Goal: Participate in discussion: Engage in conversation with other users on a specific topic

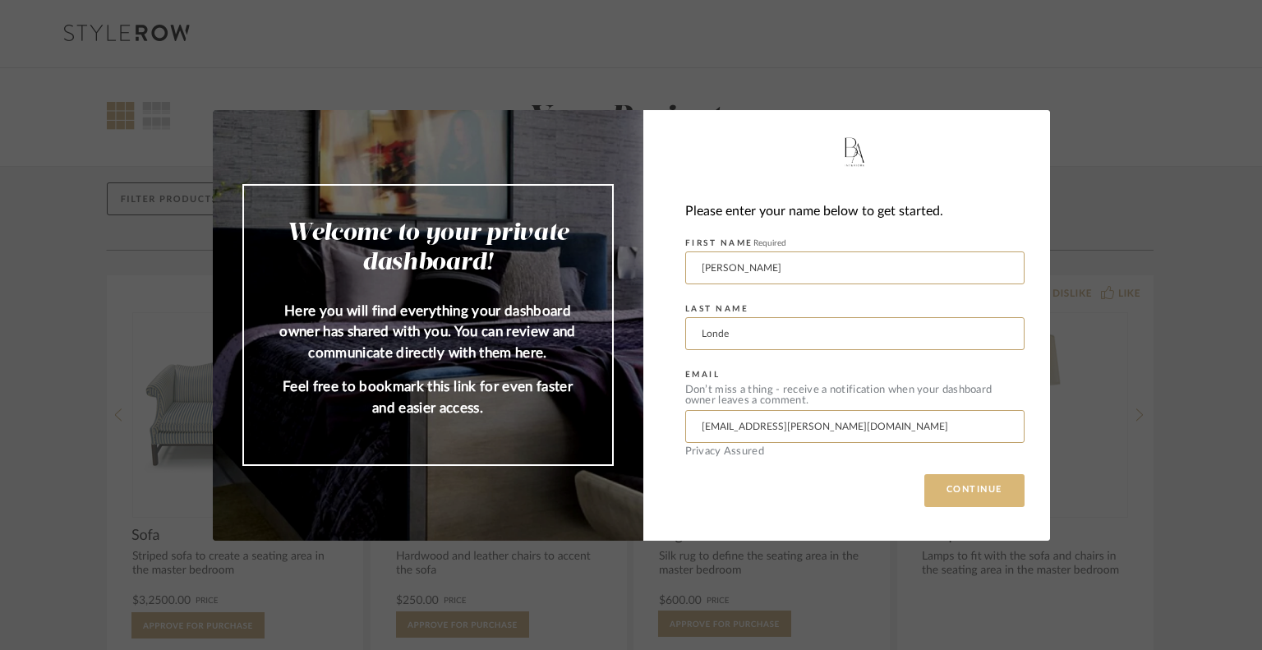
click at [956, 490] on button "CONTINUE" at bounding box center [974, 490] width 100 height 33
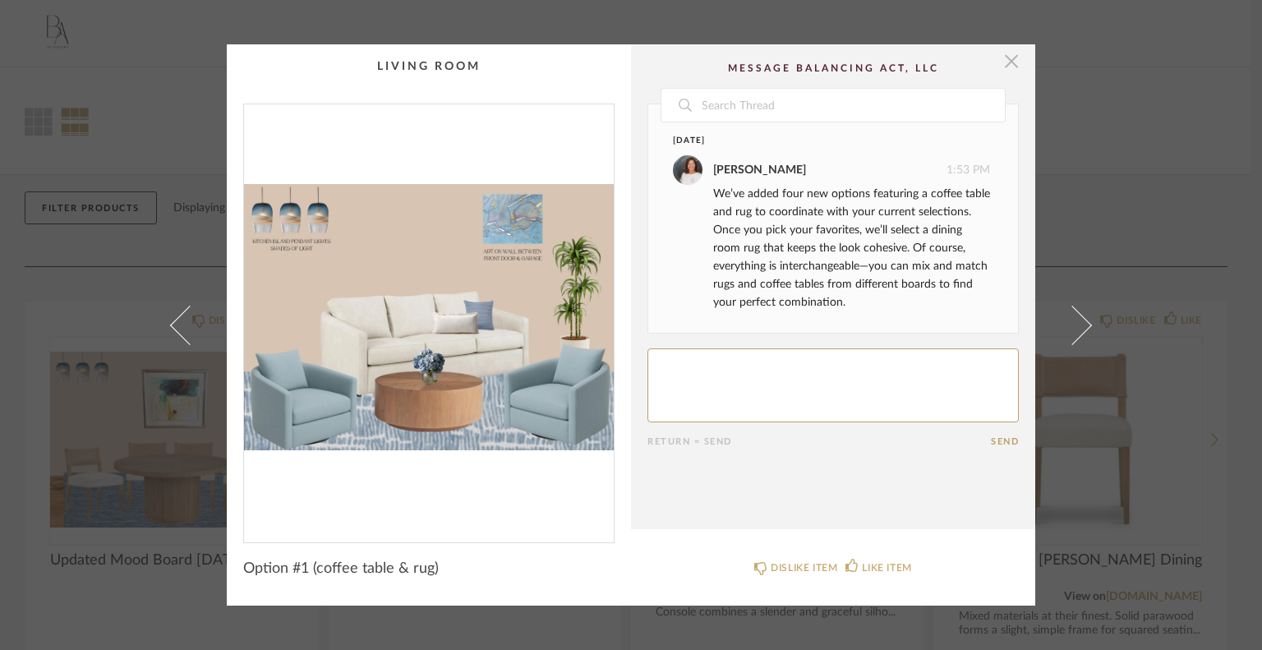
click at [1002, 57] on span "button" at bounding box center [1011, 60] width 33 height 33
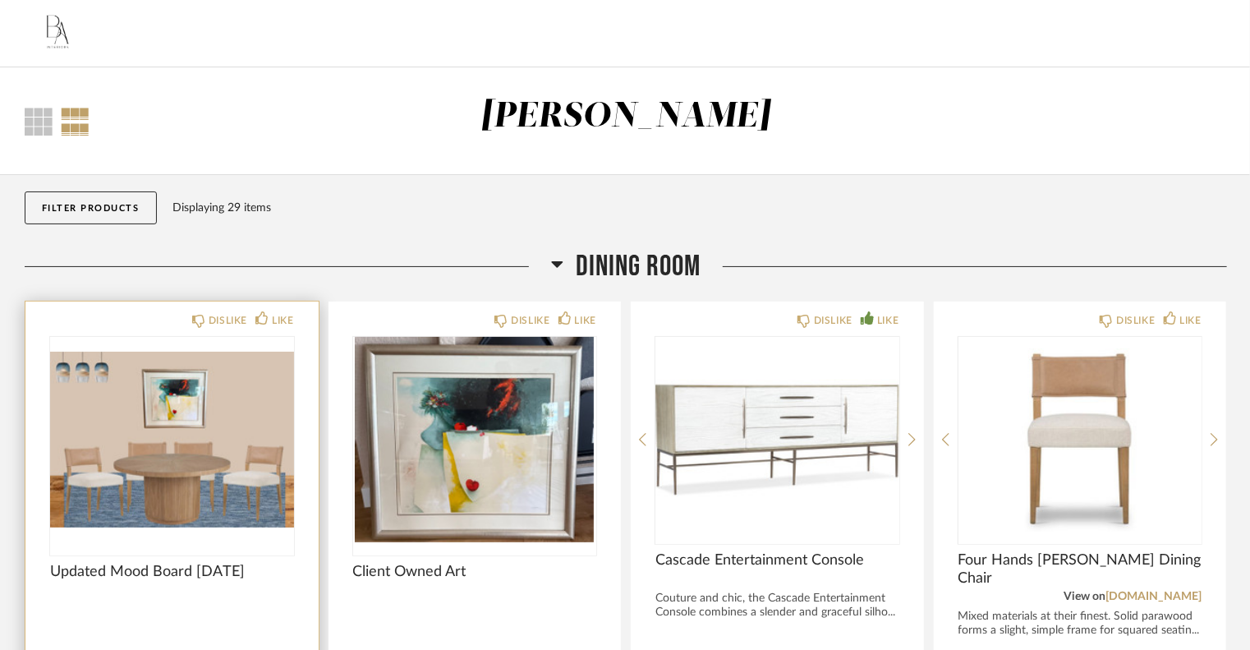
click at [264, 499] on img "0" at bounding box center [172, 439] width 244 height 205
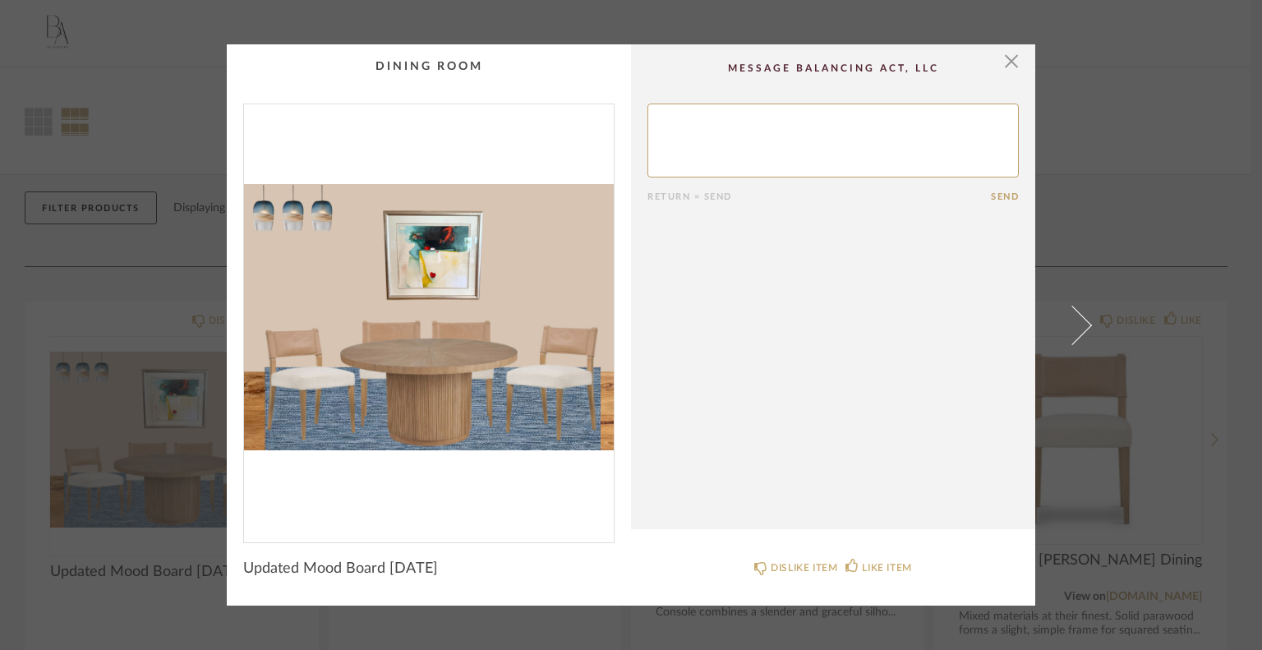
click at [139, 522] on div "× Return = Send Send Updated Mood Board [DATE] DISLIKE ITEM LIKE ITEM" at bounding box center [631, 325] width 1262 height 650
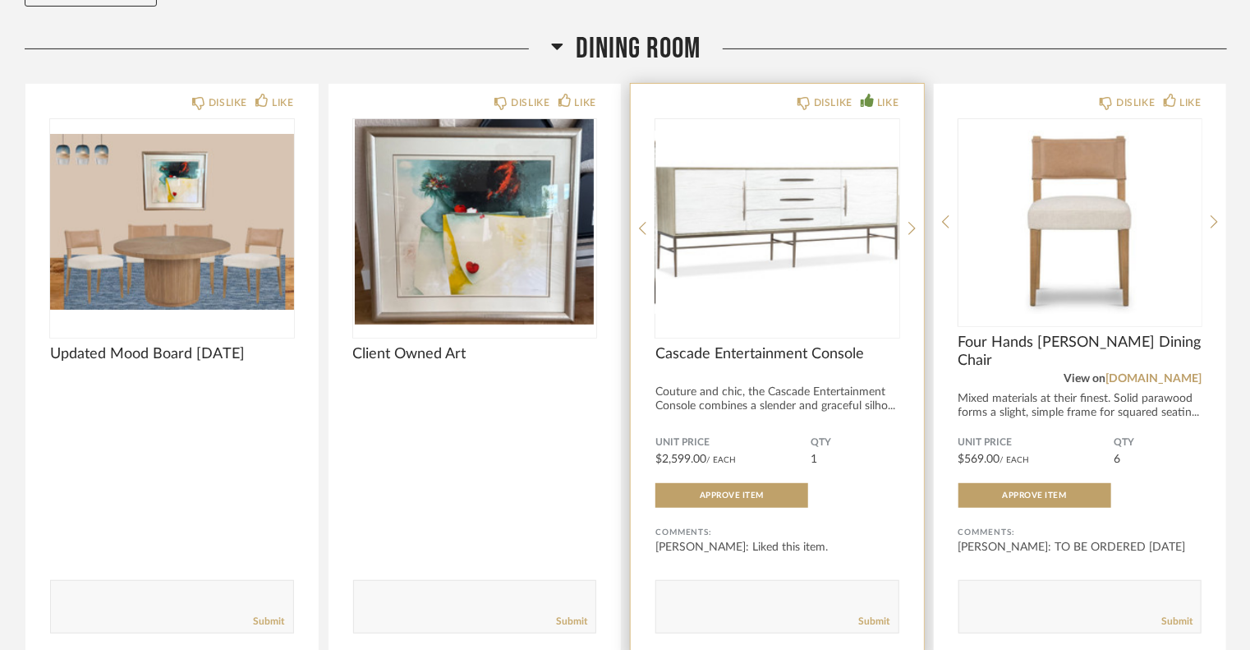
scroll to position [246, 0]
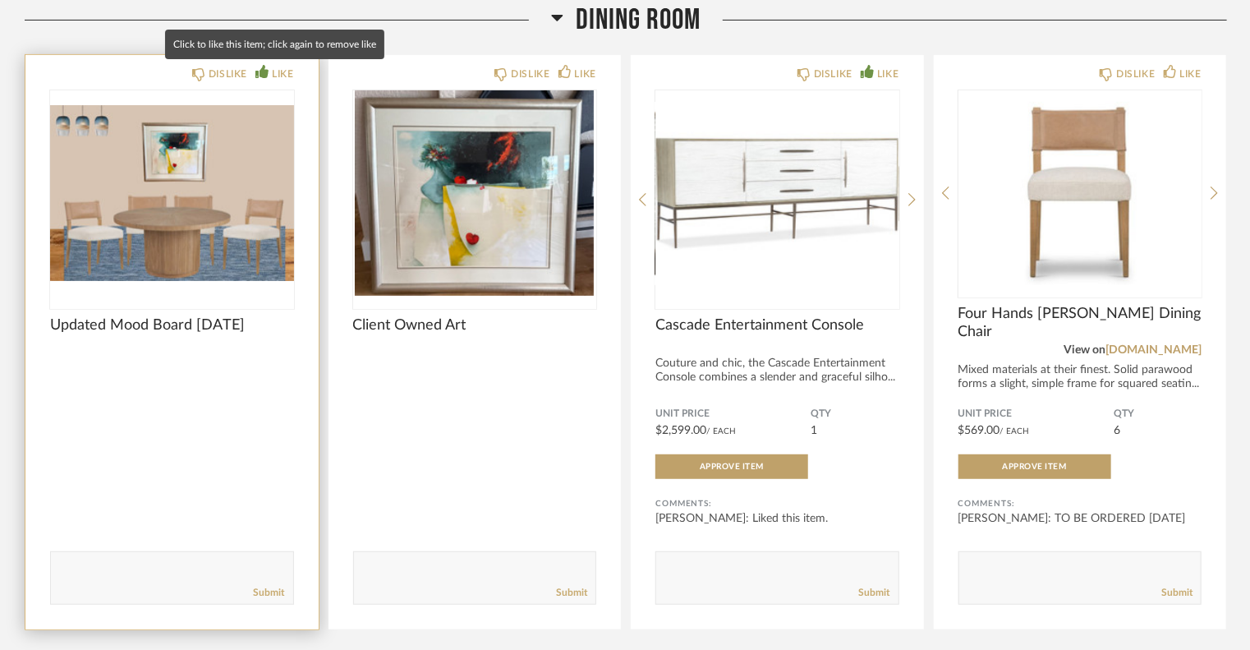
click at [260, 68] on icon at bounding box center [261, 71] width 13 height 13
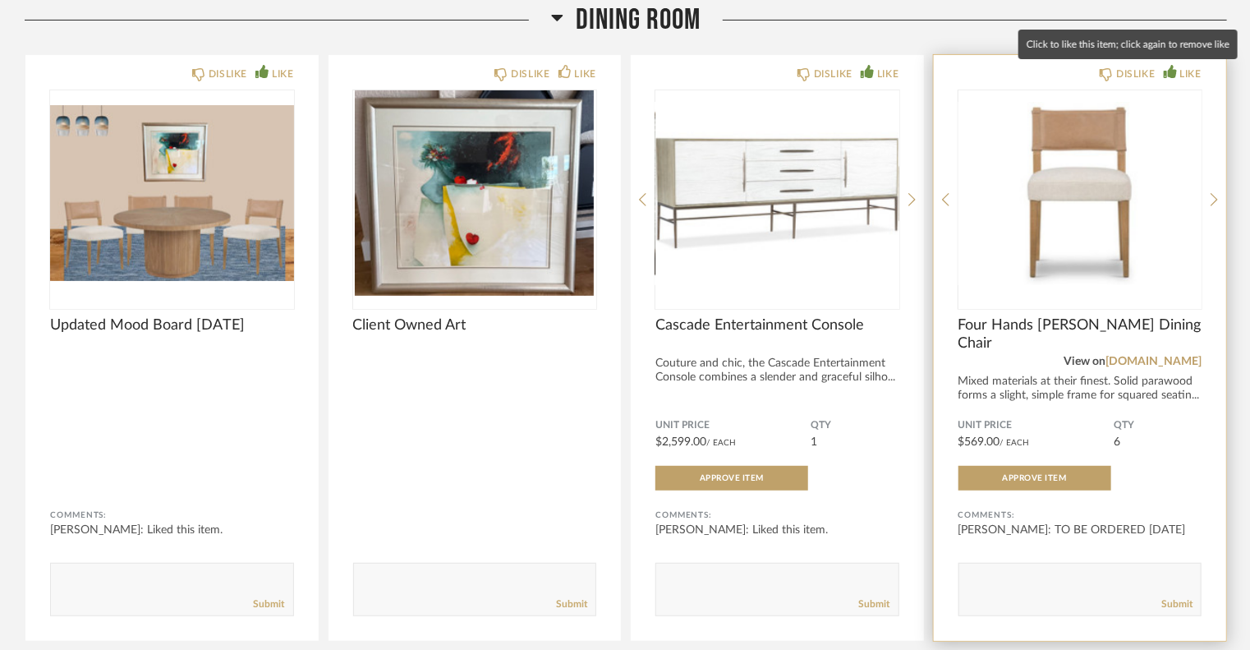
click at [1175, 79] on div "LIKE" at bounding box center [1183, 74] width 38 height 16
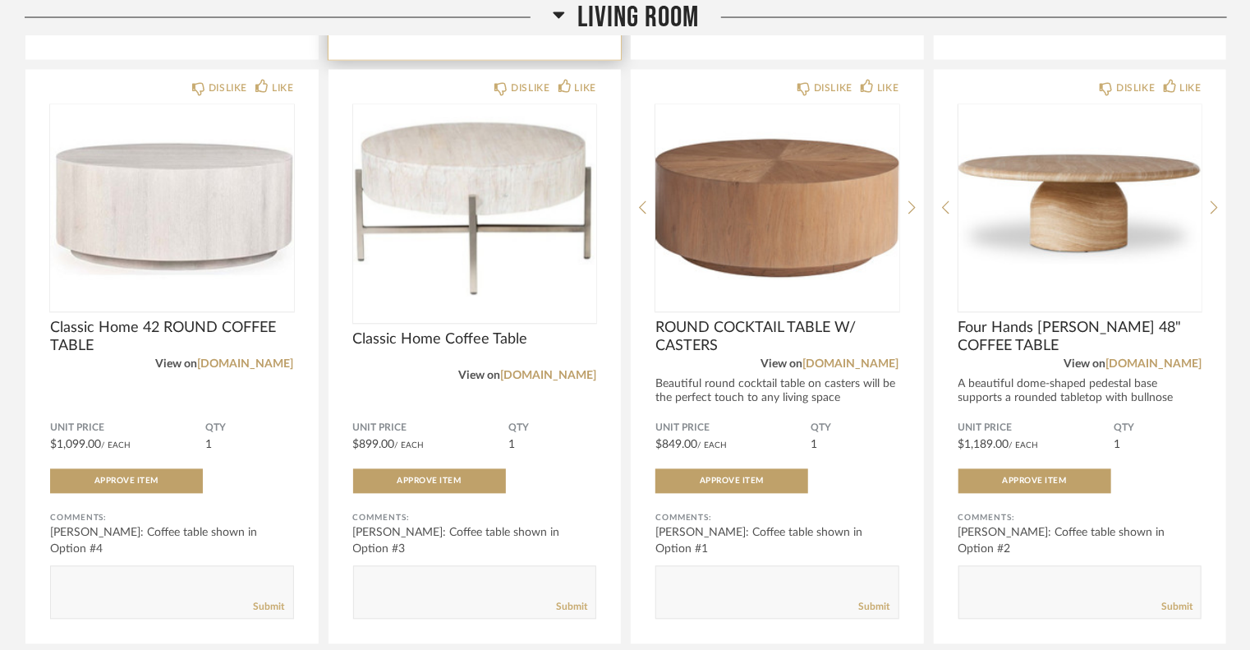
scroll to position [1478, 0]
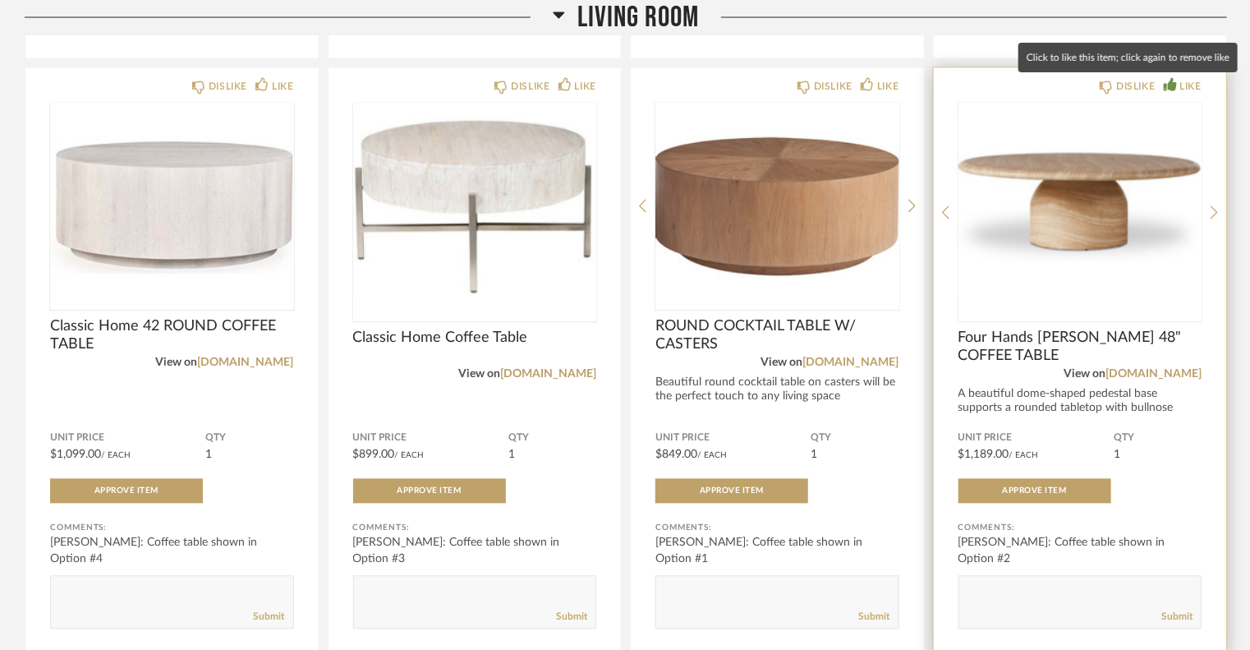
click at [1182, 85] on div "LIKE" at bounding box center [1190, 87] width 21 height 16
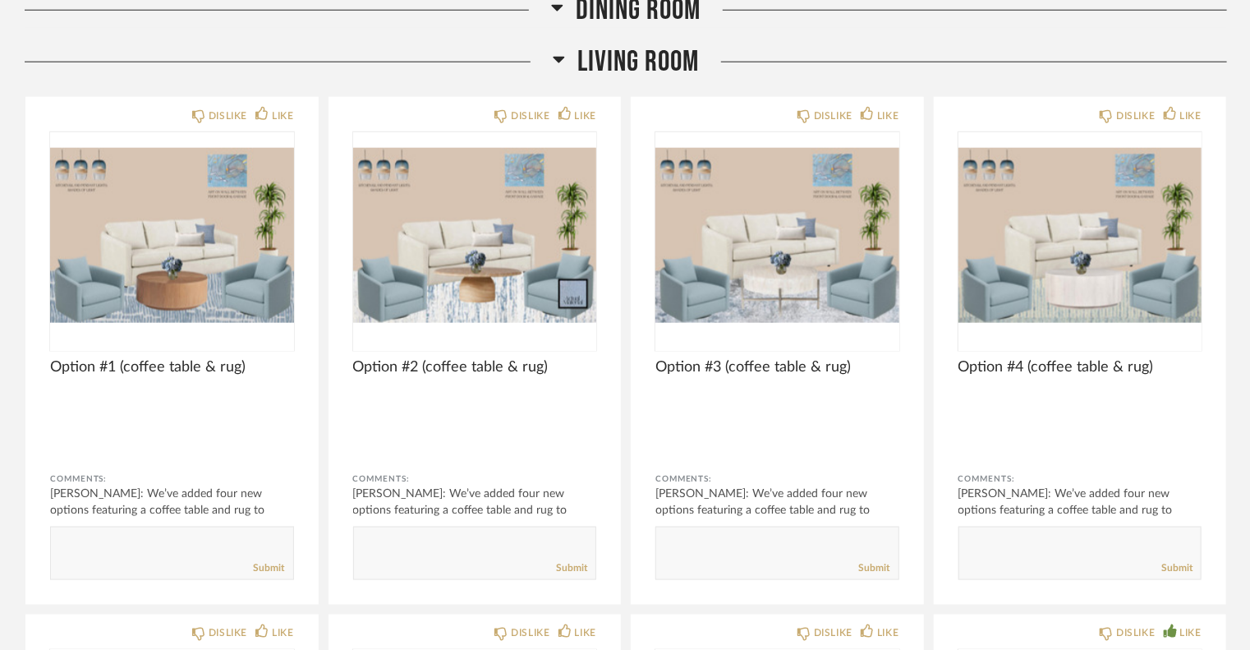
scroll to position [903, 0]
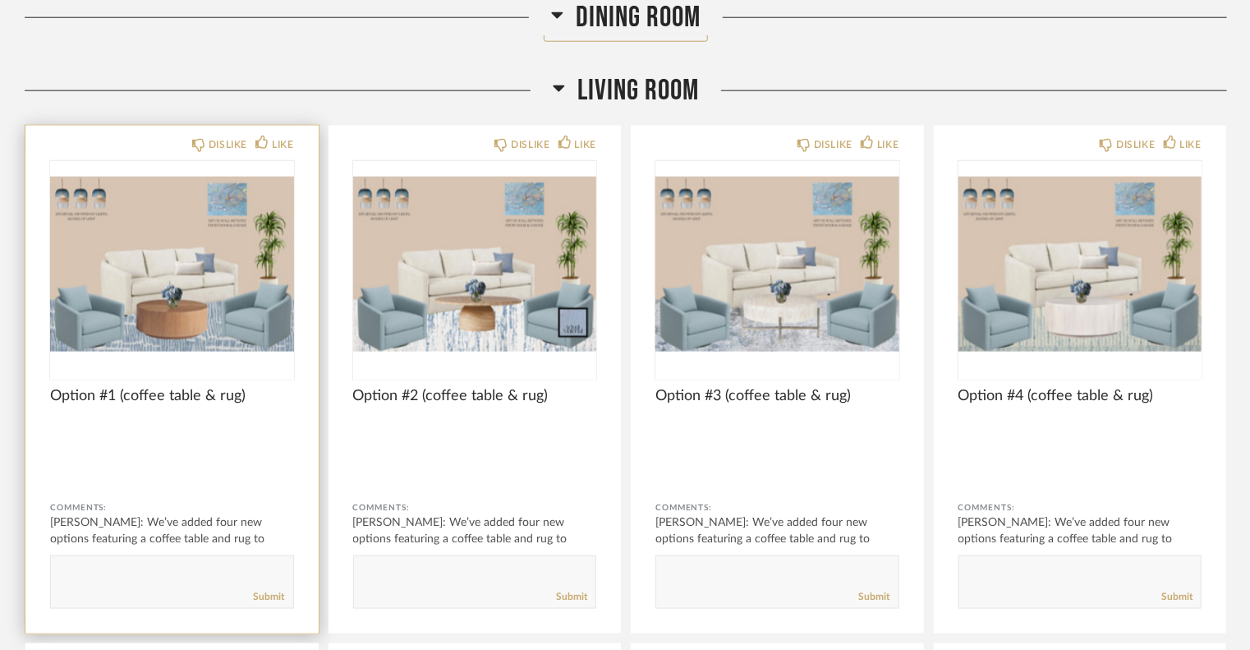
click at [106, 562] on form "Submit" at bounding box center [172, 581] width 244 height 53
click at [103, 568] on textarea at bounding box center [172, 574] width 242 height 22
type textarea "I' d like to see this rug with option 2 coffee table"
click at [266, 597] on link "Submit" at bounding box center [269, 597] width 31 height 14
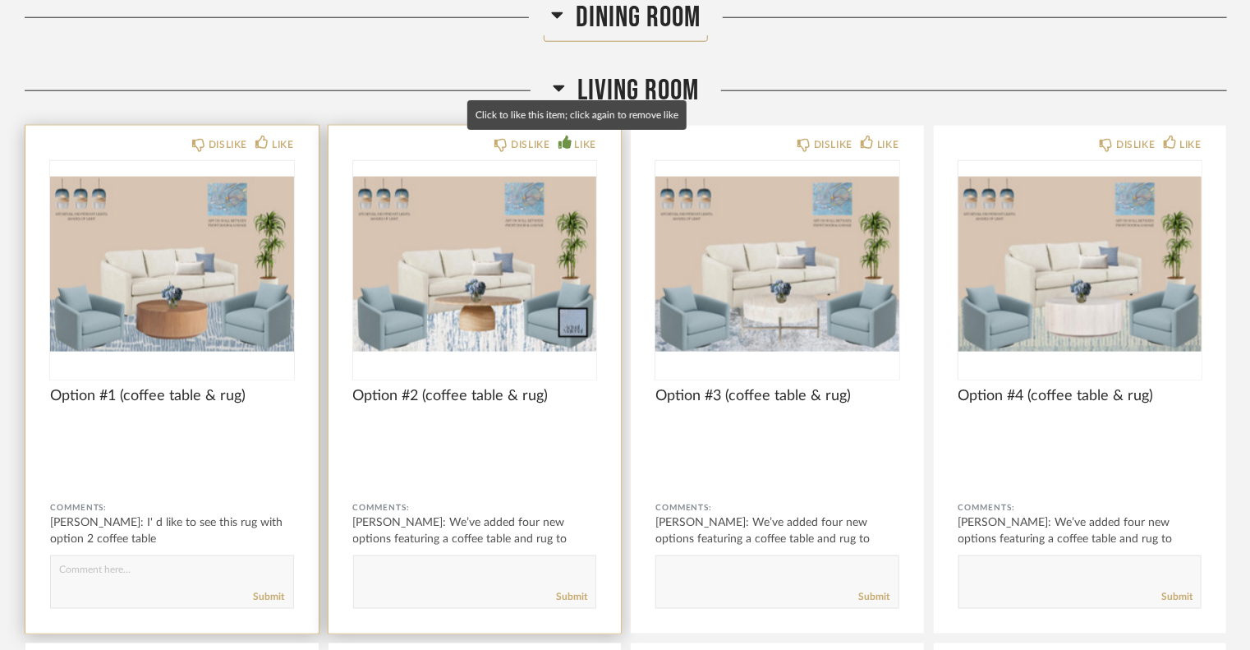
click at [561, 140] on icon at bounding box center [565, 142] width 13 height 13
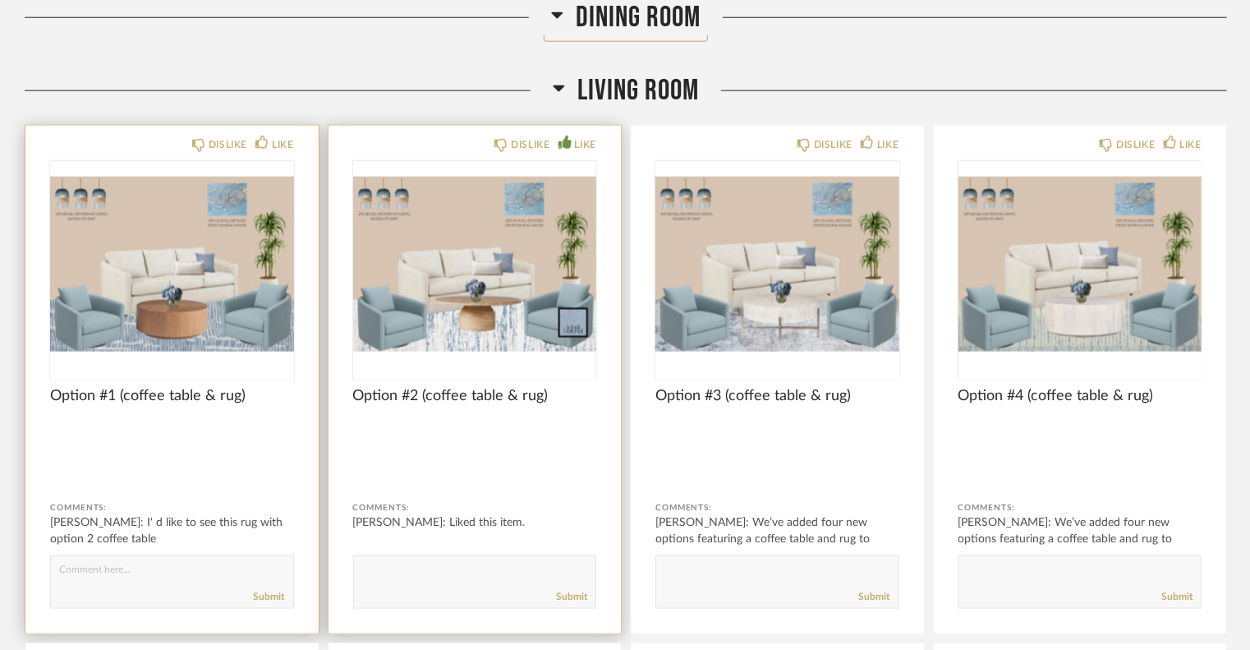
click at [417, 562] on form "Submit" at bounding box center [475, 581] width 244 height 53
click at [411, 564] on textarea at bounding box center [475, 574] width 242 height 22
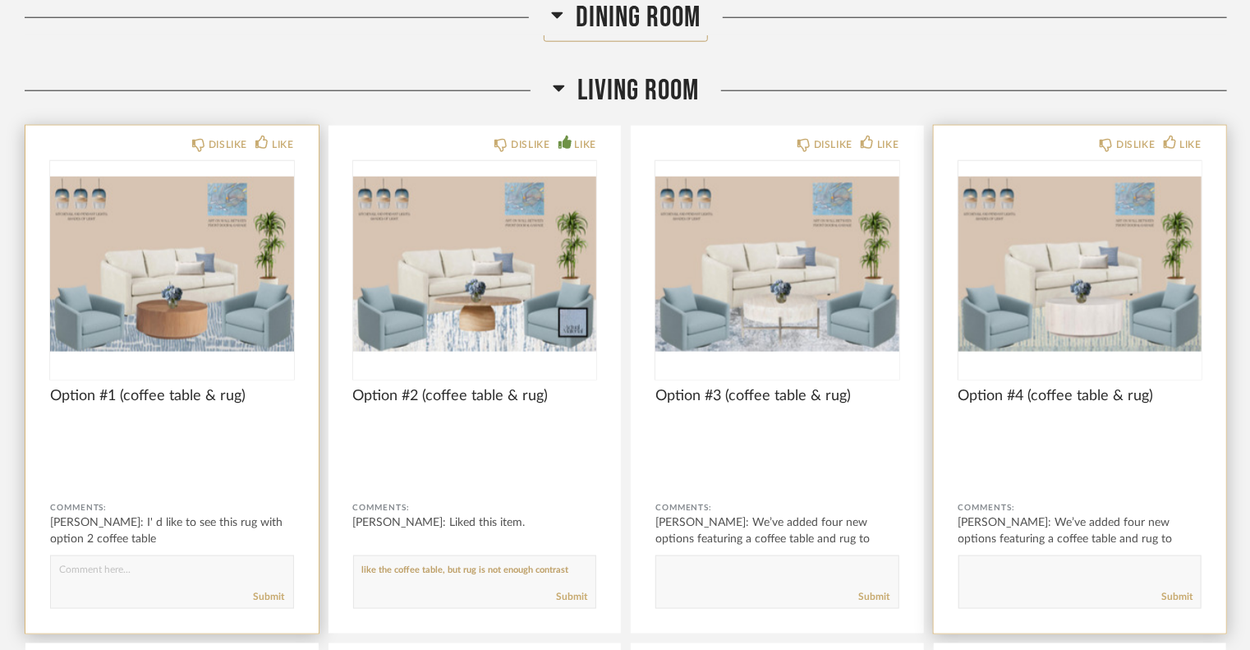
type textarea "like the coffee table, but rug is not enough contrast"
click at [1028, 339] on img "0" at bounding box center [1080, 263] width 244 height 205
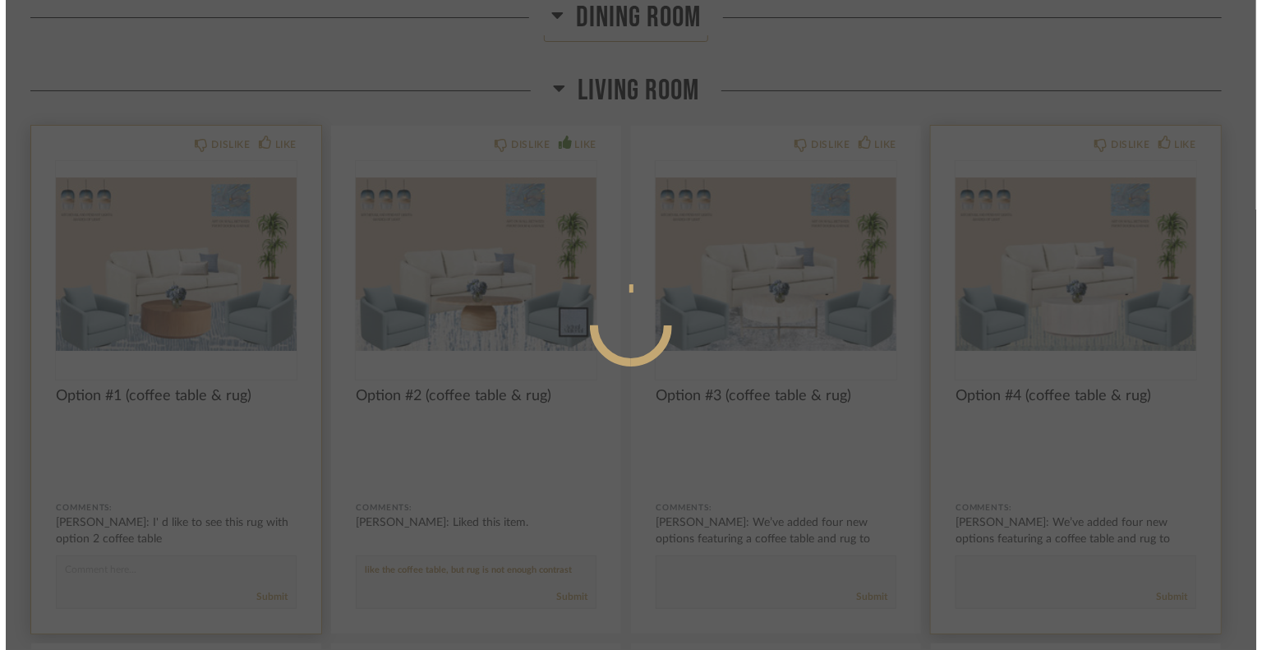
scroll to position [0, 0]
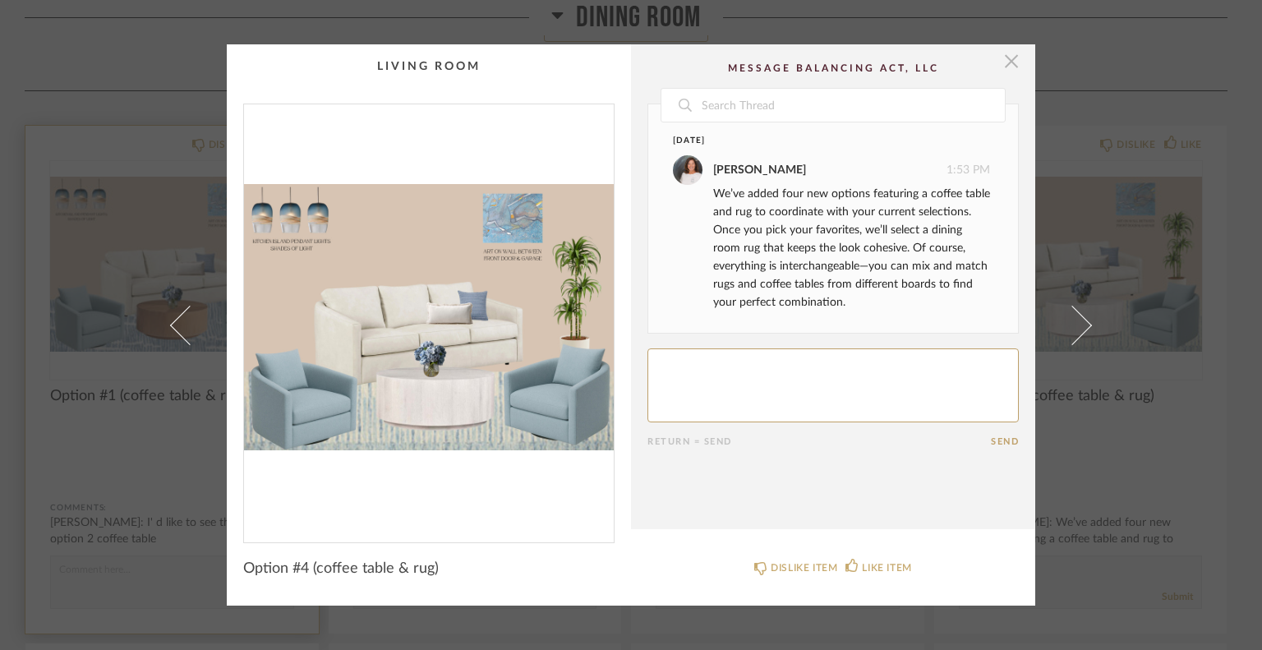
click at [1002, 60] on span "button" at bounding box center [1011, 60] width 33 height 33
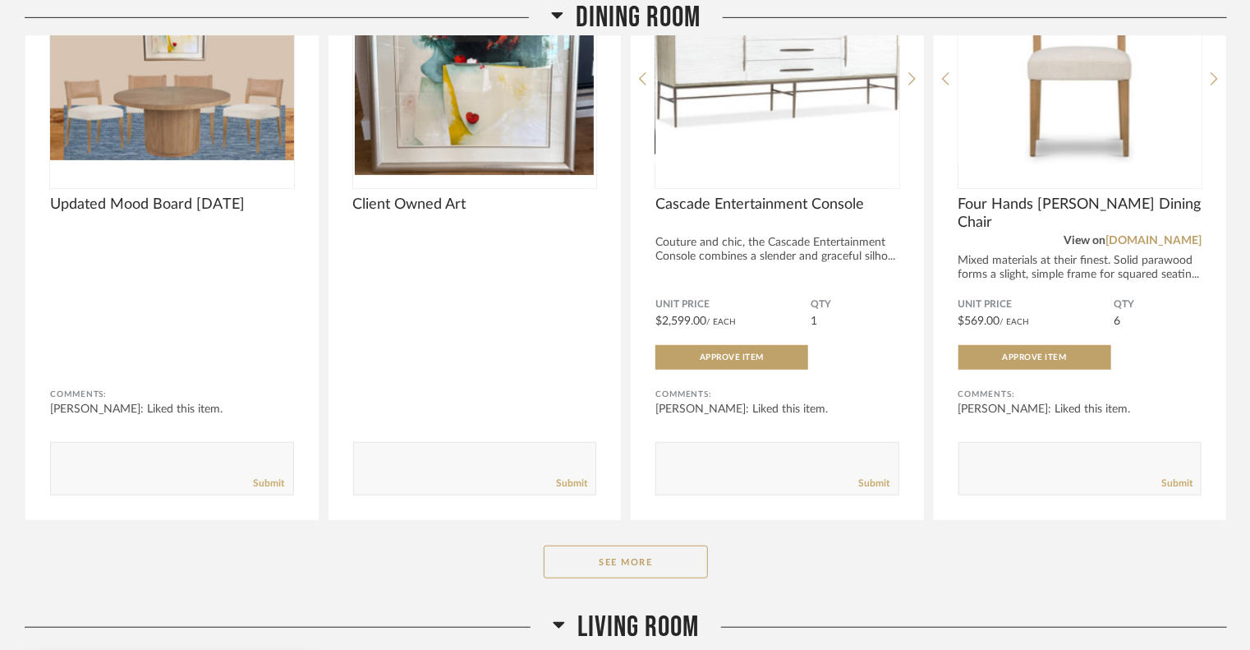
scroll to position [329, 0]
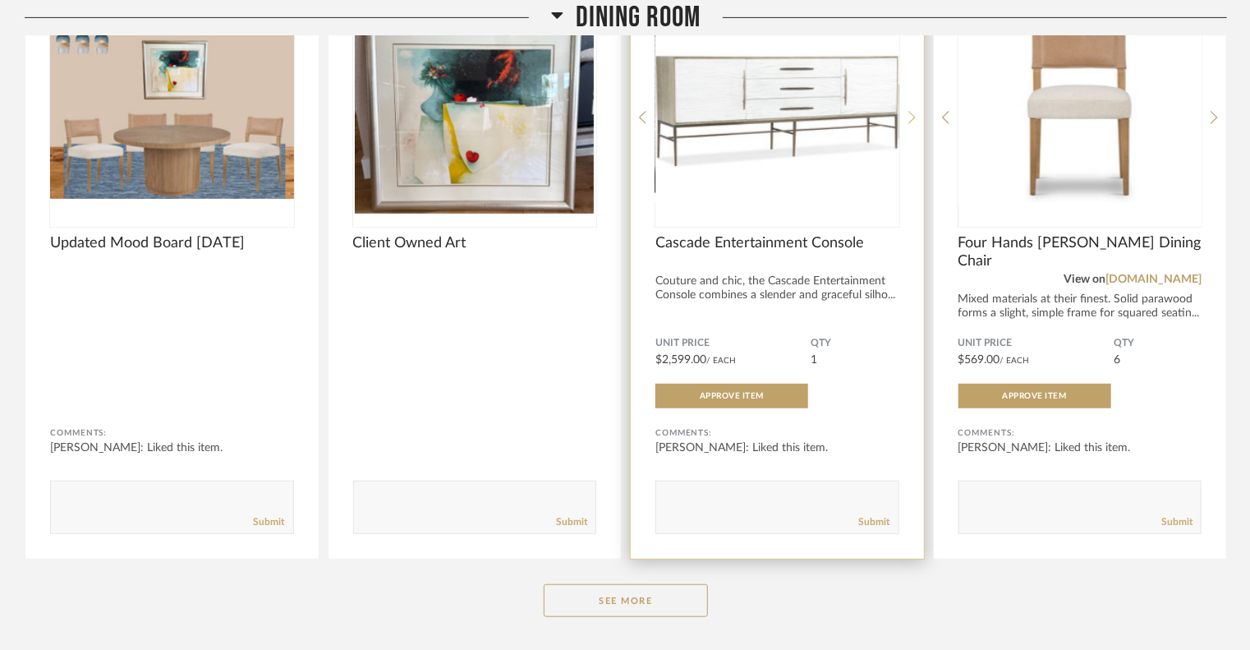
click at [913, 118] on icon at bounding box center [911, 117] width 7 height 13
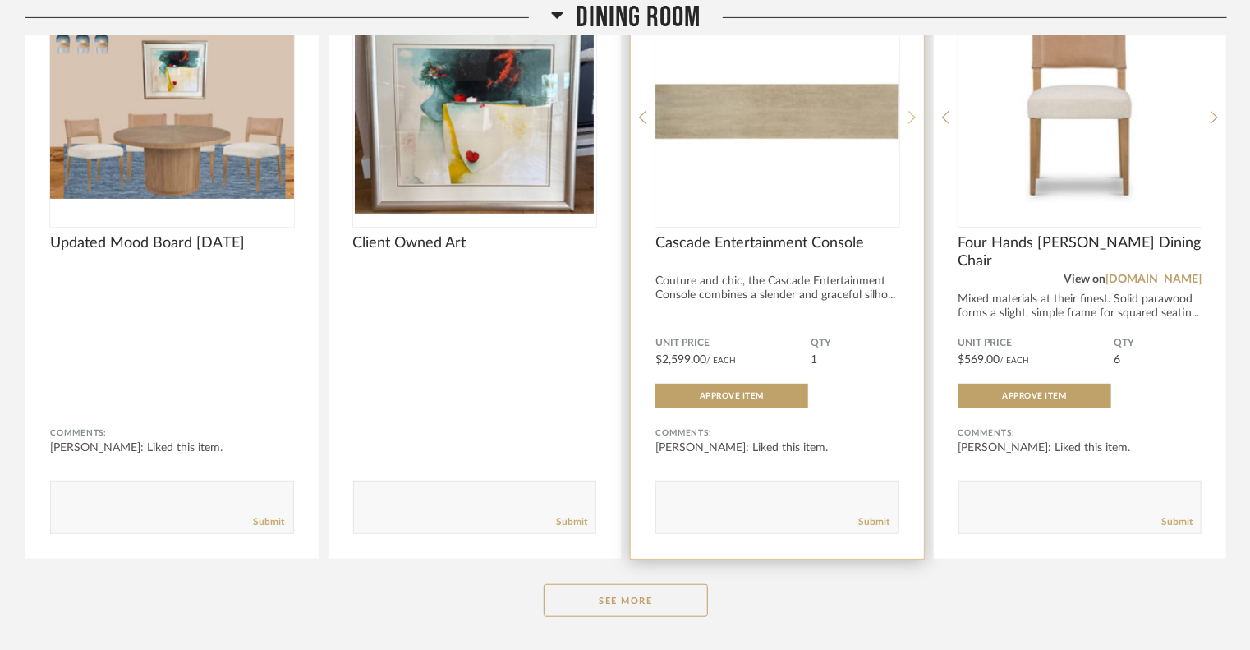
click at [913, 118] on icon at bounding box center [911, 117] width 7 height 13
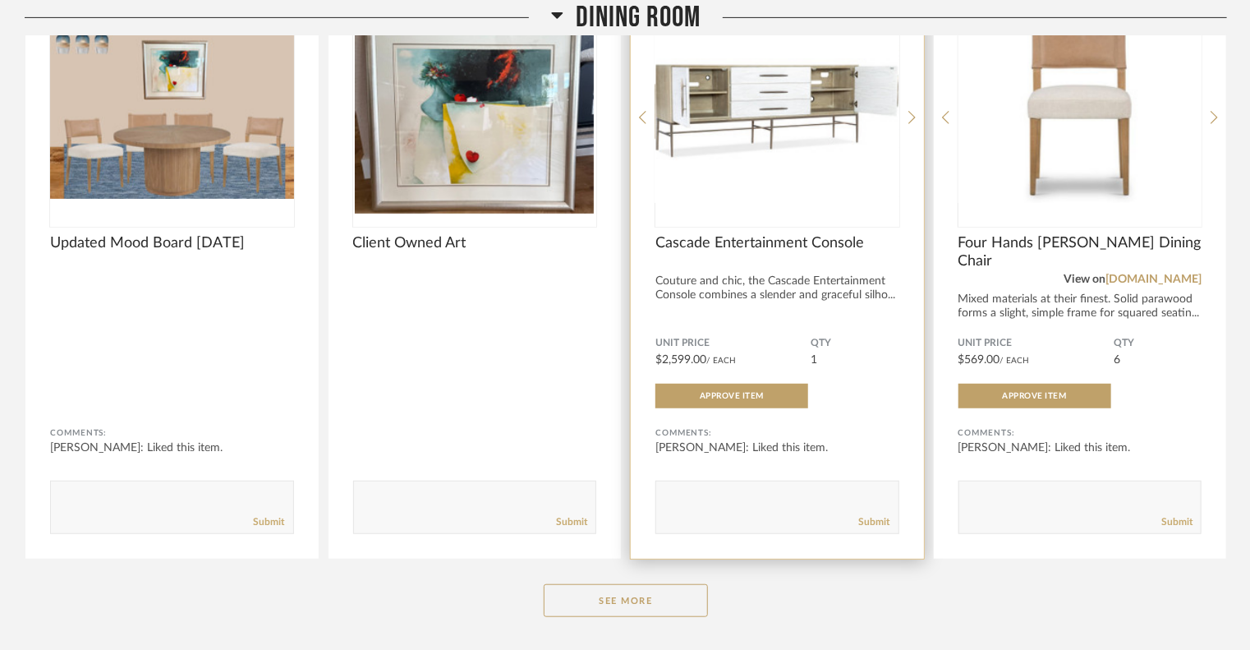
click at [821, 100] on img "2" at bounding box center [777, 110] width 244 height 205
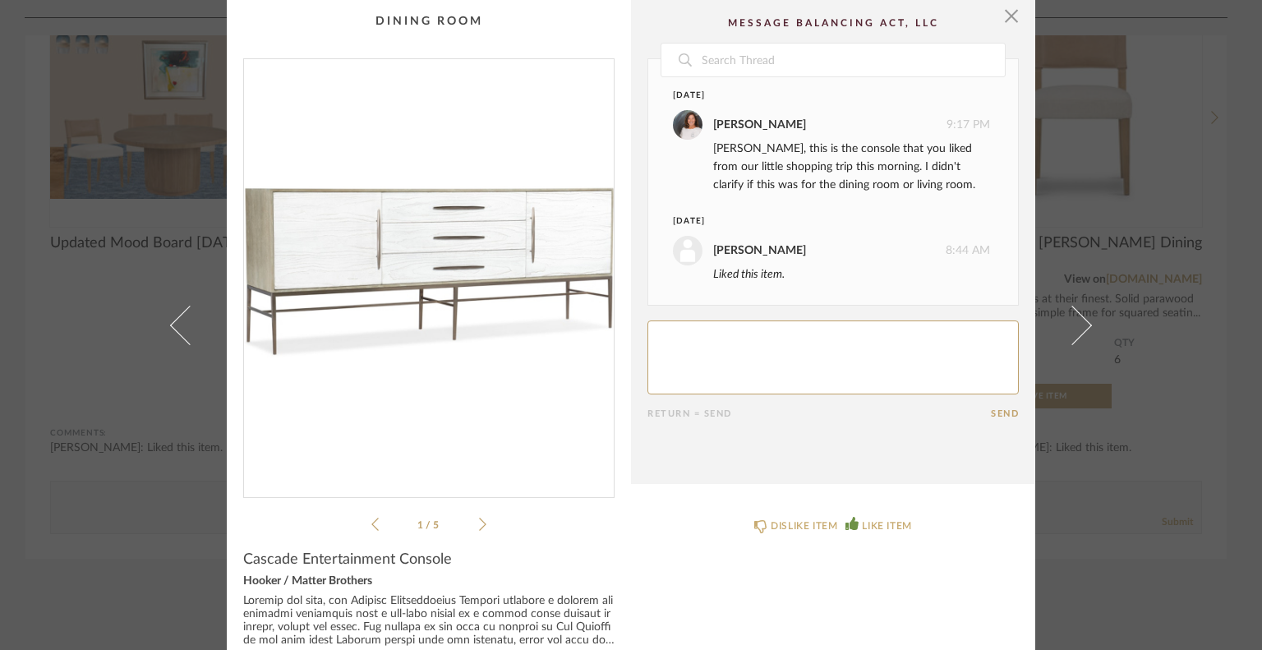
scroll to position [0, 0]
click at [692, 342] on textarea at bounding box center [832, 358] width 371 height 74
type textarea "I'm not sure where it belongs.."
click at [991, 411] on button "Send" at bounding box center [1005, 414] width 28 height 11
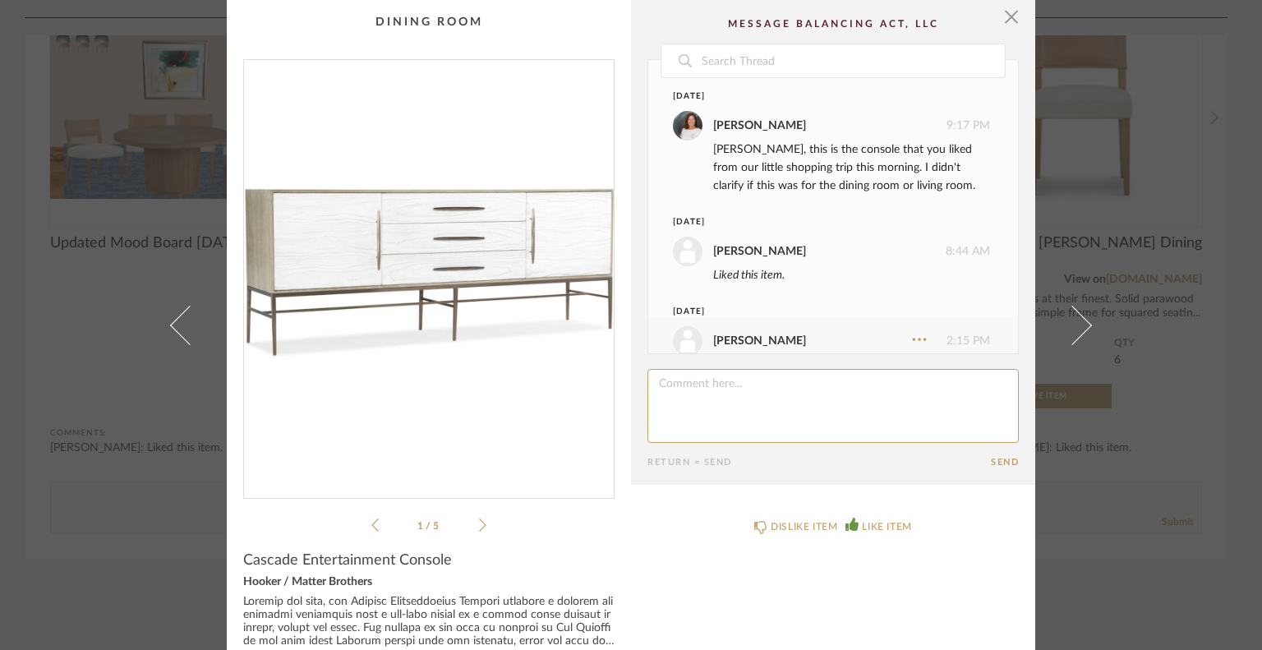
scroll to position [42, 0]
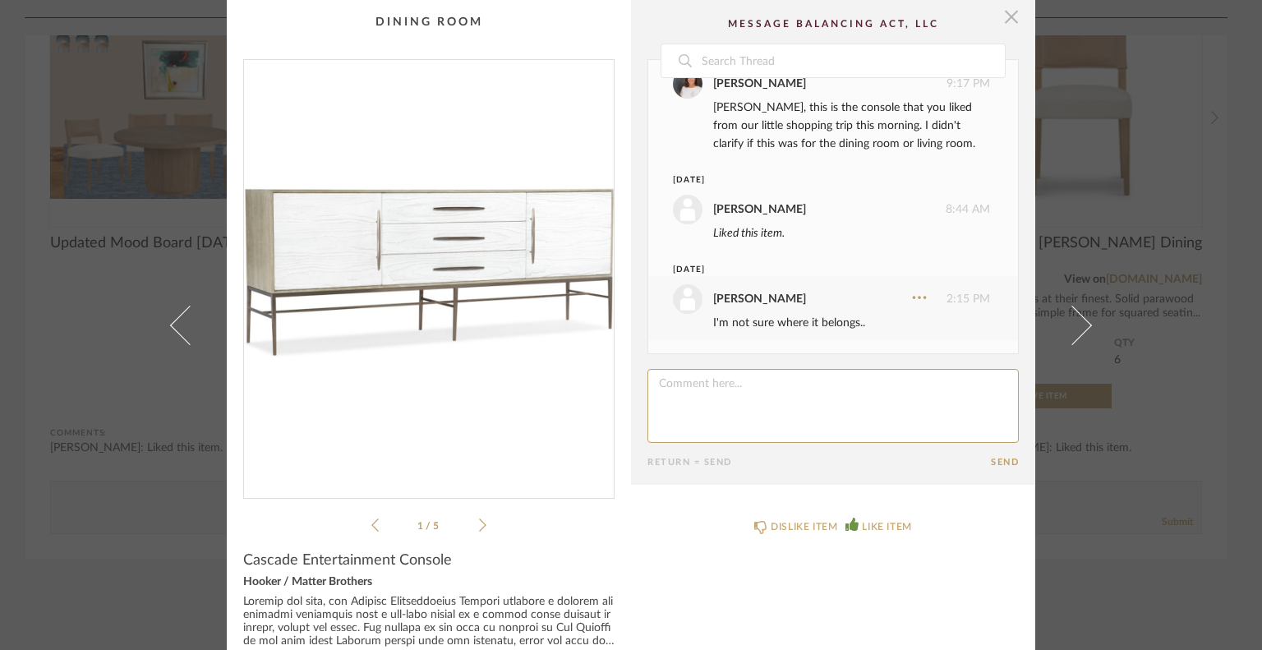
click at [1006, 8] on span "button" at bounding box center [1011, 16] width 33 height 33
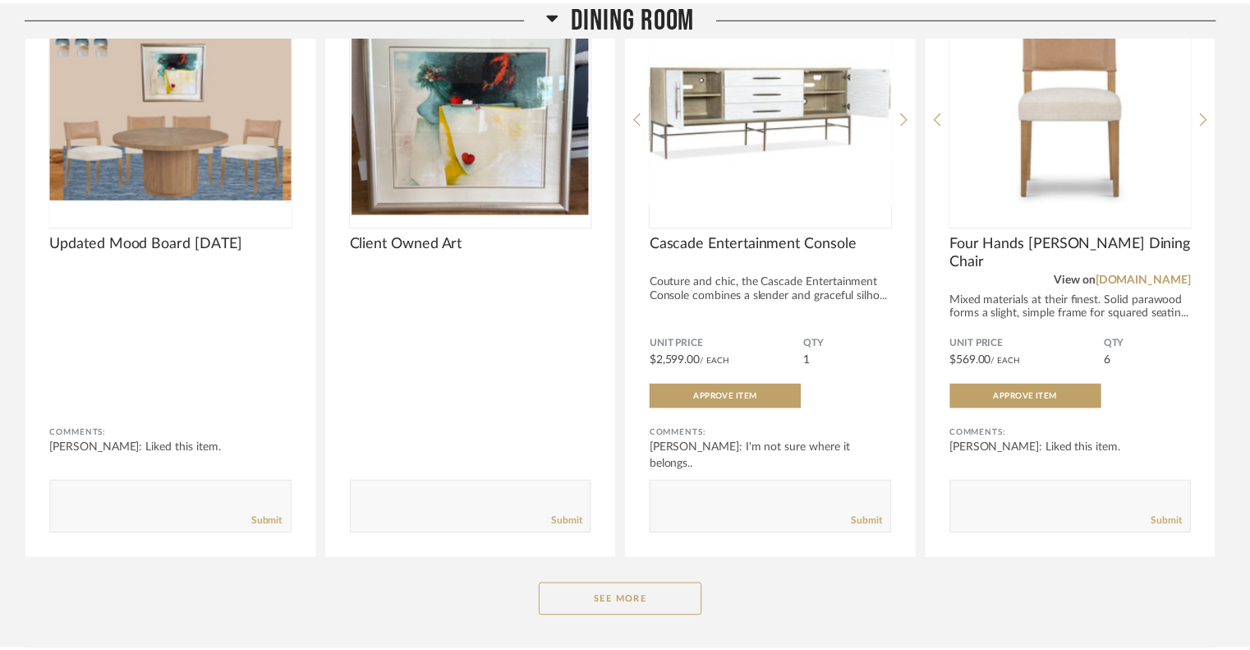
scroll to position [329, 0]
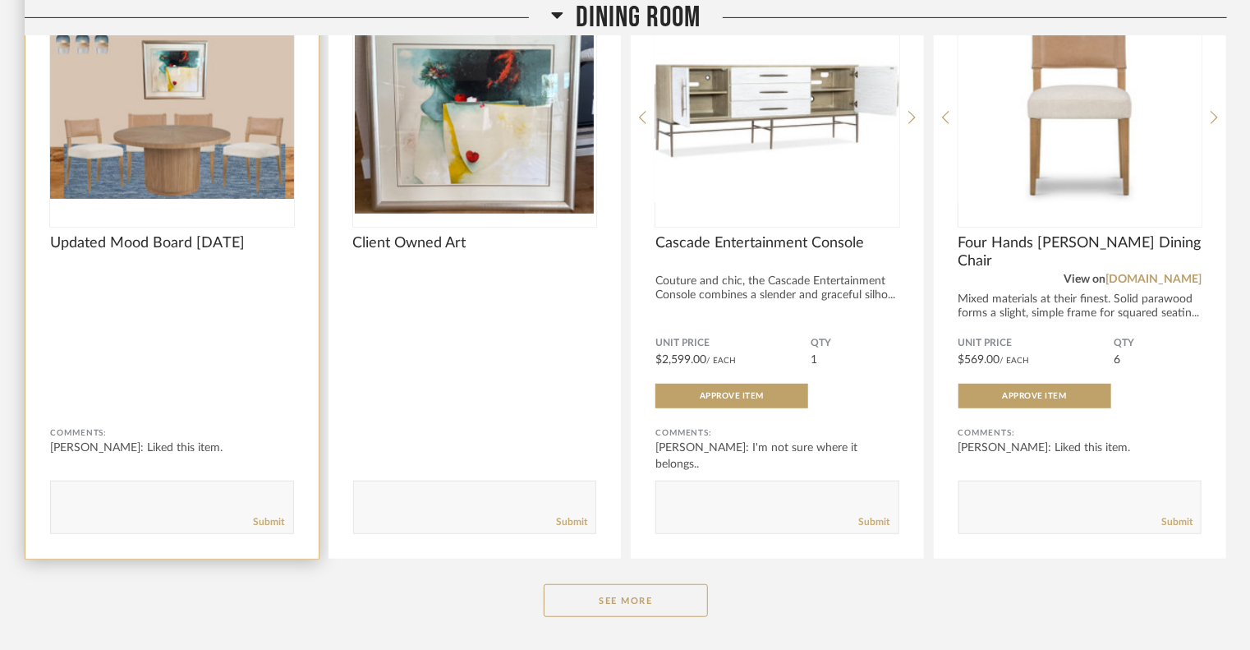
click at [166, 495] on textarea at bounding box center [172, 500] width 242 height 22
type textarea "I really like this with this rug..not sure what console we could use, but this …"
click at [275, 517] on link "Submit" at bounding box center [269, 522] width 31 height 14
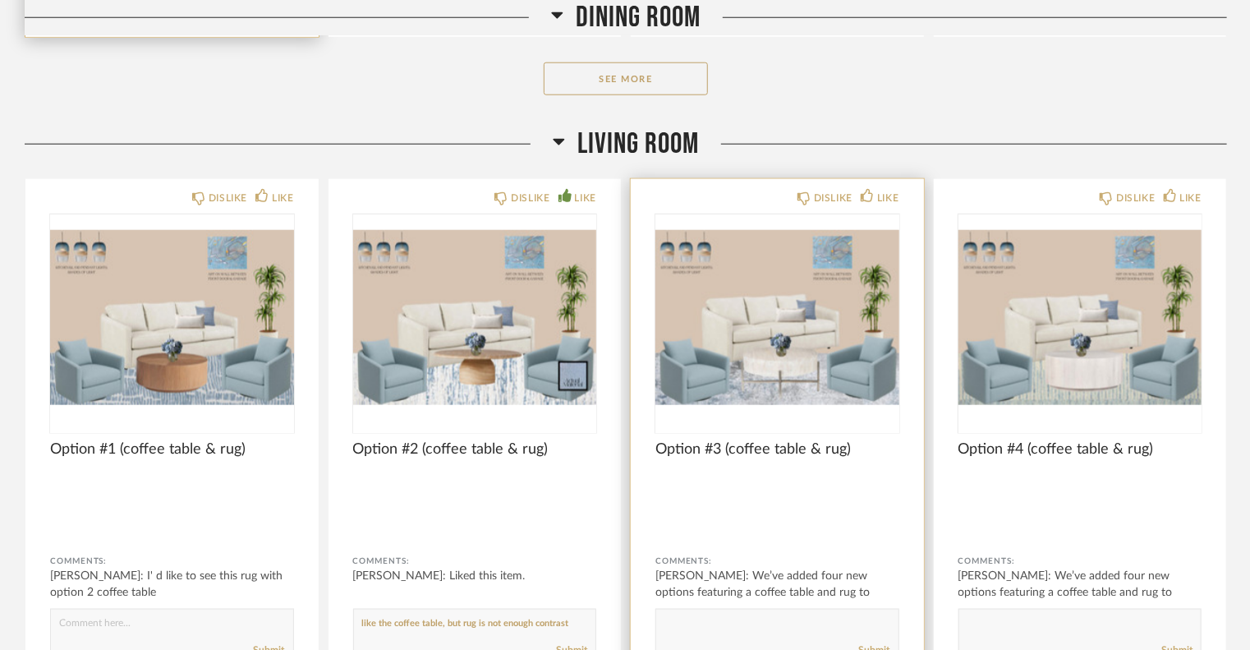
scroll to position [903, 0]
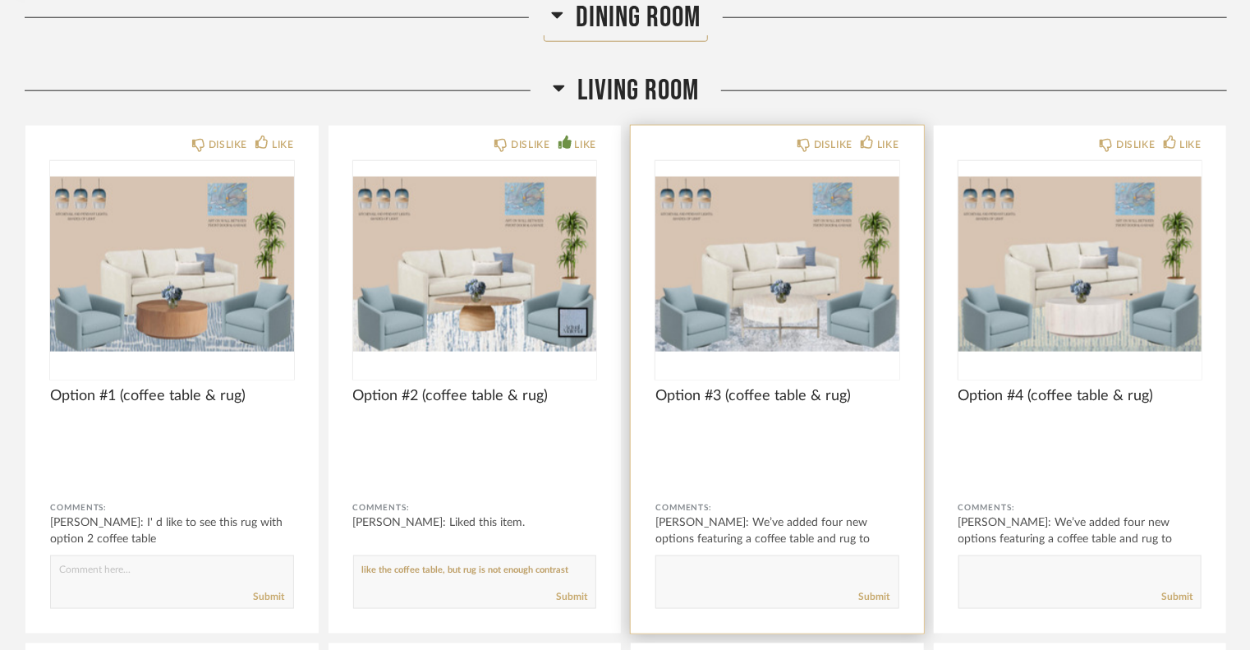
click at [726, 570] on textarea at bounding box center [777, 574] width 242 height 22
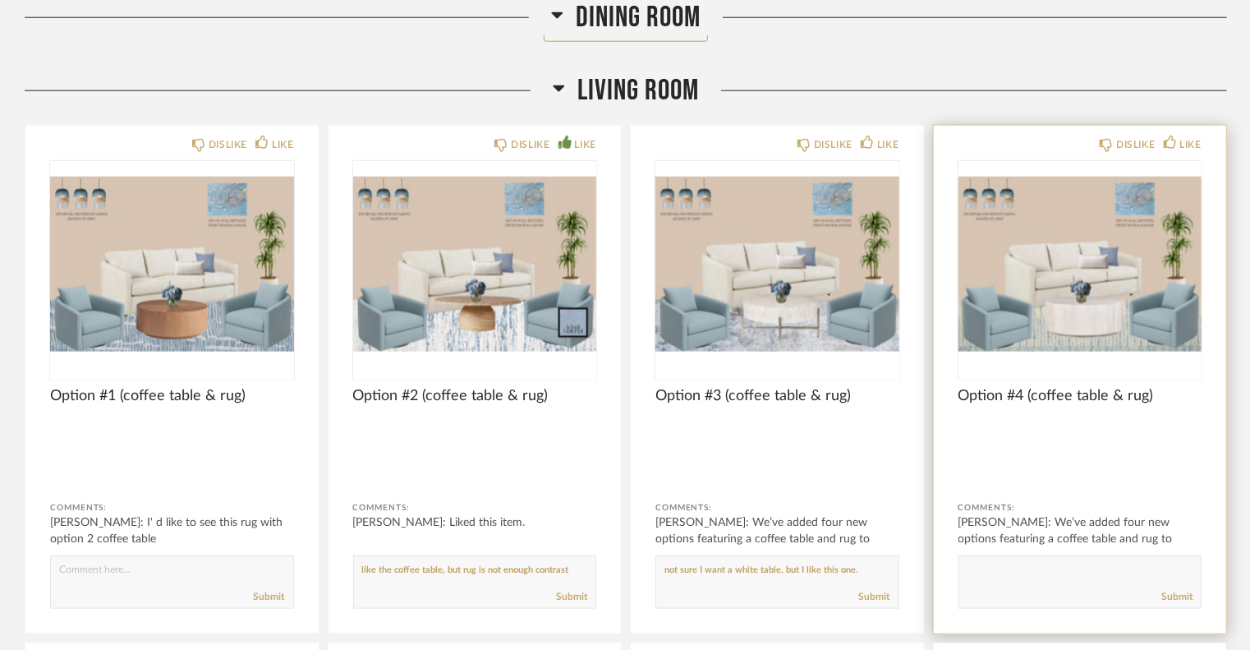
type textarea "not sure I want a white table, but I like this one."
click at [989, 561] on form "Submit" at bounding box center [1080, 581] width 244 height 53
click at [1031, 561] on form "Submit" at bounding box center [1080, 581] width 244 height 53
click at [1014, 567] on textarea at bounding box center [1080, 574] width 242 height 22
type textarea "I'm not a fan of the table, but like the rug"
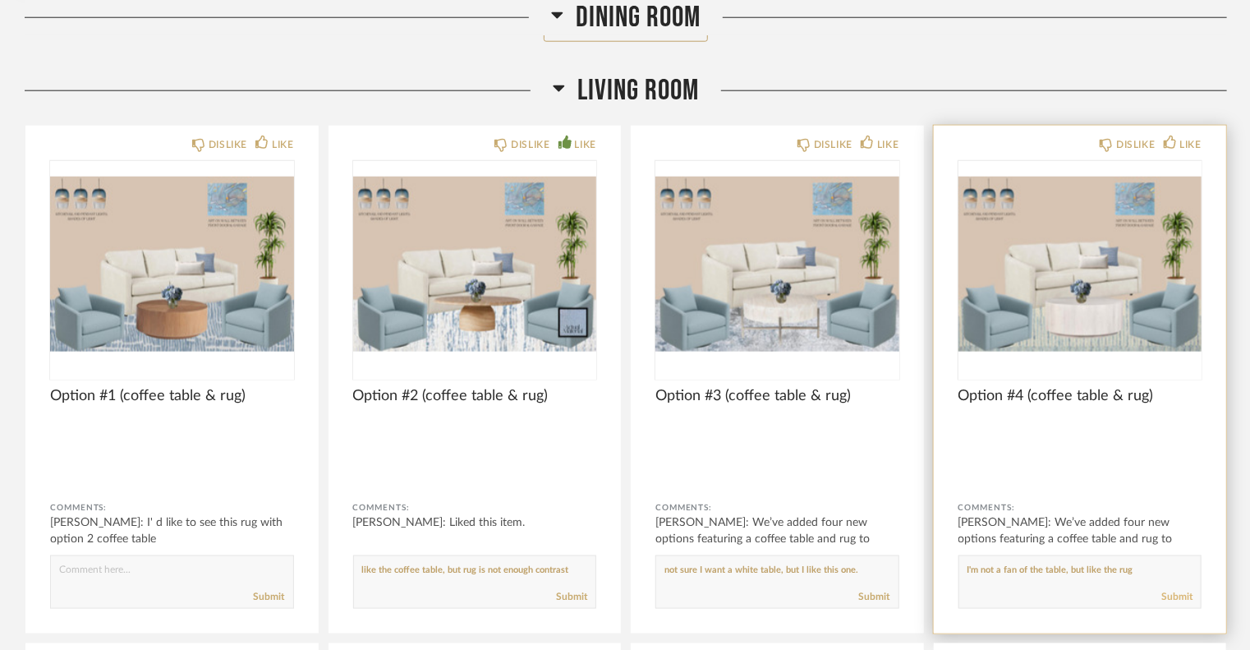
click at [1175, 595] on link "Submit" at bounding box center [1176, 597] width 31 height 14
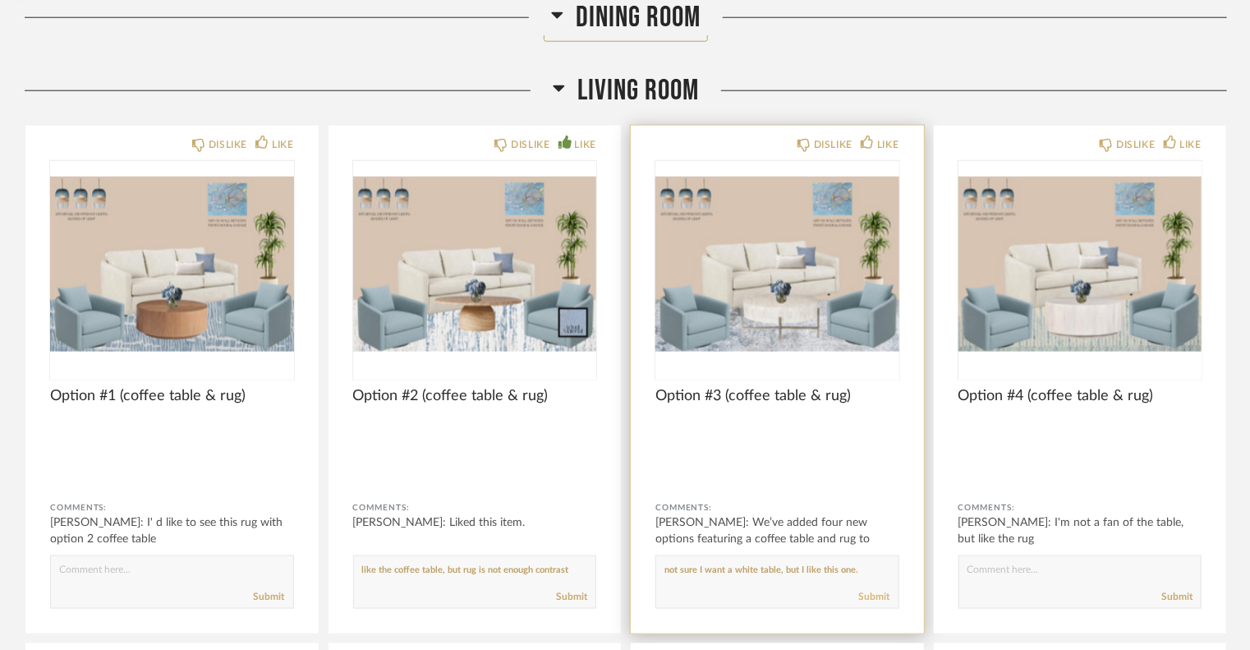
click at [885, 600] on link "Submit" at bounding box center [874, 597] width 31 height 14
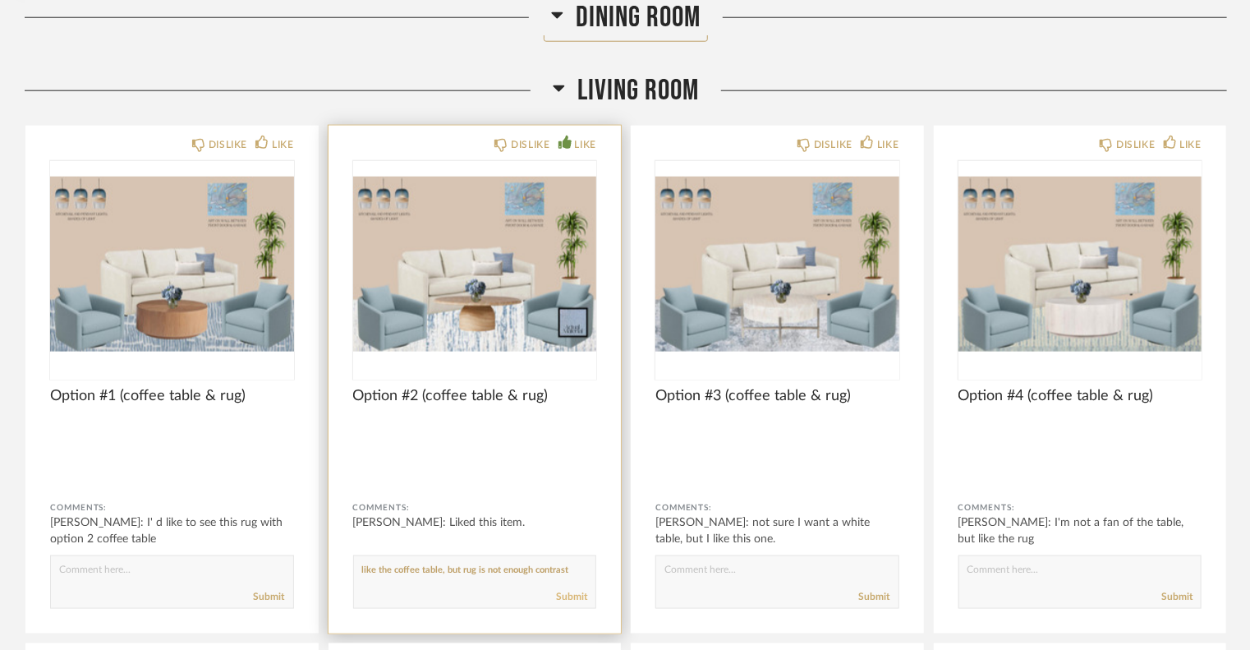
click at [578, 599] on link "Submit" at bounding box center [571, 597] width 31 height 14
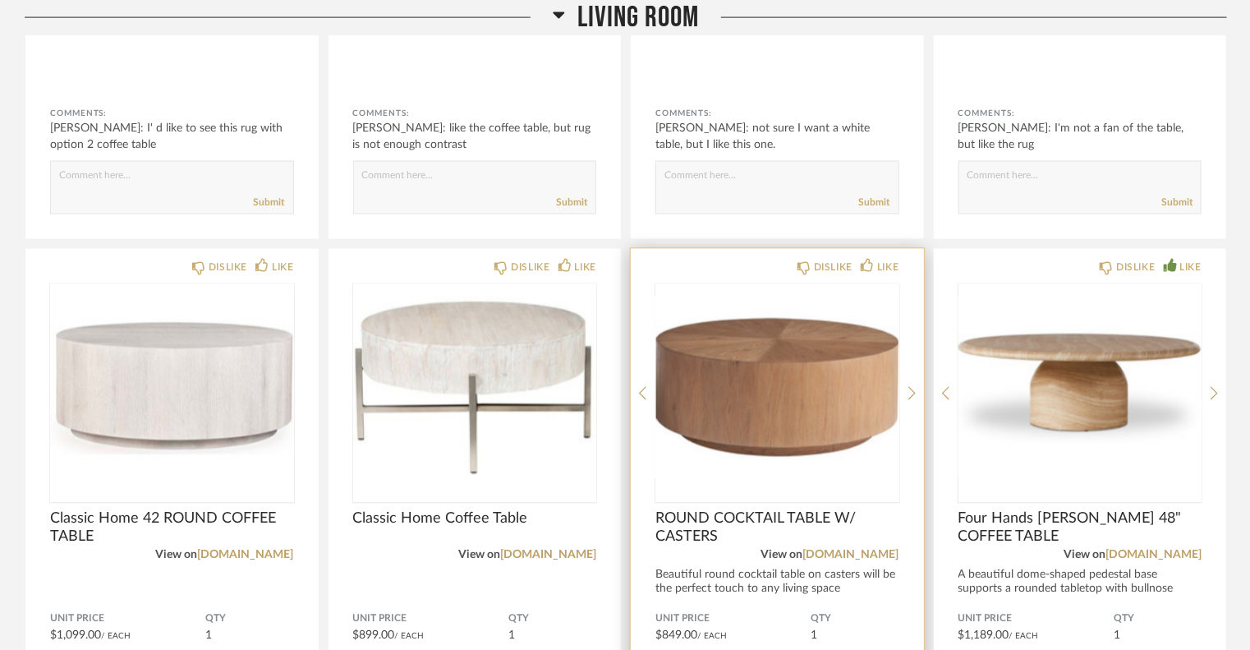
scroll to position [1314, 0]
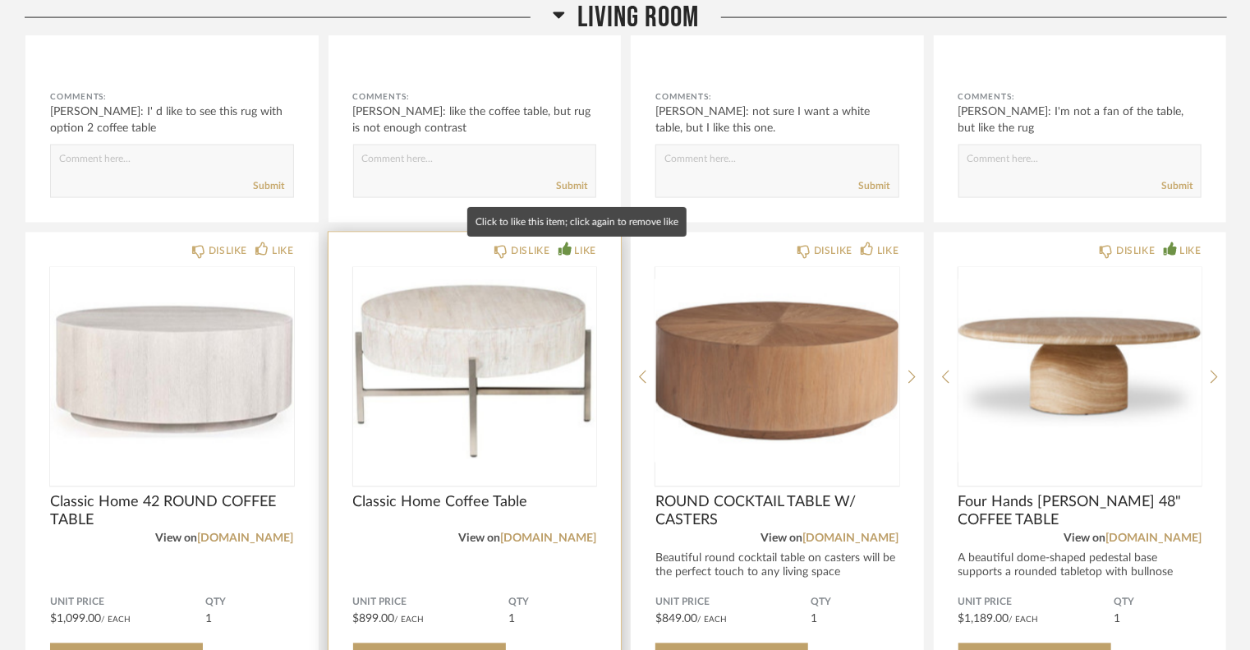
click at [568, 242] on icon at bounding box center [565, 248] width 13 height 13
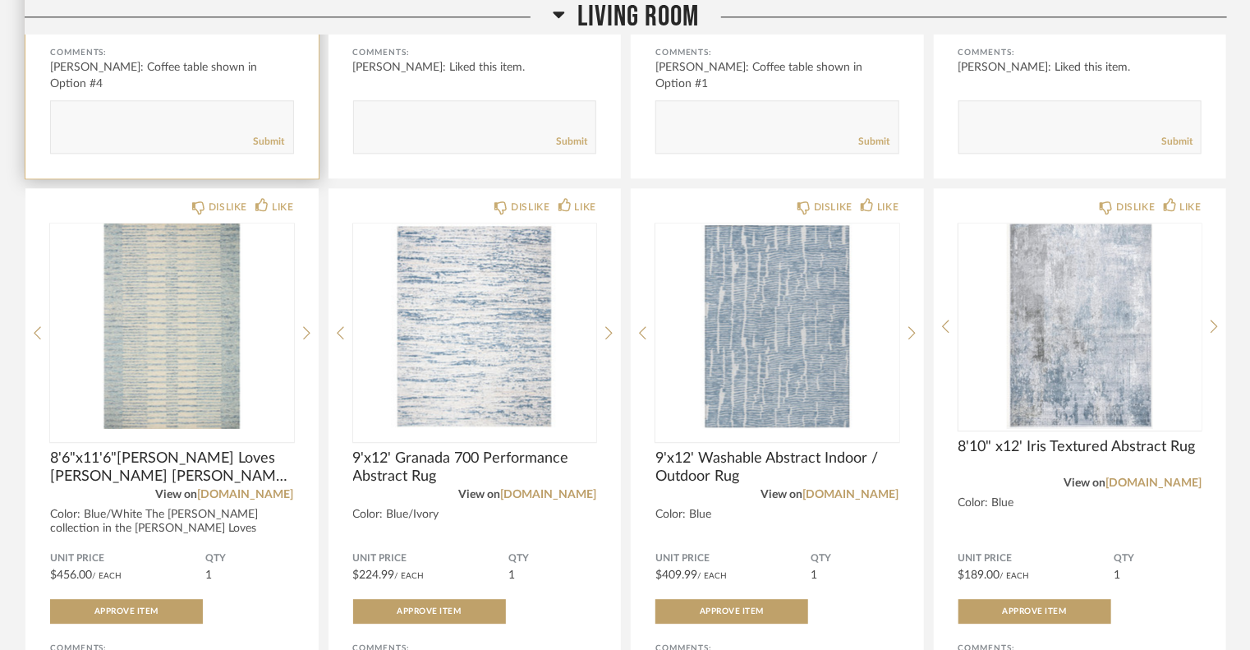
scroll to position [1971, 0]
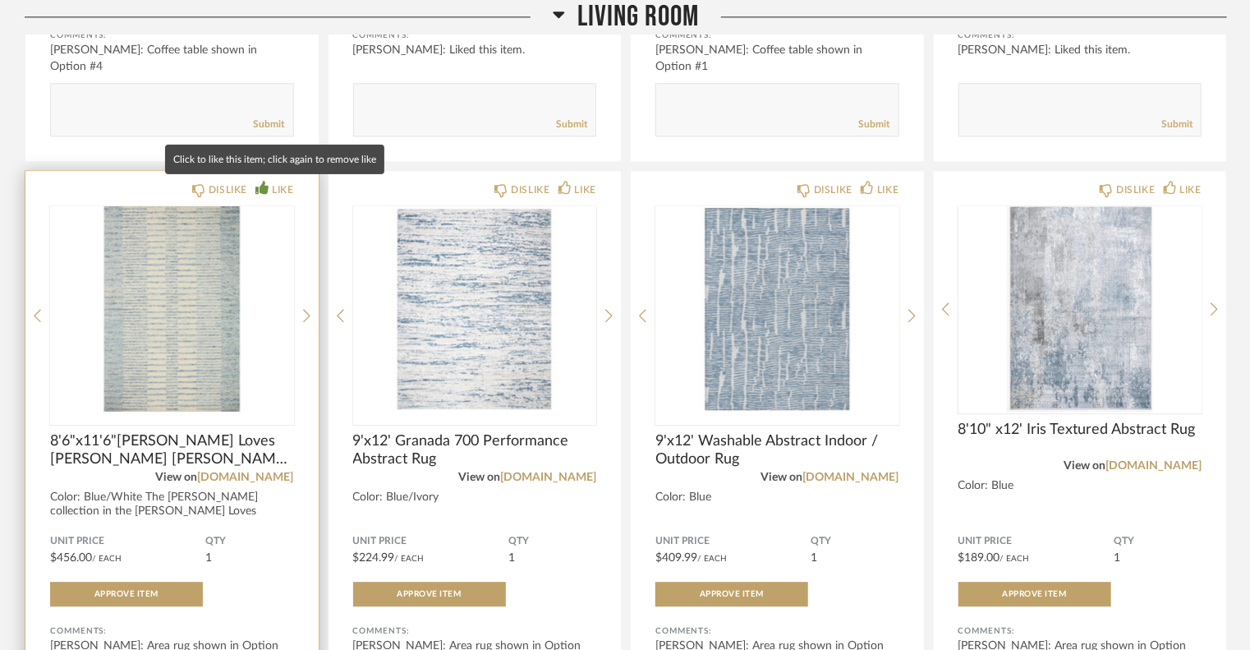
click at [260, 189] on icon at bounding box center [261, 187] width 13 height 13
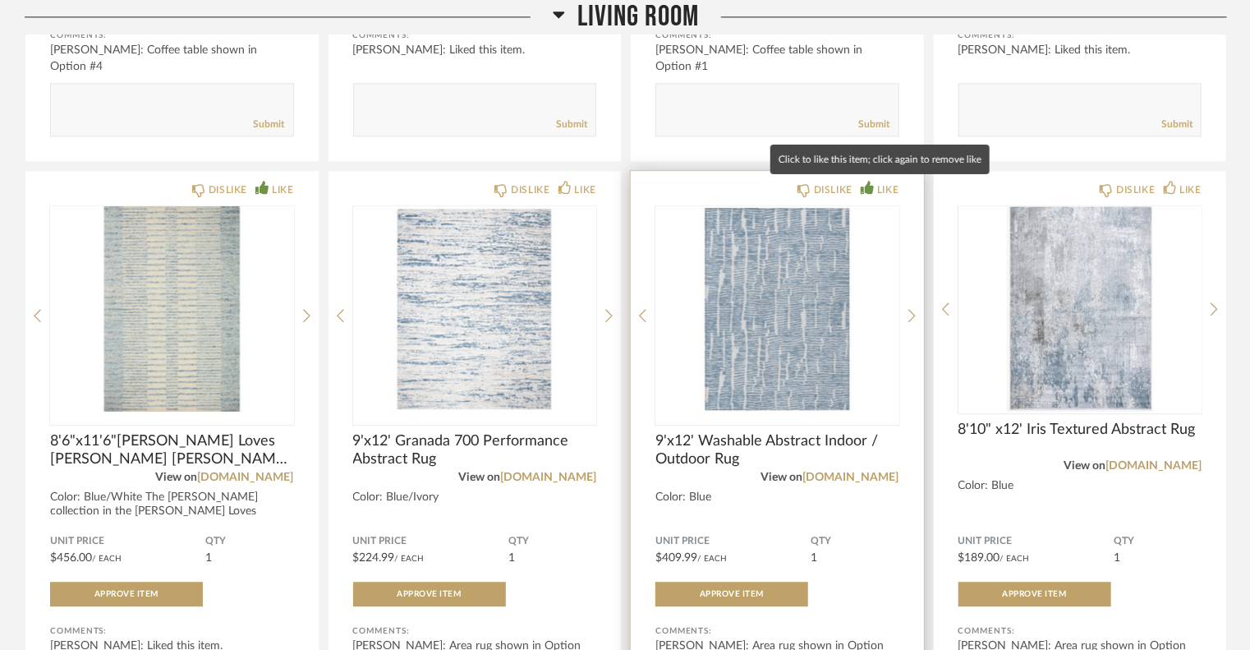
click at [868, 186] on icon at bounding box center [867, 187] width 13 height 13
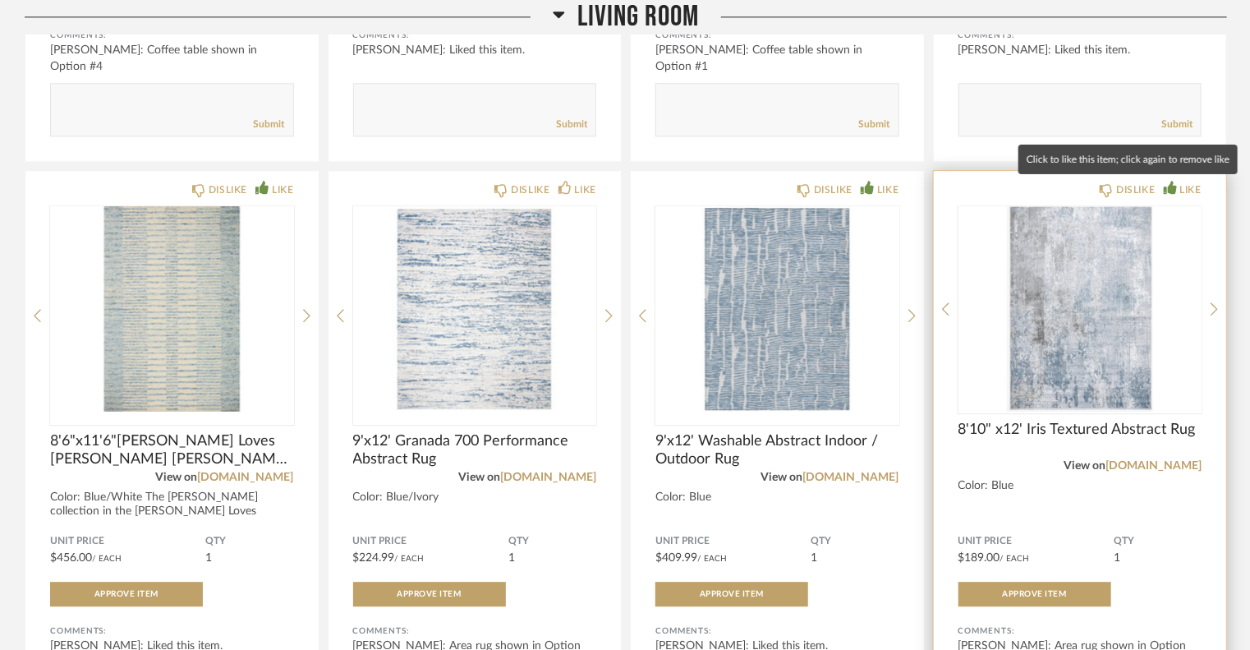
click at [1169, 182] on icon at bounding box center [1170, 187] width 13 height 13
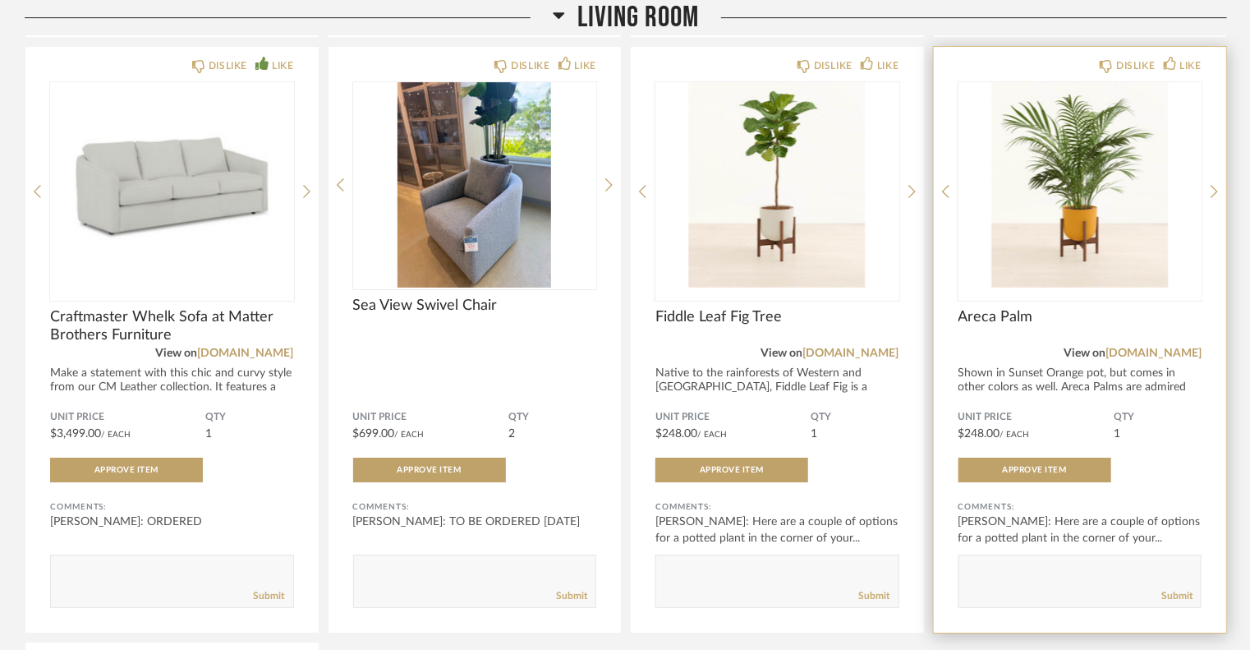
scroll to position [2710, 0]
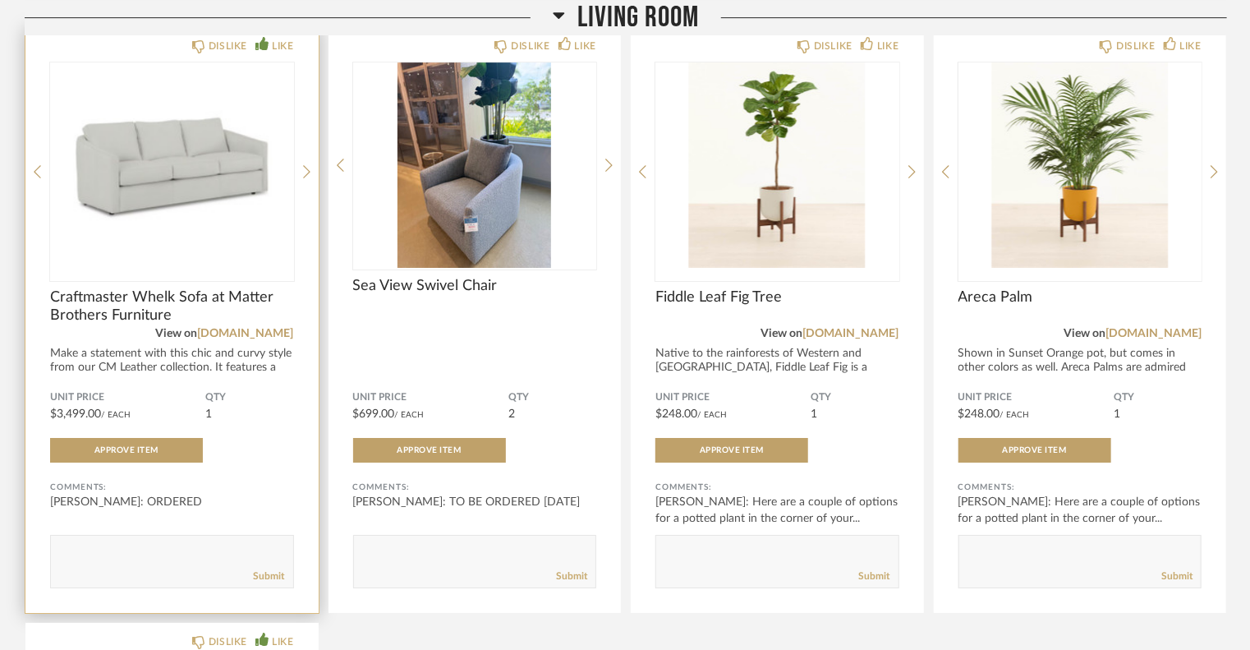
click at [296, 163] on div "DISLIKE LIKE Craftmaster Whelk Sofa at Matter Brothers Furniture View on [DOMAI…" at bounding box center [171, 320] width 293 height 586
click at [305, 170] on icon at bounding box center [306, 171] width 7 height 15
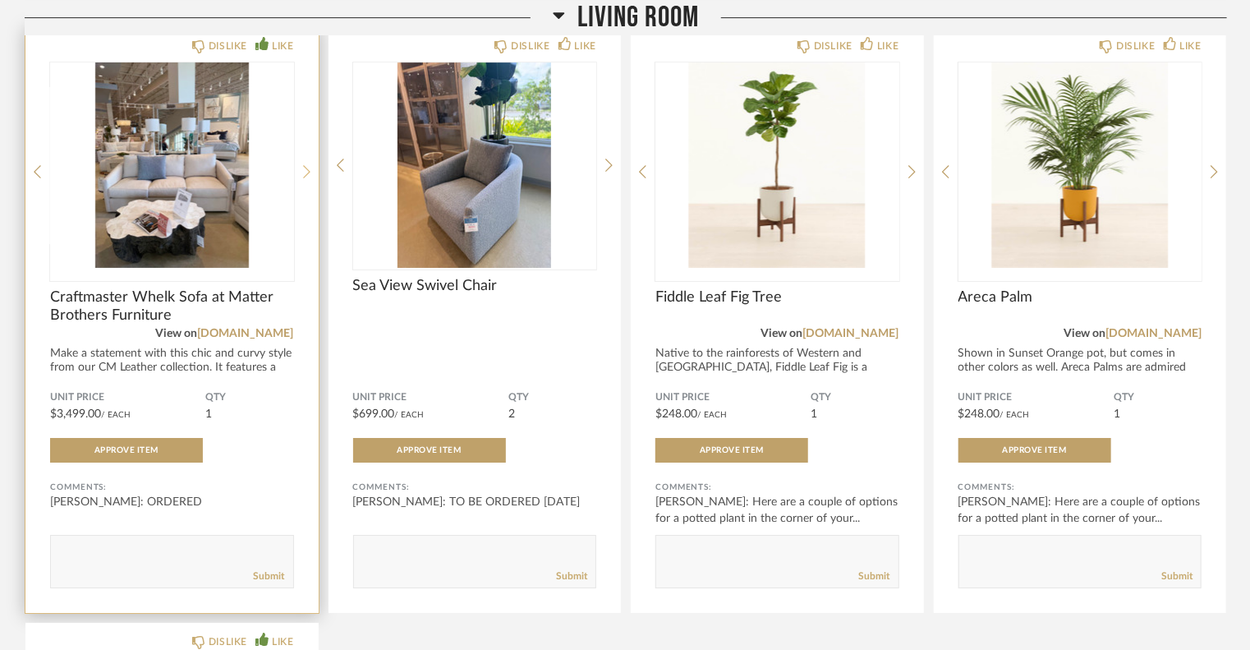
click at [303, 172] on icon at bounding box center [306, 171] width 7 height 15
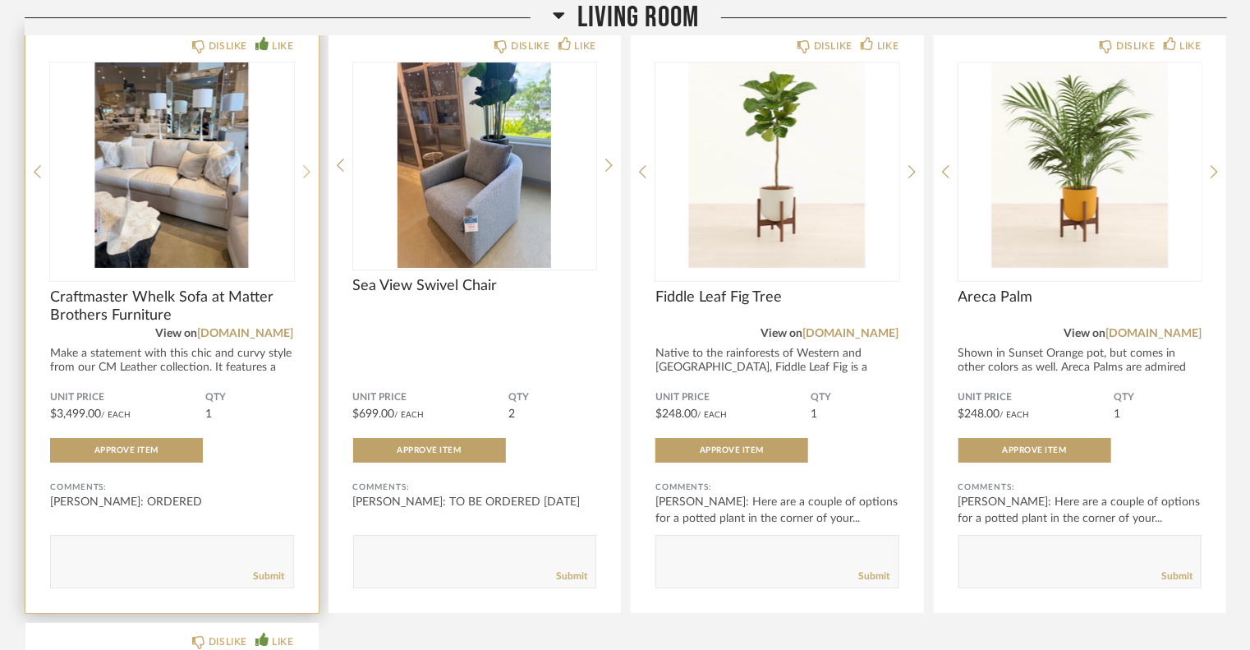
click at [303, 172] on icon at bounding box center [306, 171] width 7 height 15
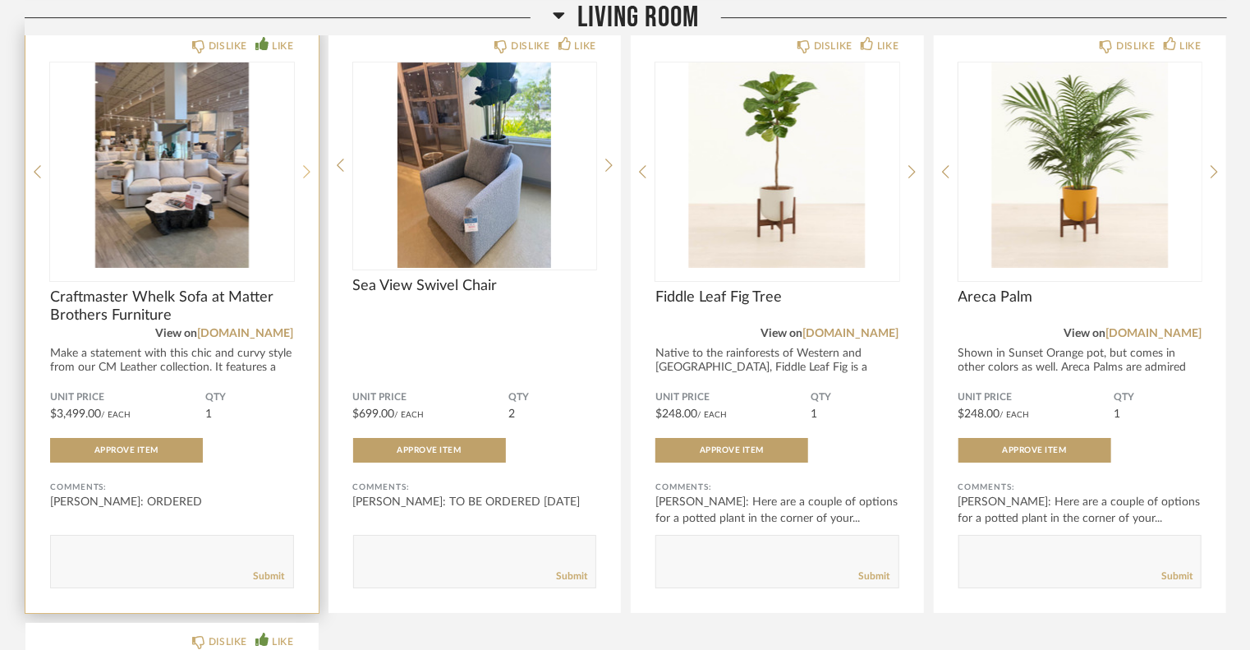
click at [303, 172] on icon at bounding box center [306, 171] width 7 height 15
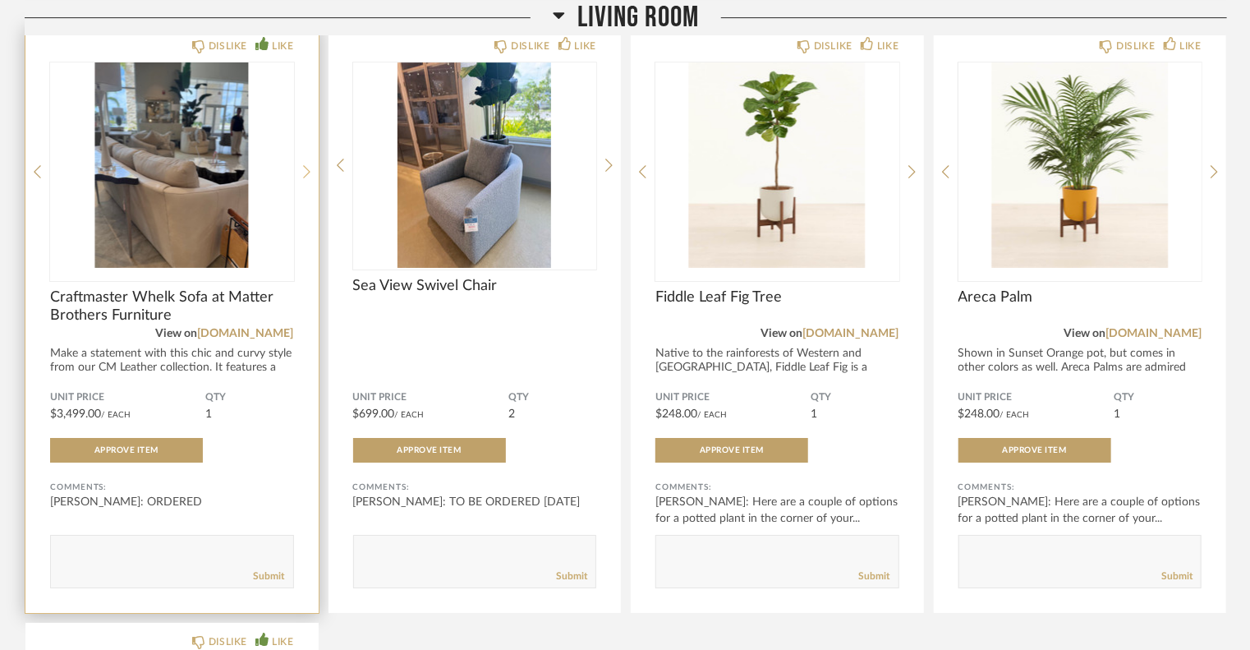
click at [303, 172] on icon at bounding box center [306, 171] width 7 height 15
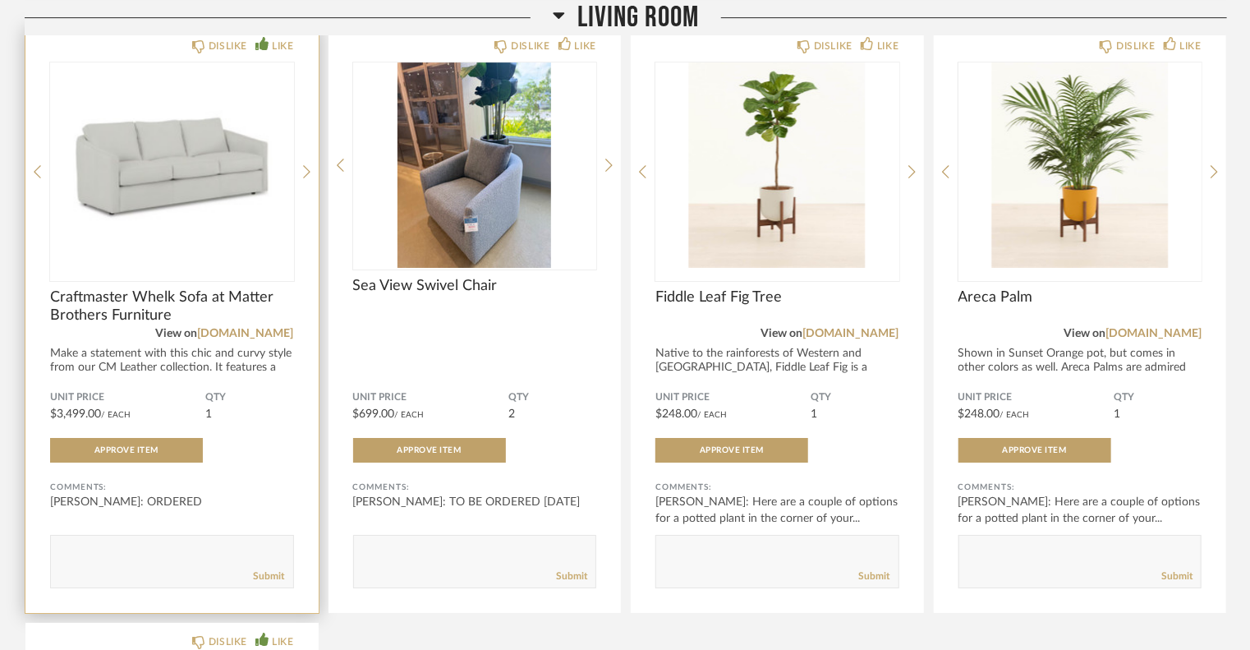
click at [240, 177] on img "0" at bounding box center [172, 164] width 244 height 205
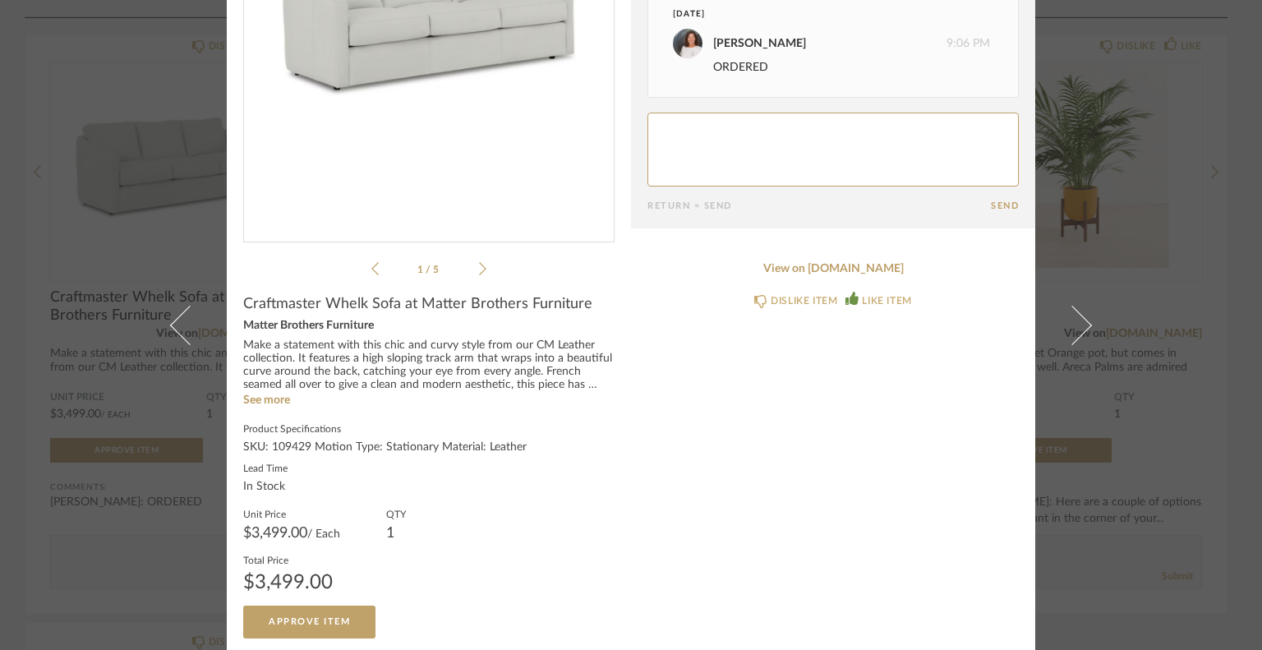
scroll to position [260, 0]
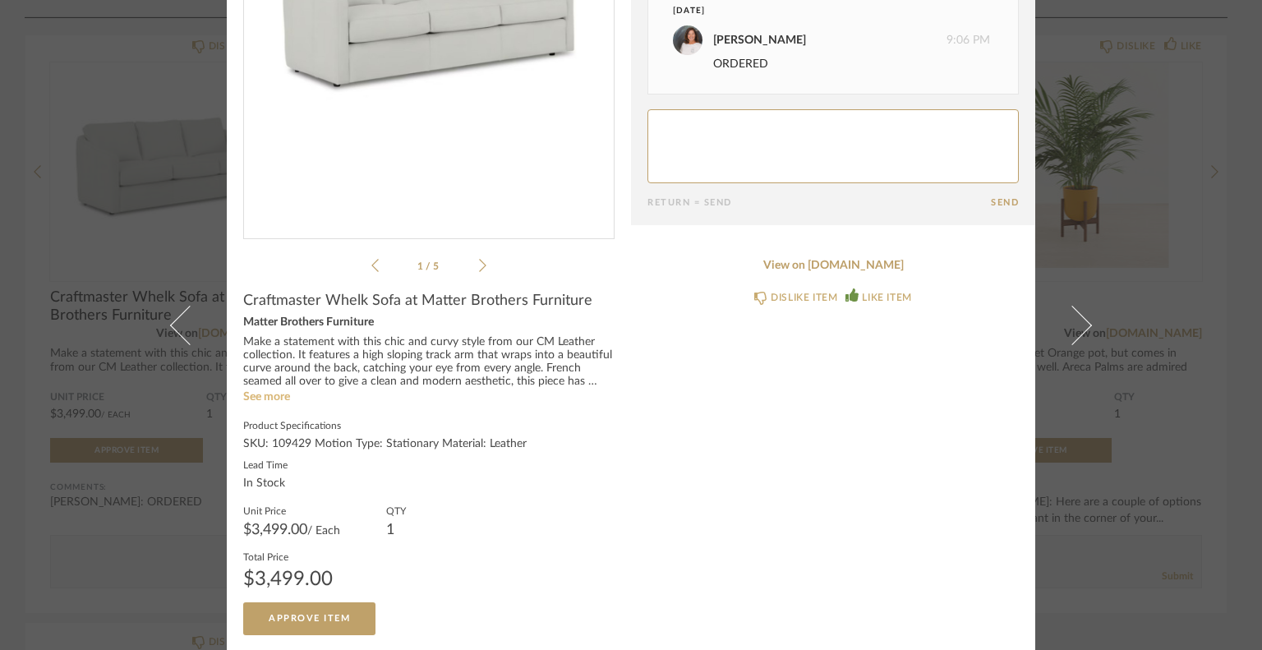
click at [280, 399] on link "See more" at bounding box center [266, 396] width 47 height 11
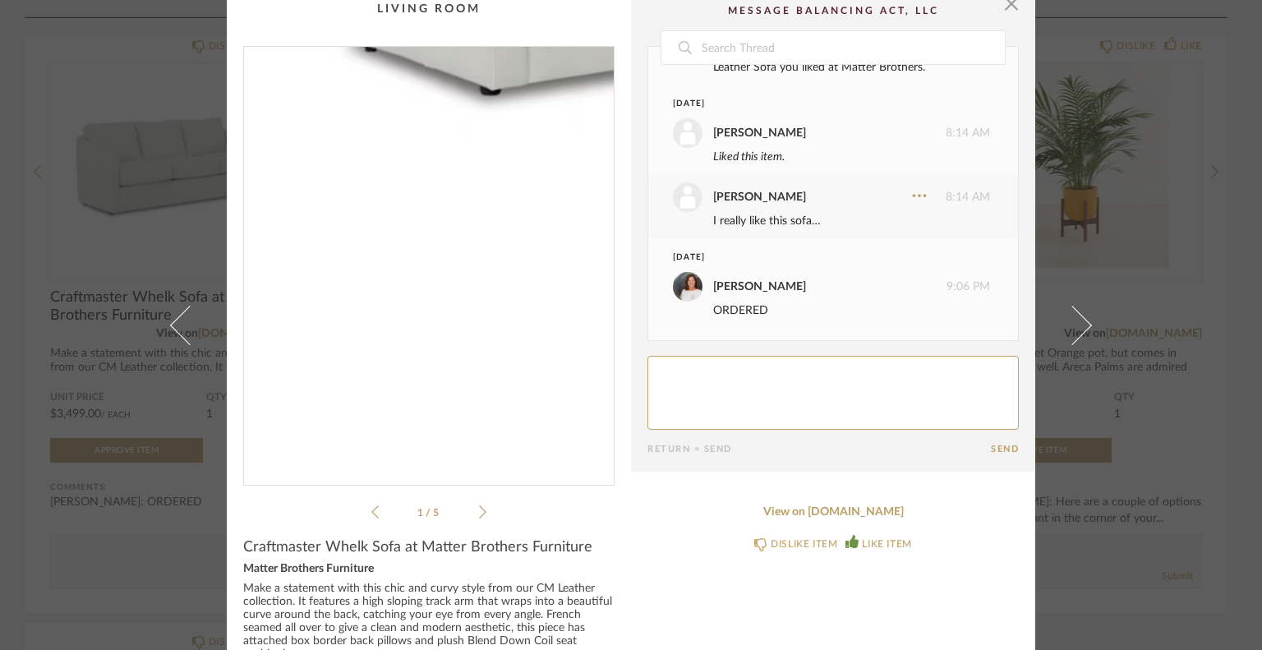
scroll to position [0, 0]
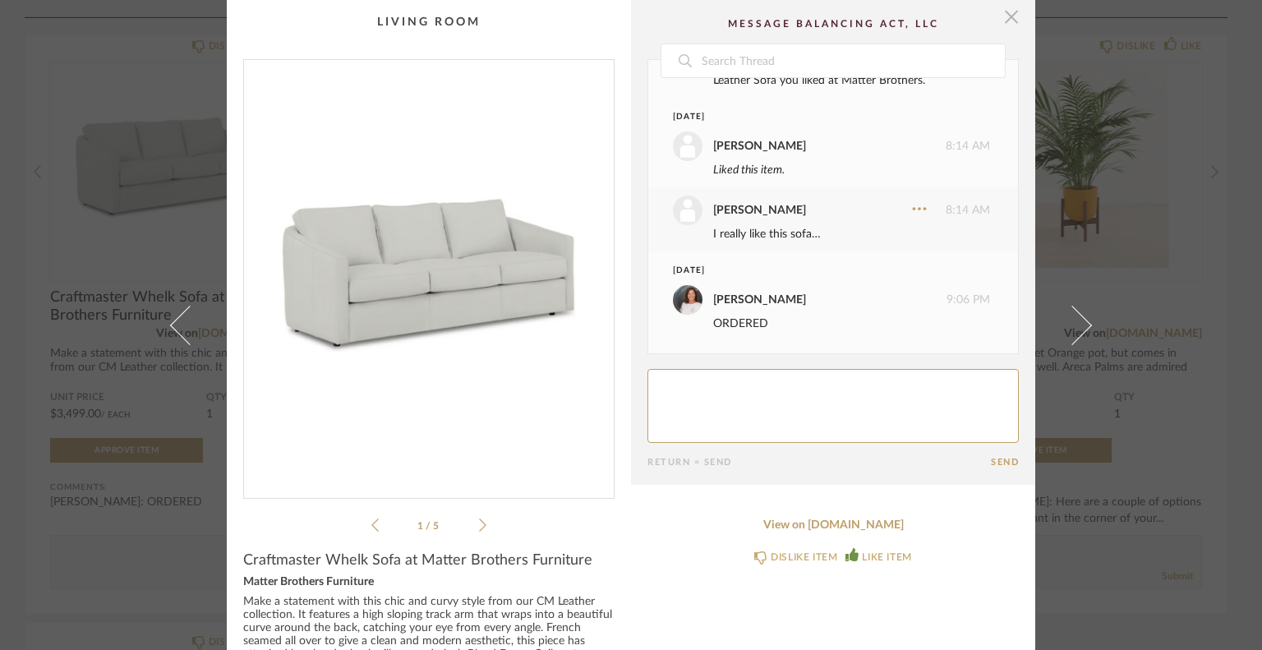
click at [1009, 7] on span "button" at bounding box center [1011, 16] width 33 height 33
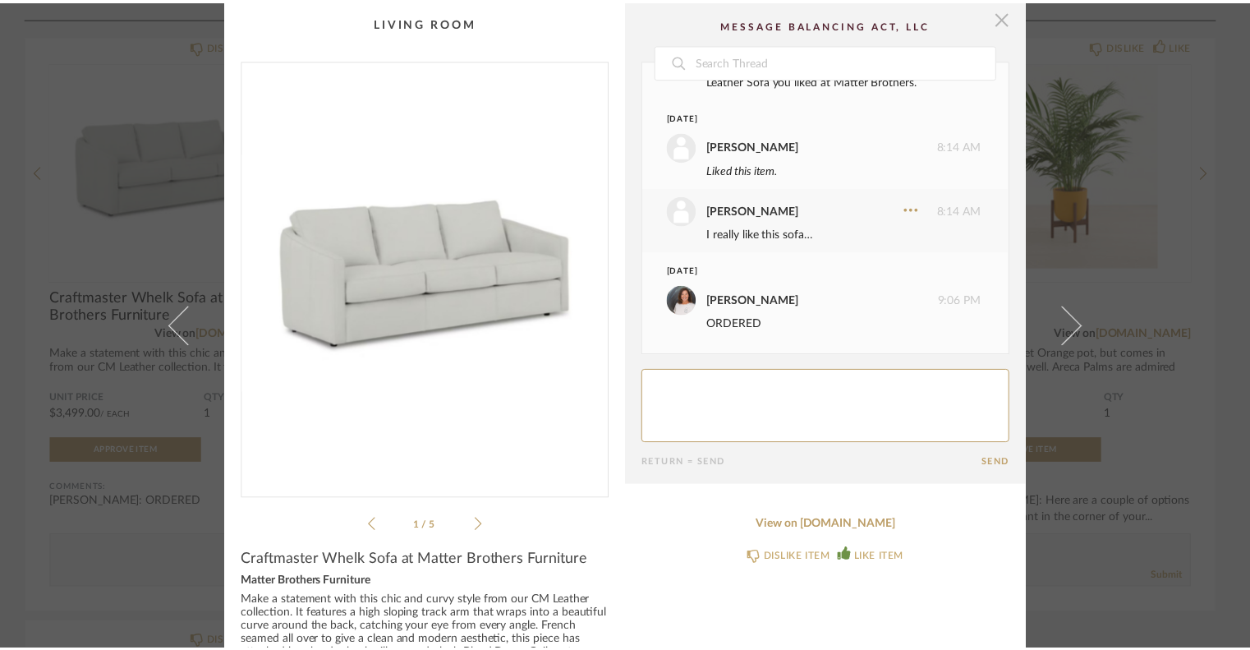
scroll to position [2710, 0]
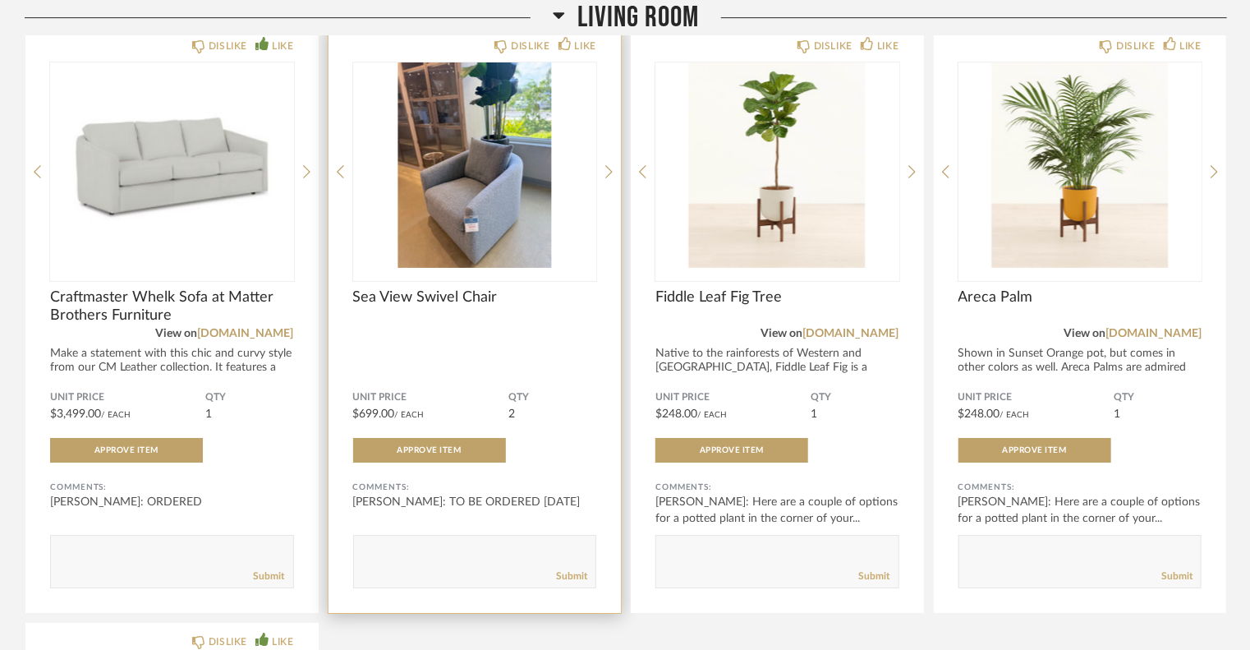
click at [497, 120] on img "0" at bounding box center [475, 164] width 244 height 205
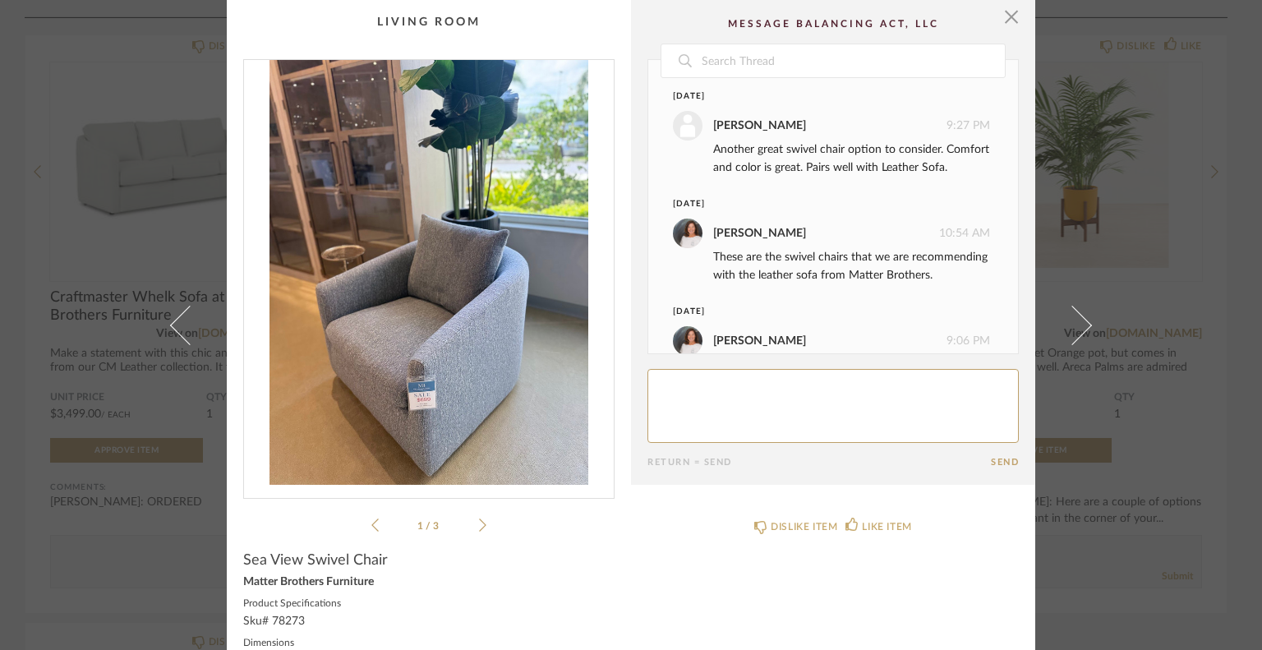
scroll to position [78, 0]
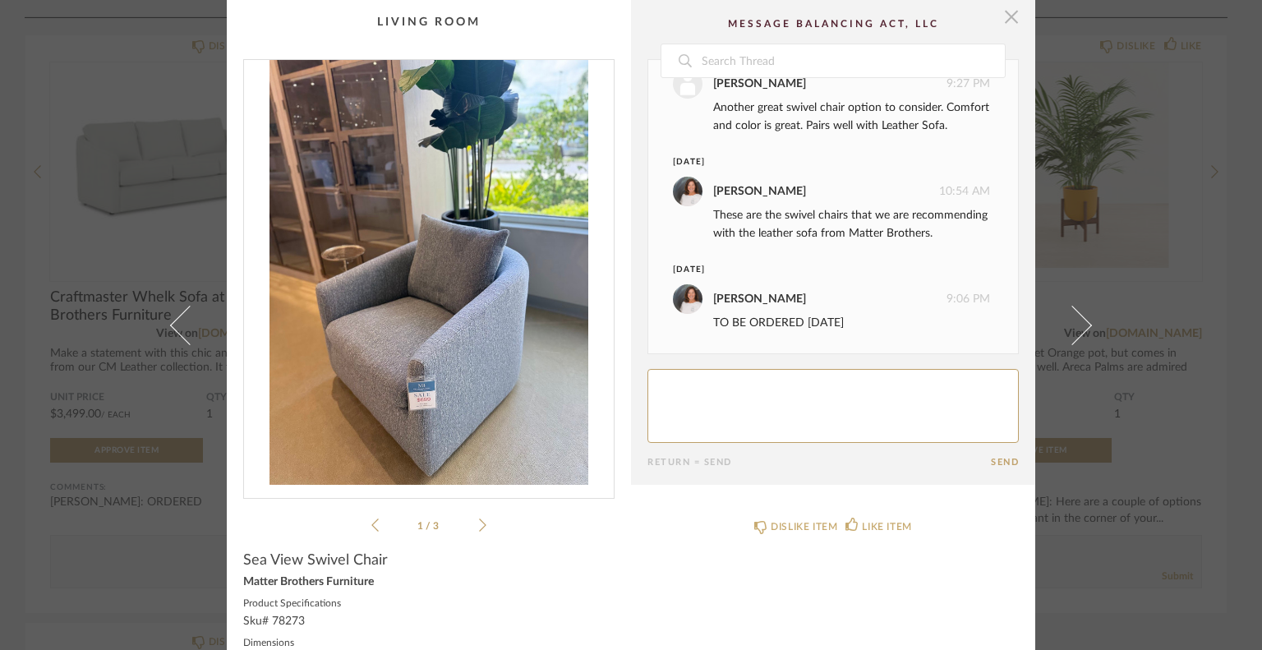
click at [1000, 14] on span "button" at bounding box center [1011, 16] width 33 height 33
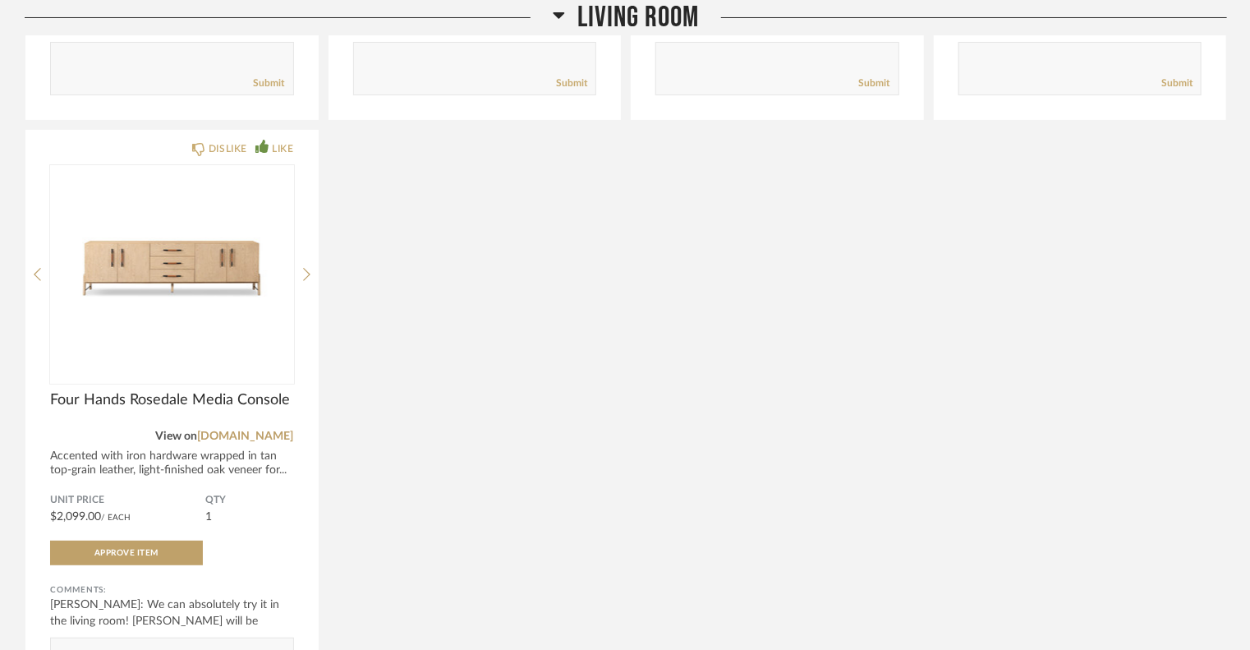
scroll to position [3367, 0]
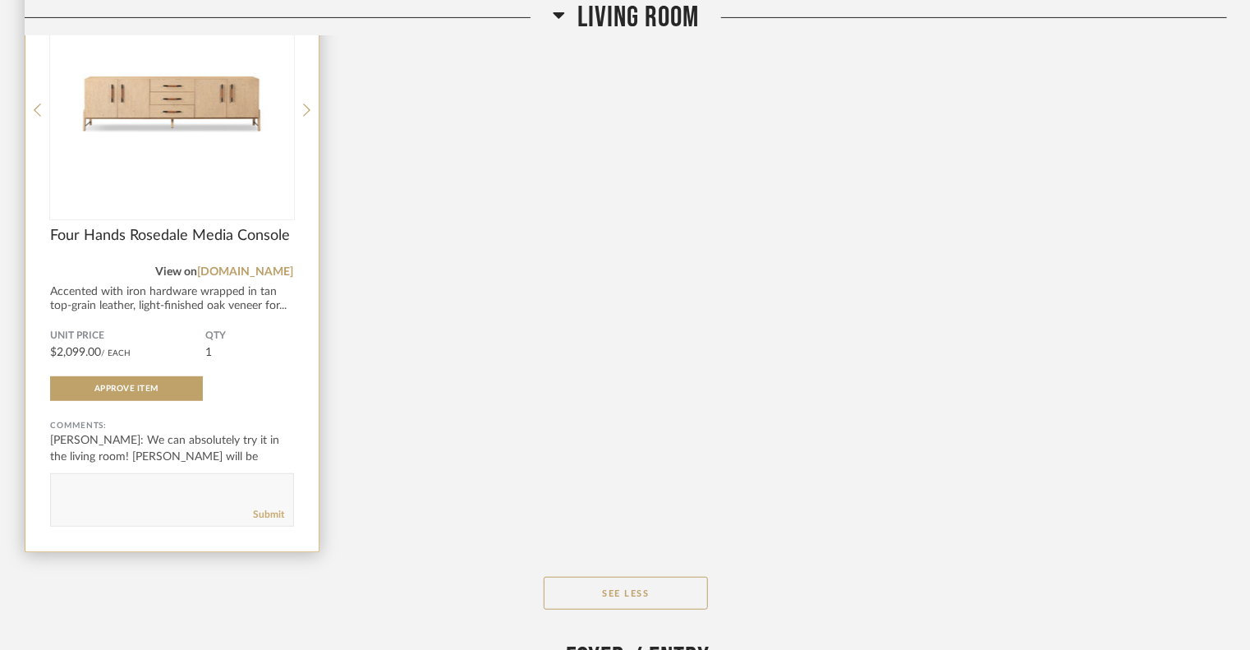
click at [205, 91] on img "0" at bounding box center [172, 103] width 244 height 205
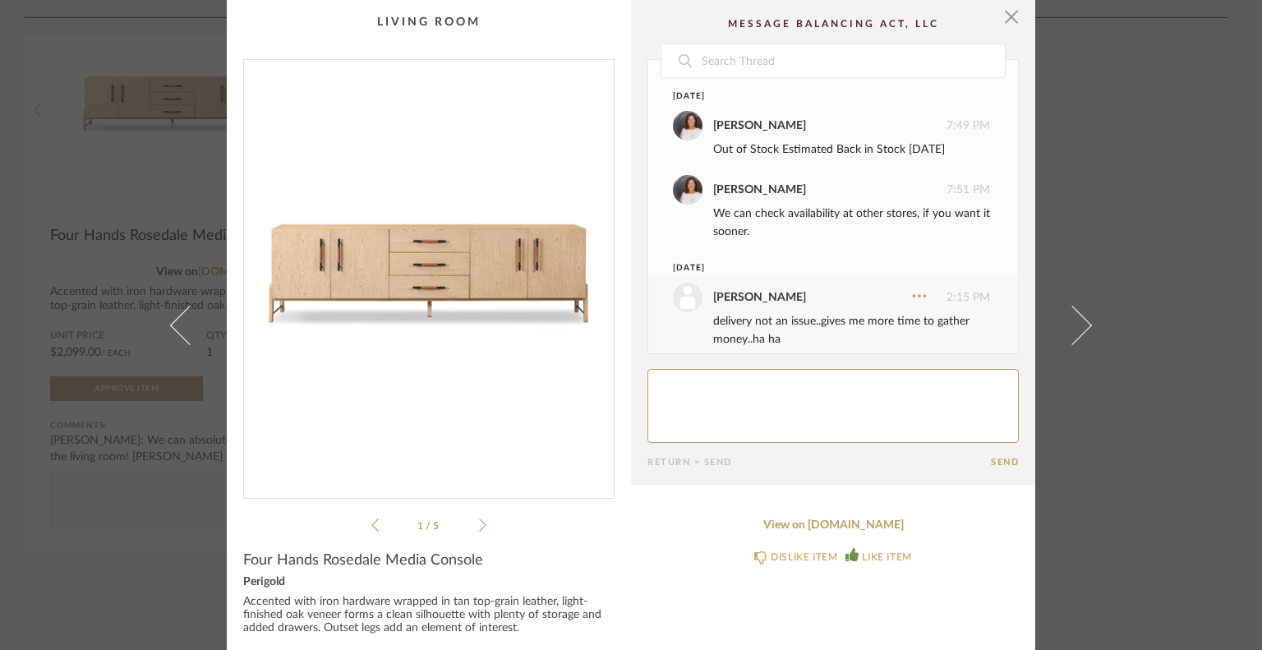
scroll to position [296, 0]
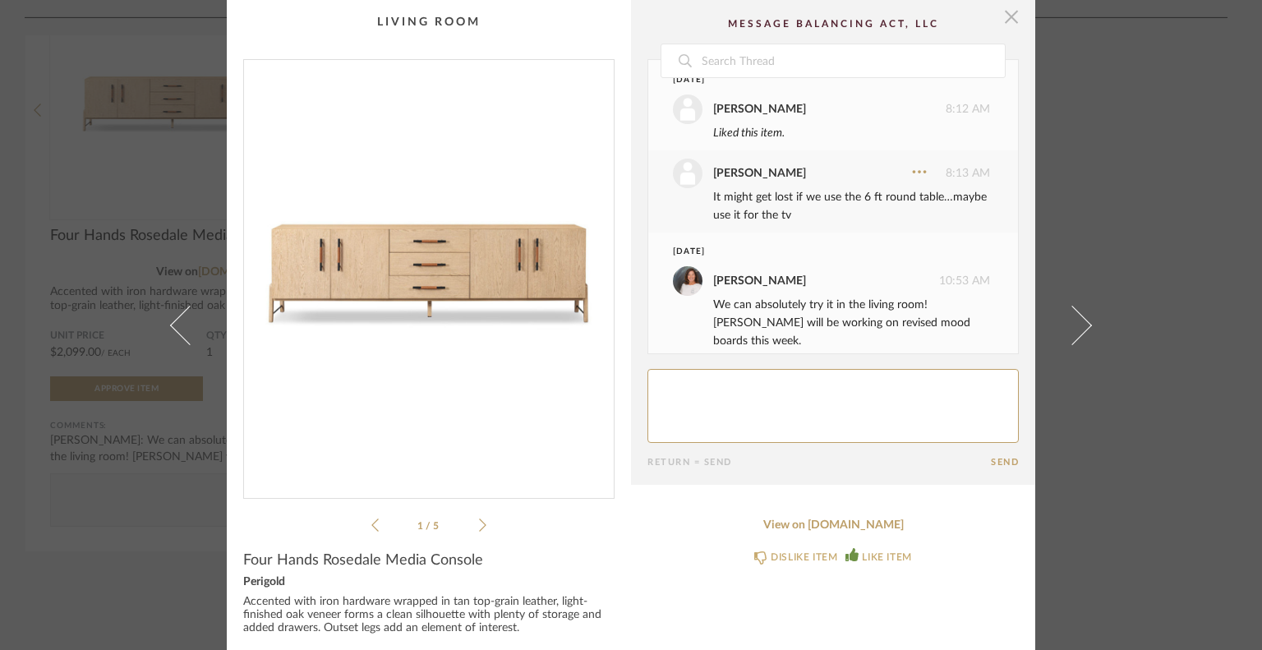
click at [1001, 16] on span "button" at bounding box center [1011, 16] width 33 height 33
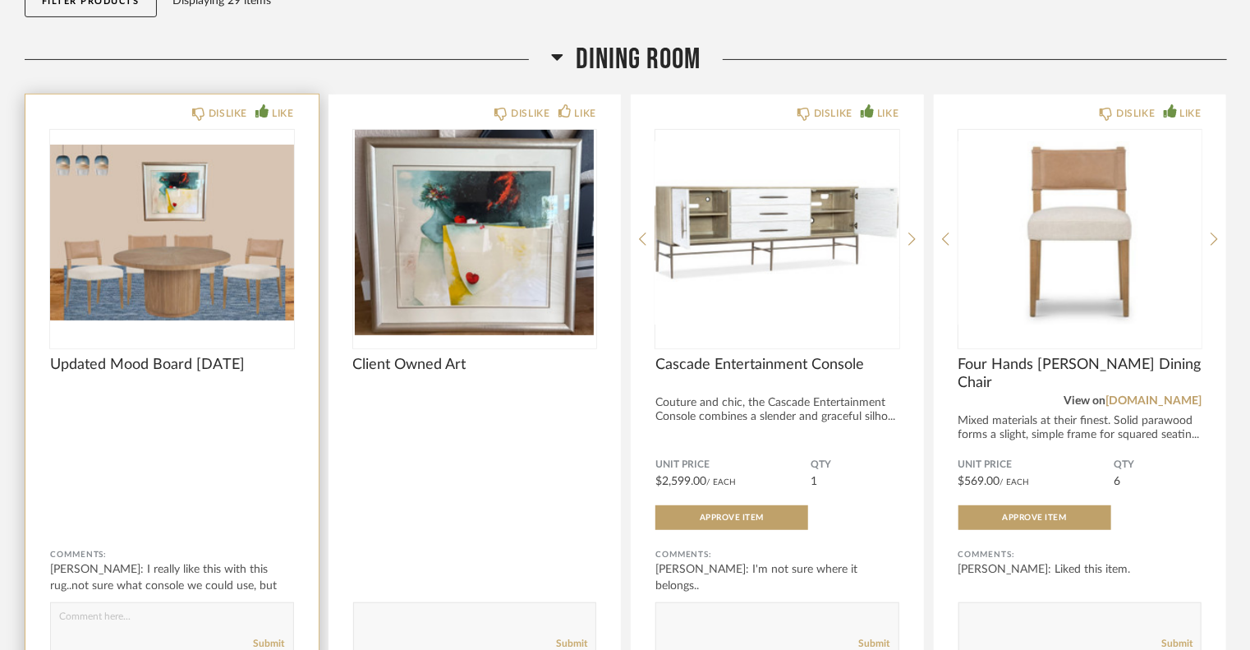
scroll to position [246, 0]
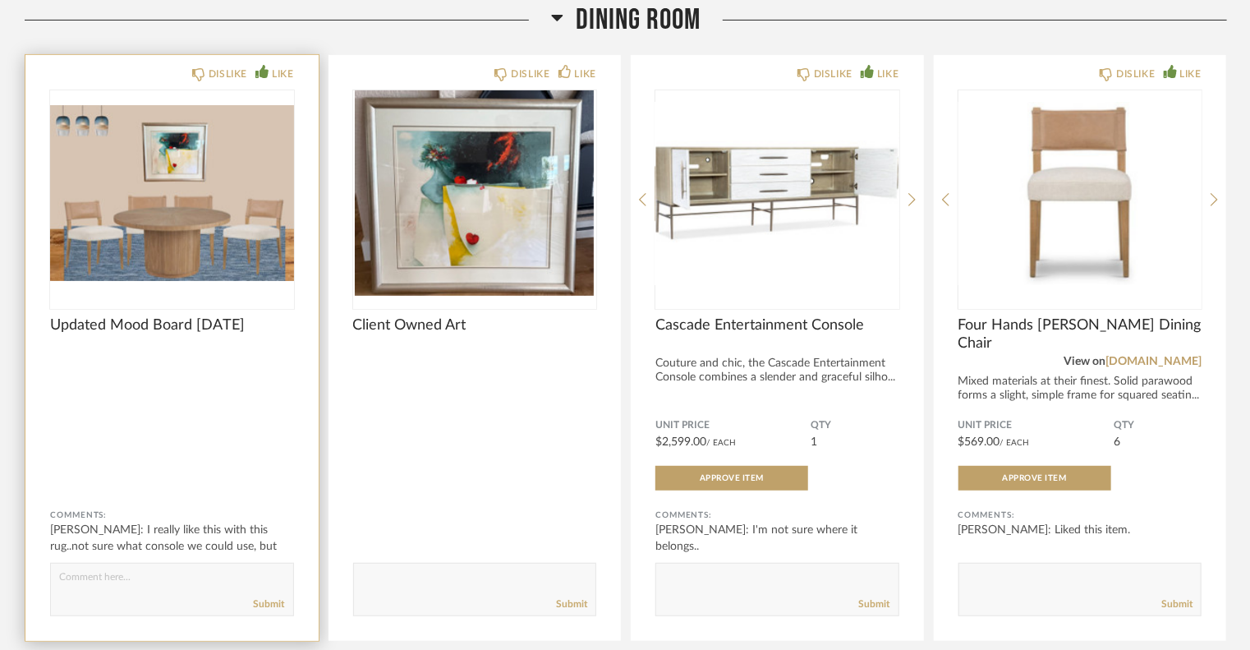
click at [267, 233] on img "0" at bounding box center [172, 192] width 244 height 205
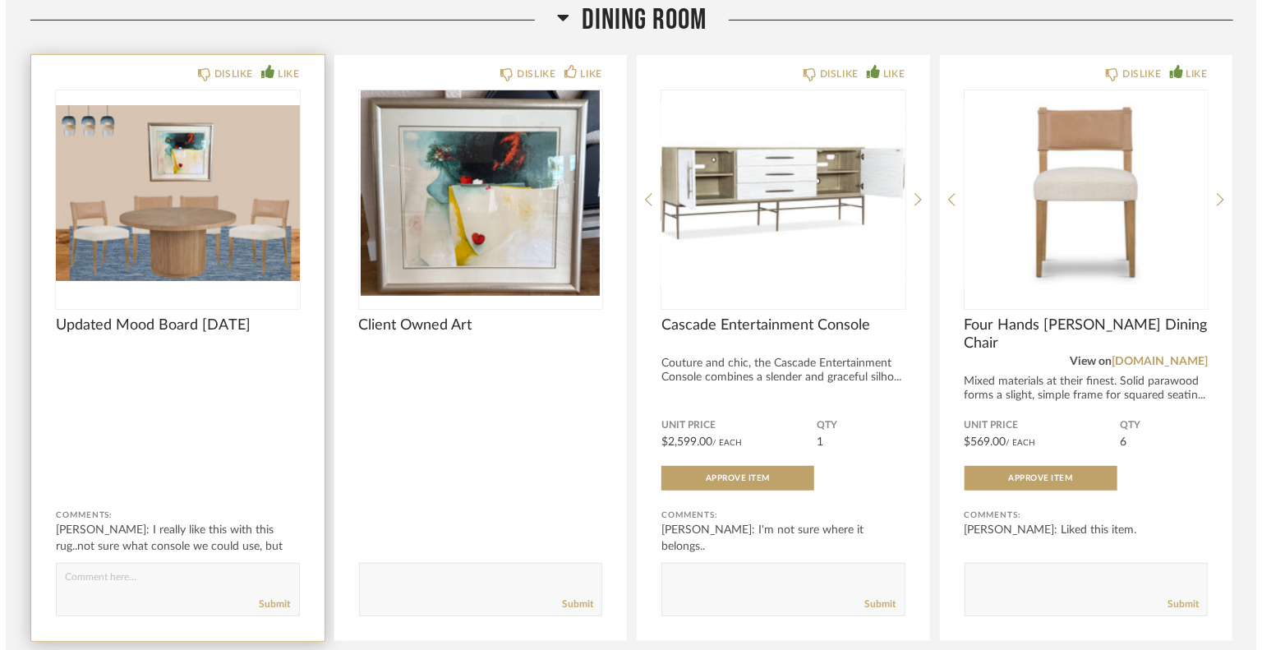
scroll to position [0, 0]
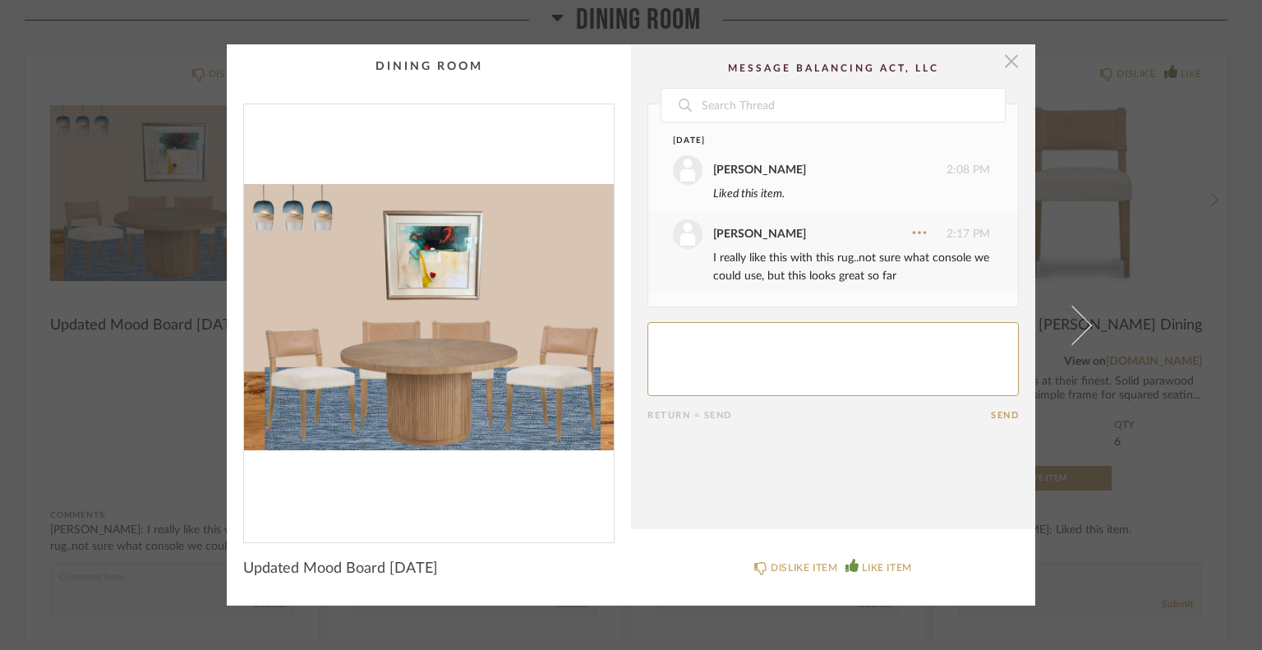
click at [1009, 50] on span "button" at bounding box center [1011, 60] width 33 height 33
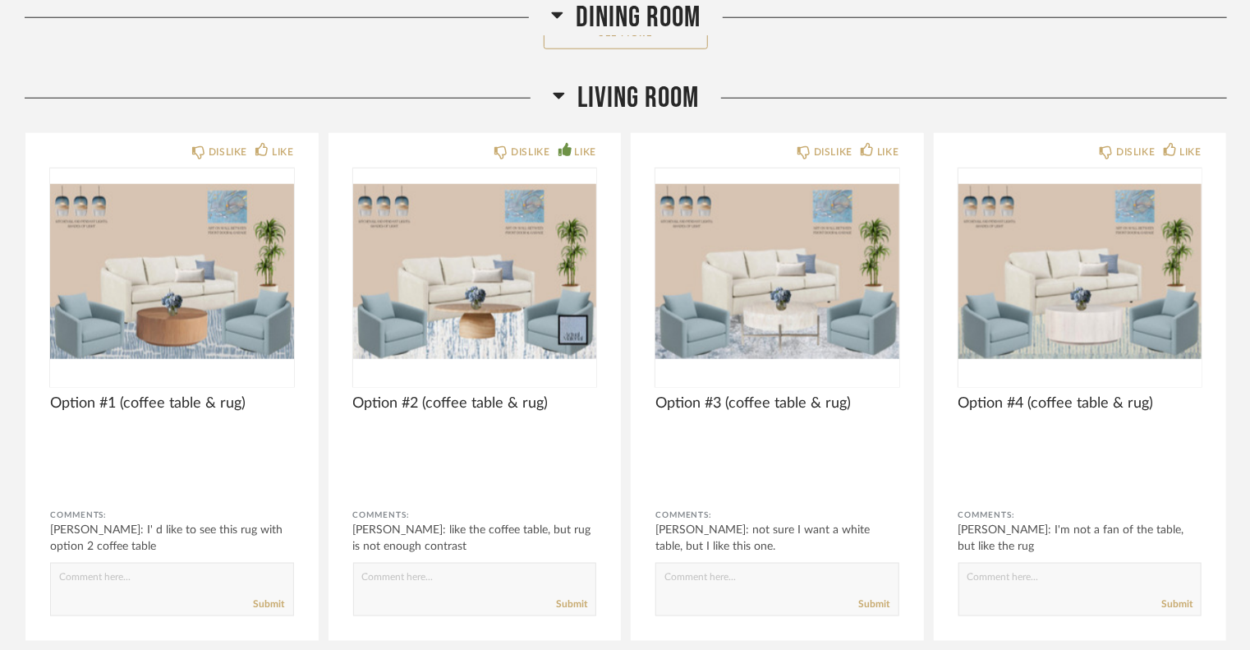
scroll to position [903, 0]
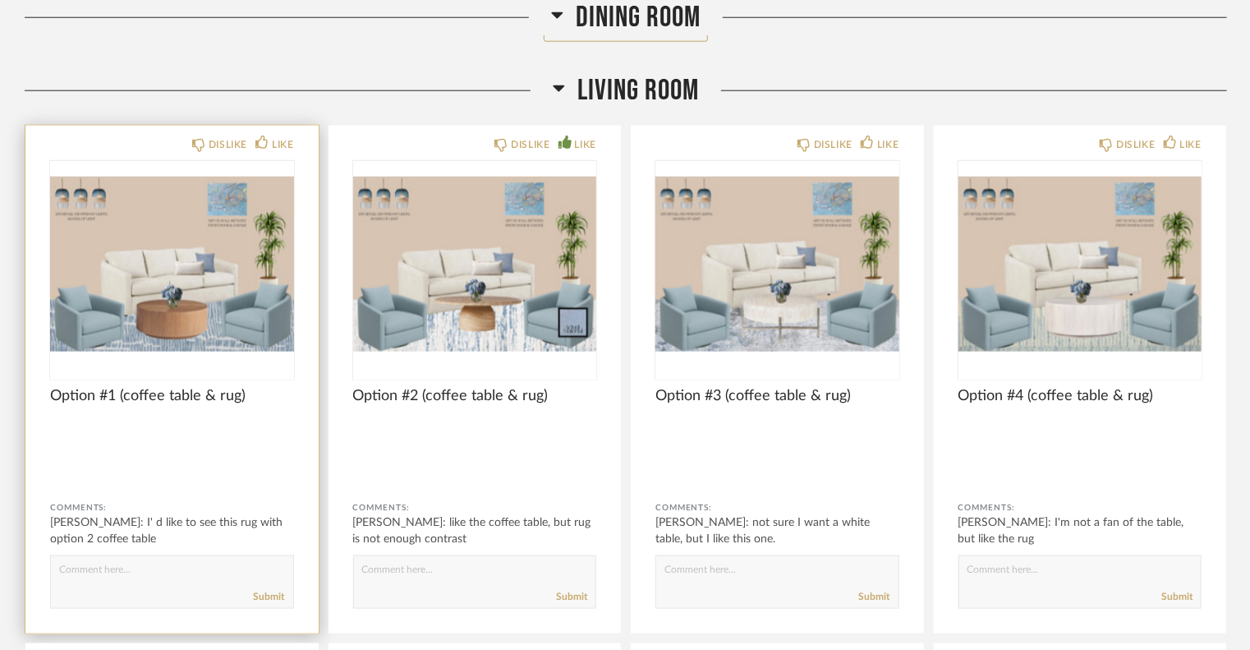
click at [212, 278] on img "0" at bounding box center [172, 263] width 244 height 205
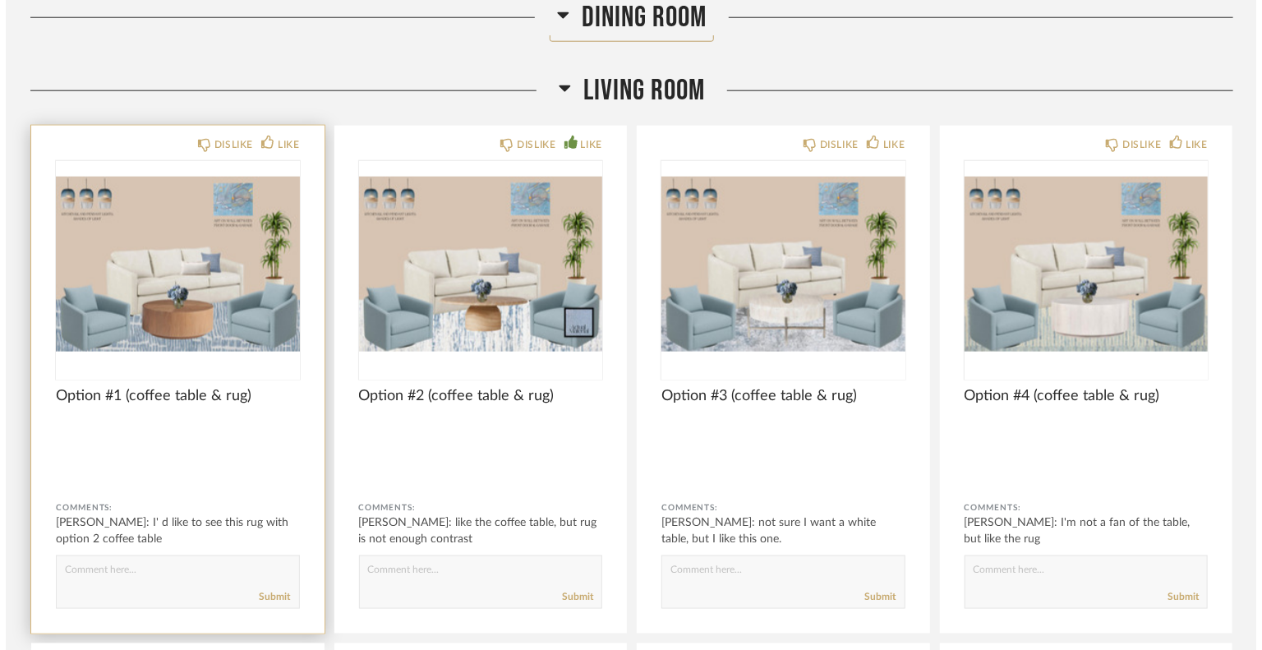
scroll to position [0, 0]
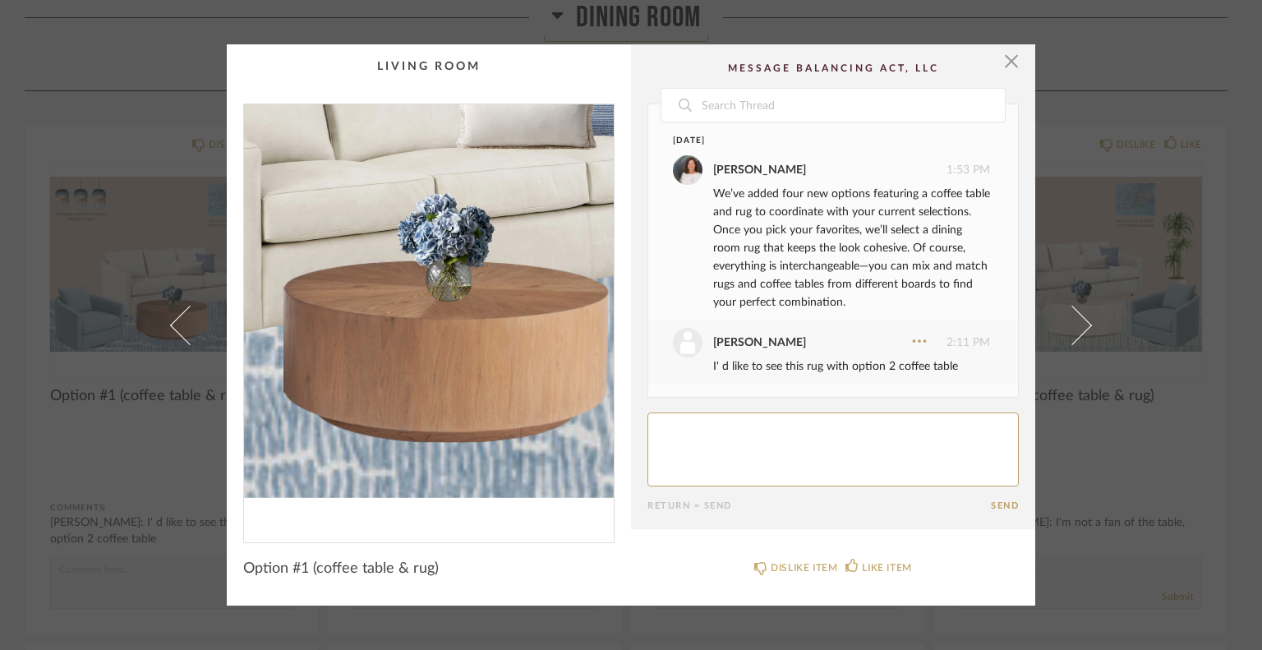
click at [417, 389] on img "0" at bounding box center [429, 316] width 370 height 425
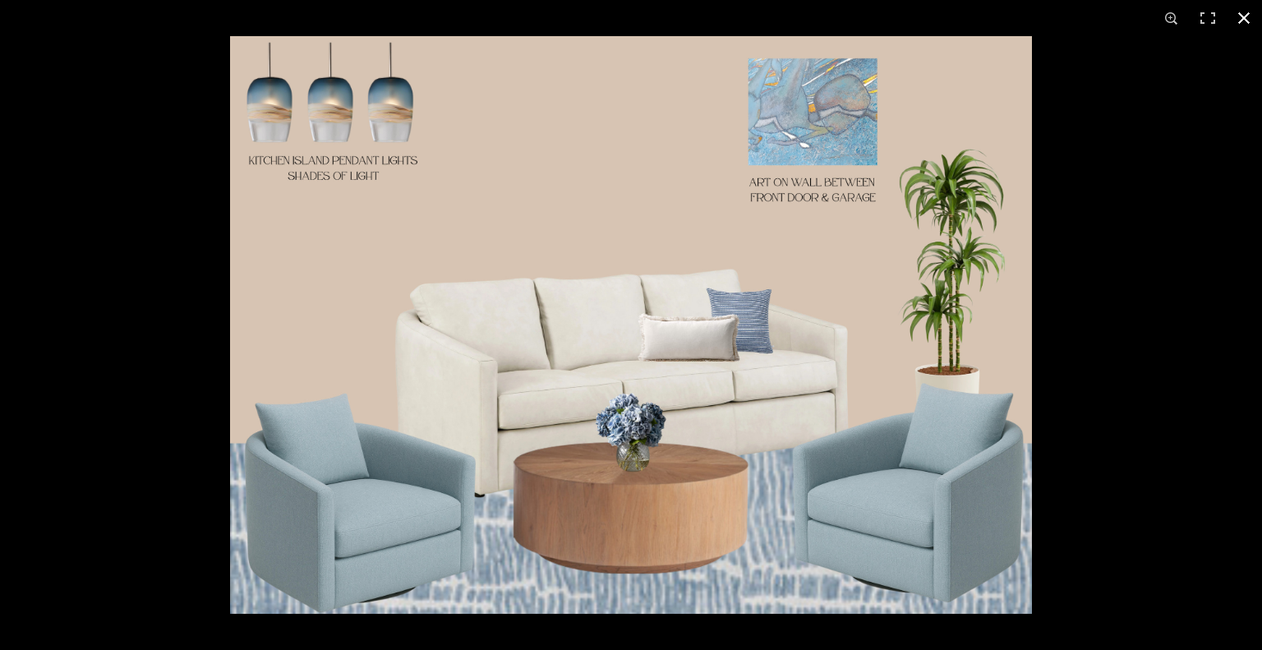
click at [1248, 11] on button at bounding box center [1243, 18] width 36 height 36
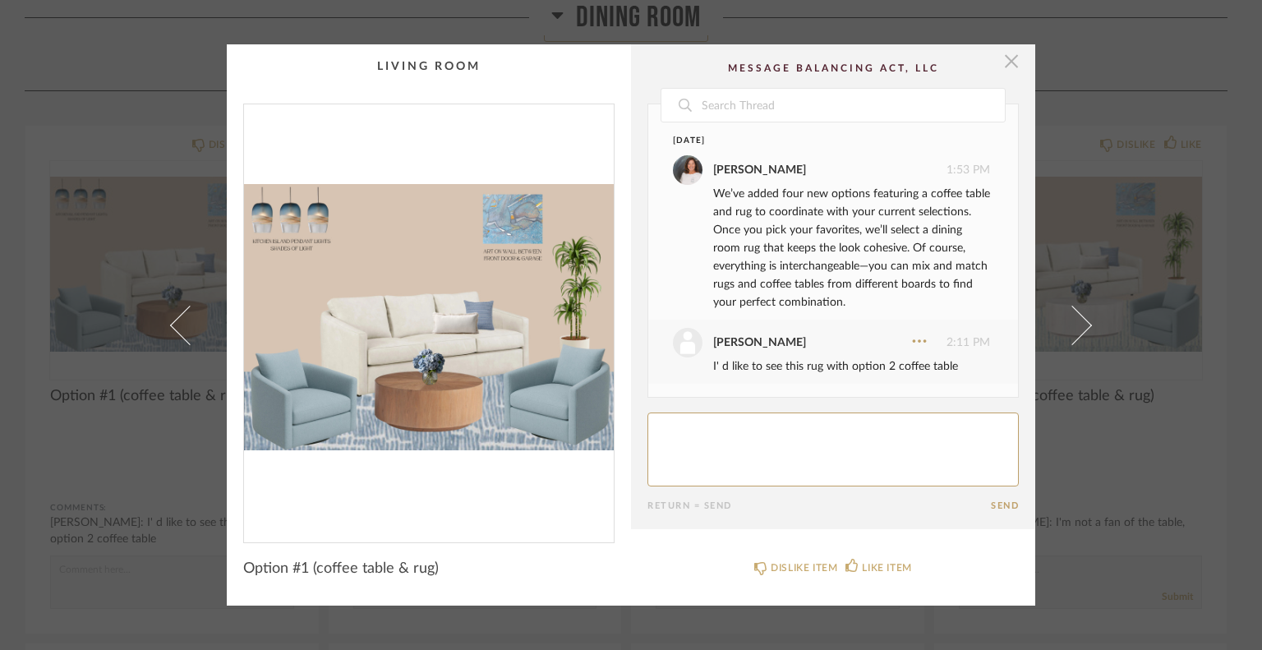
click at [1006, 59] on span "button" at bounding box center [1011, 60] width 33 height 33
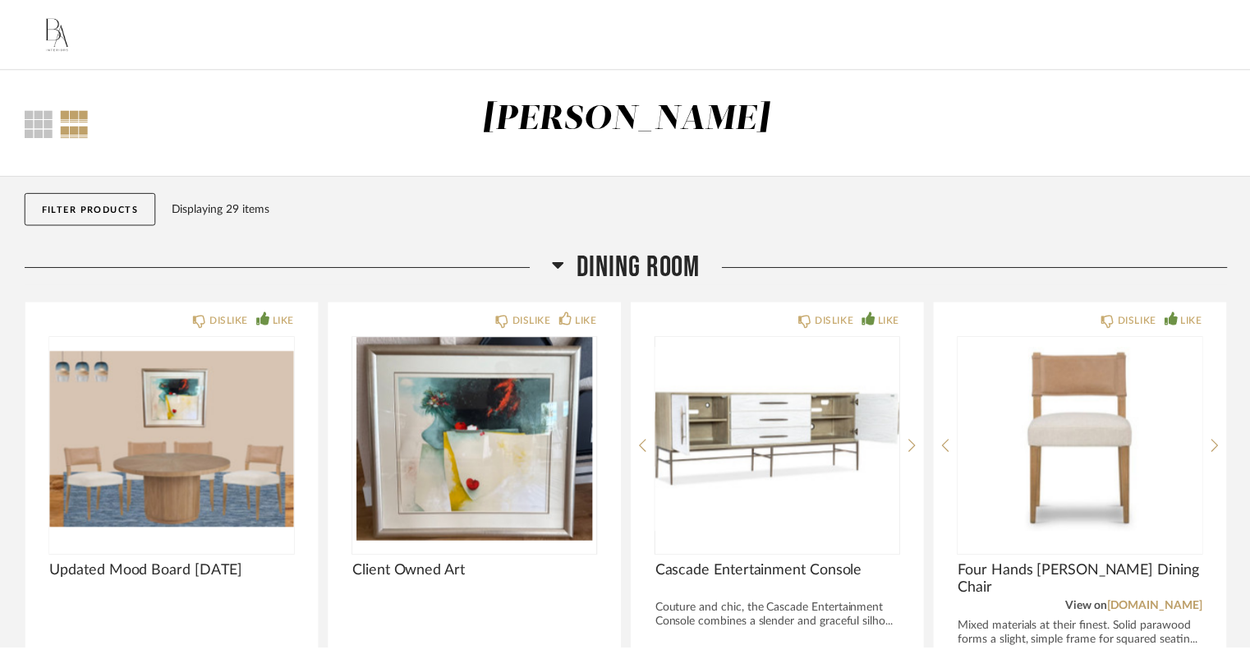
scroll to position [903, 0]
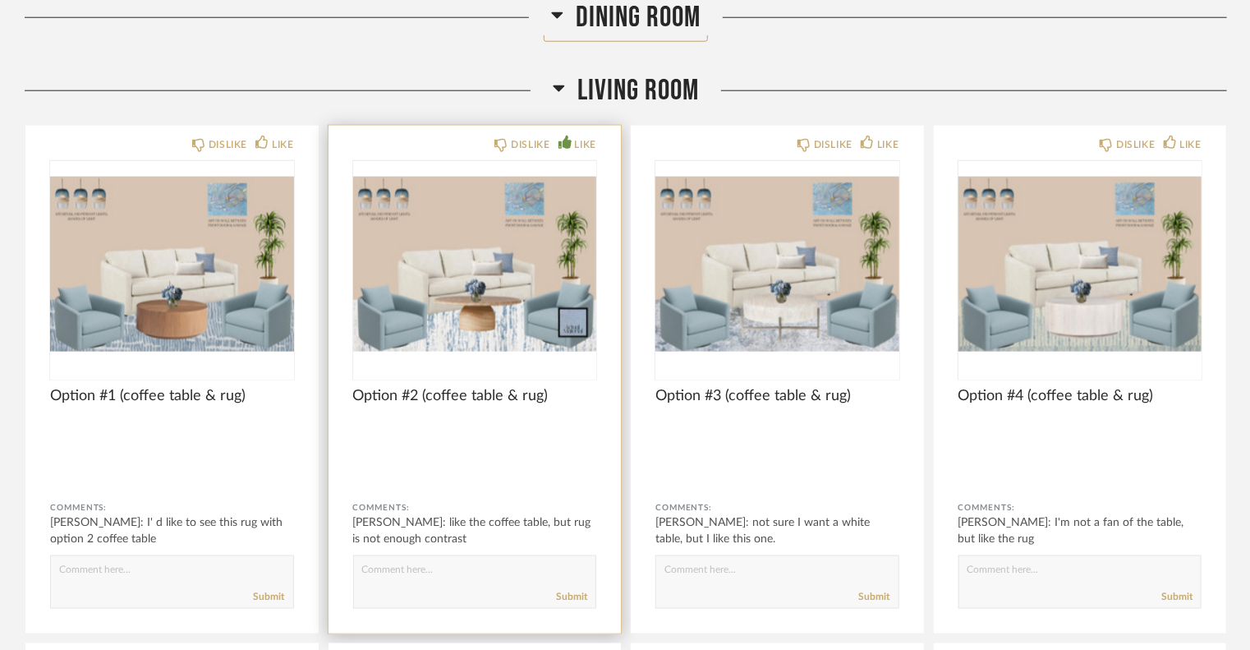
click at [526, 305] on img "0" at bounding box center [475, 263] width 244 height 205
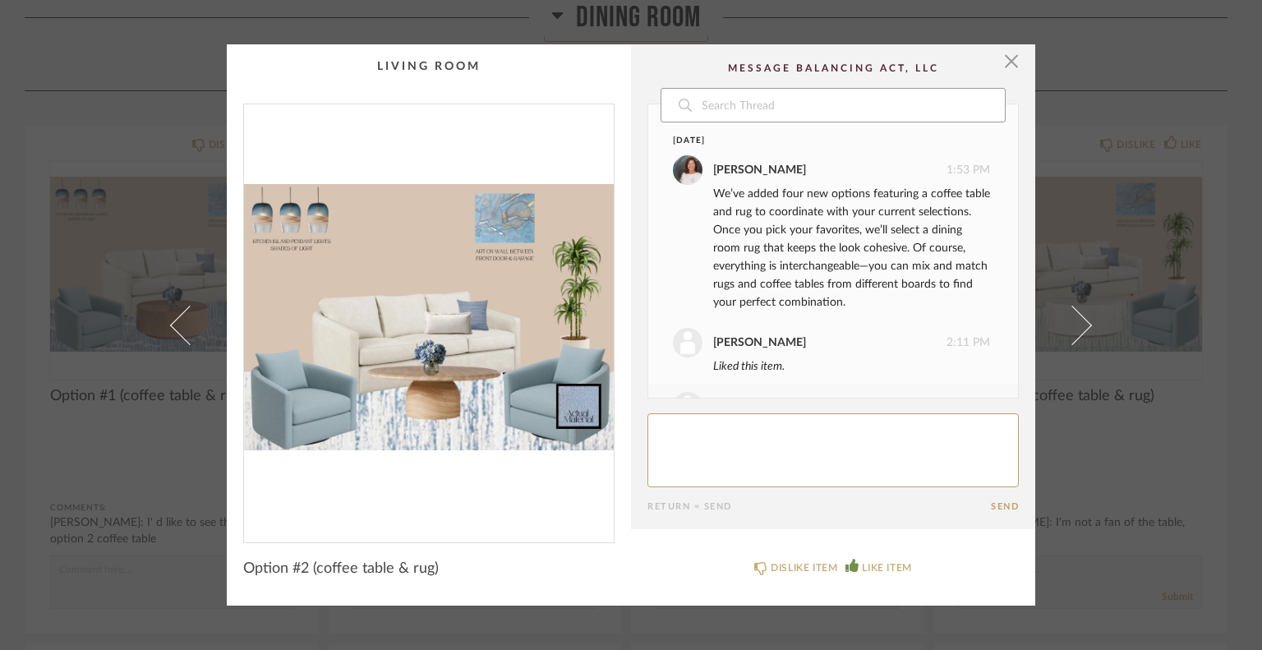
scroll to position [62, 0]
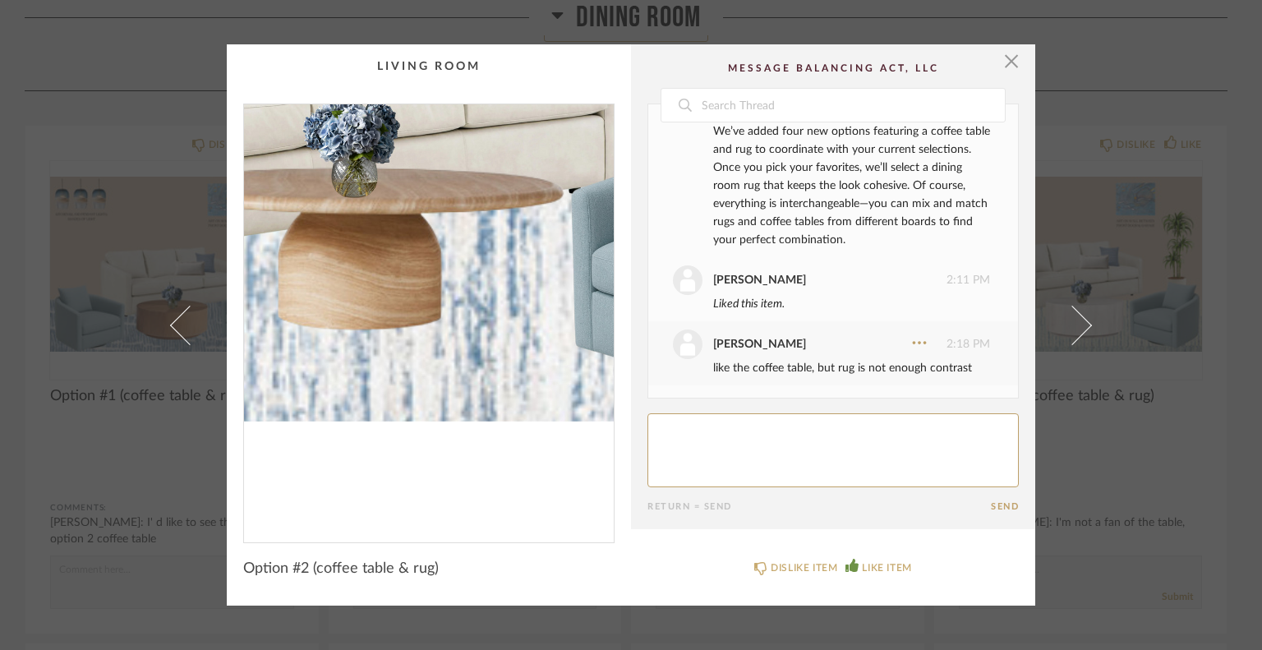
click at [450, 415] on img "0" at bounding box center [429, 316] width 370 height 425
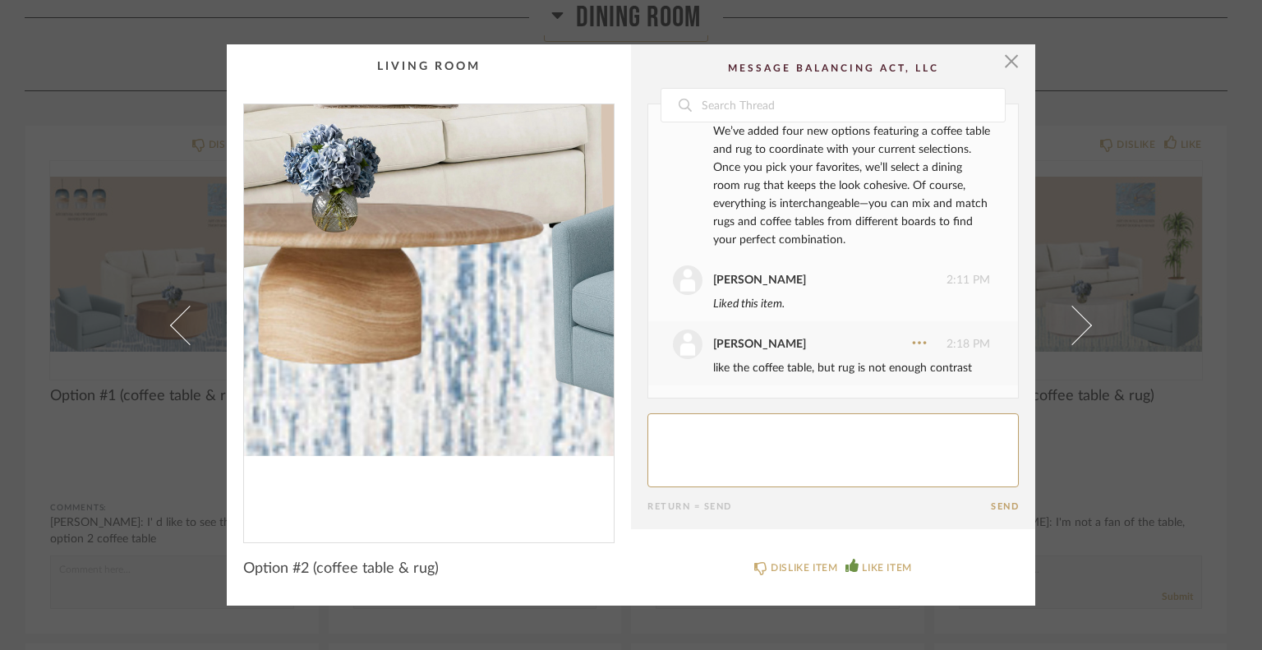
click at [457, 403] on img "0" at bounding box center [429, 316] width 370 height 425
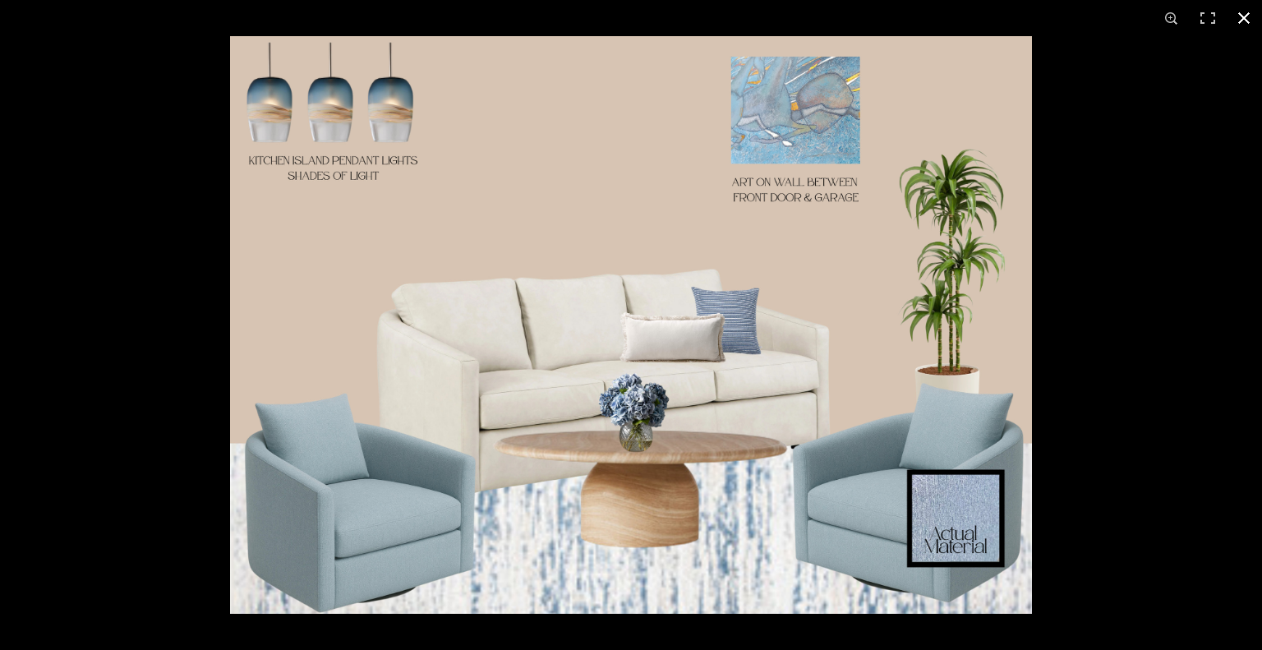
click at [1240, 20] on button at bounding box center [1243, 18] width 36 height 36
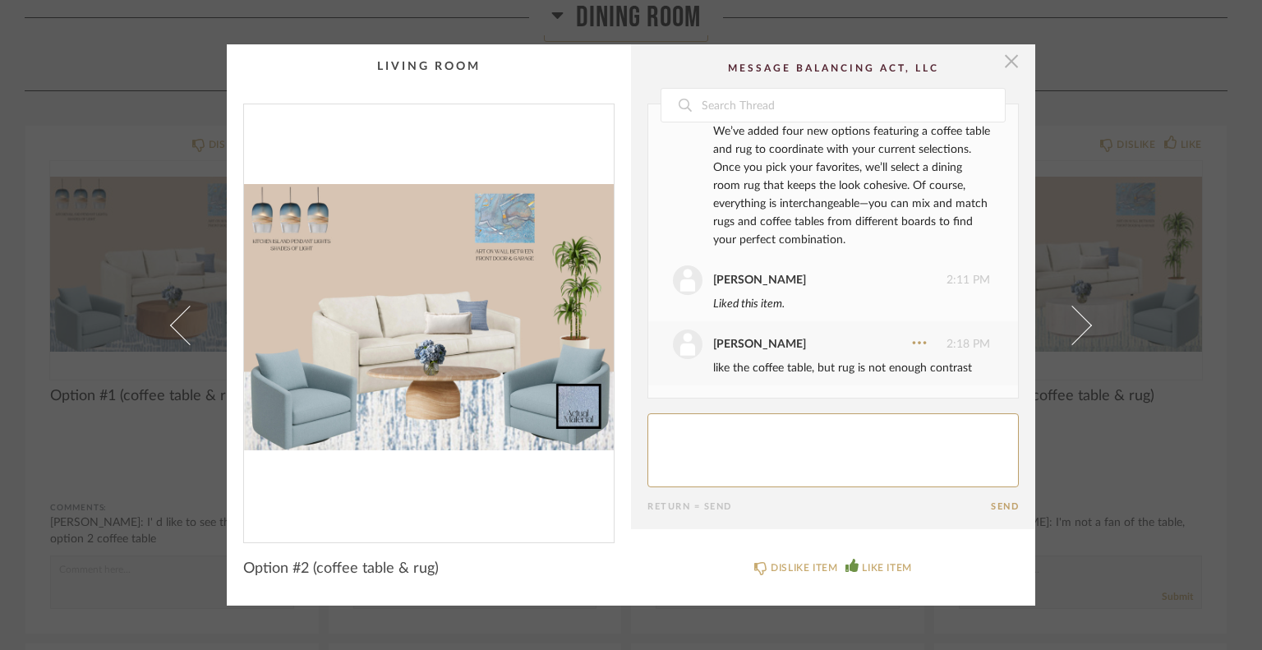
click at [1000, 58] on span "button" at bounding box center [1011, 60] width 33 height 33
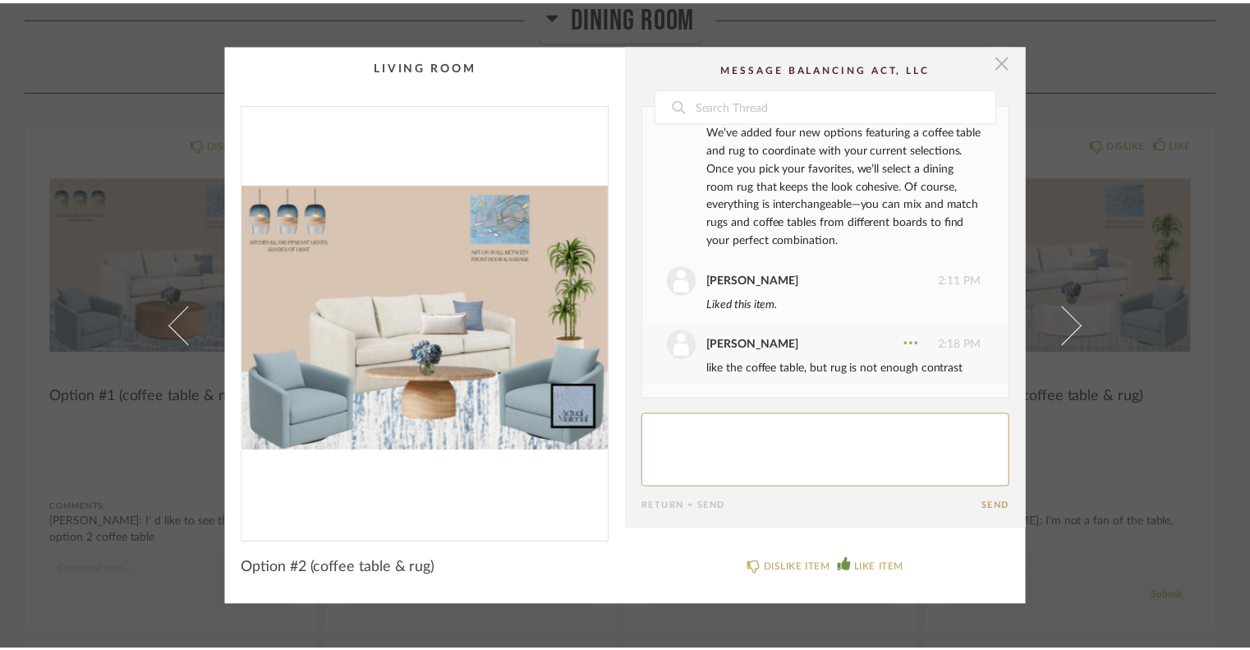
scroll to position [903, 0]
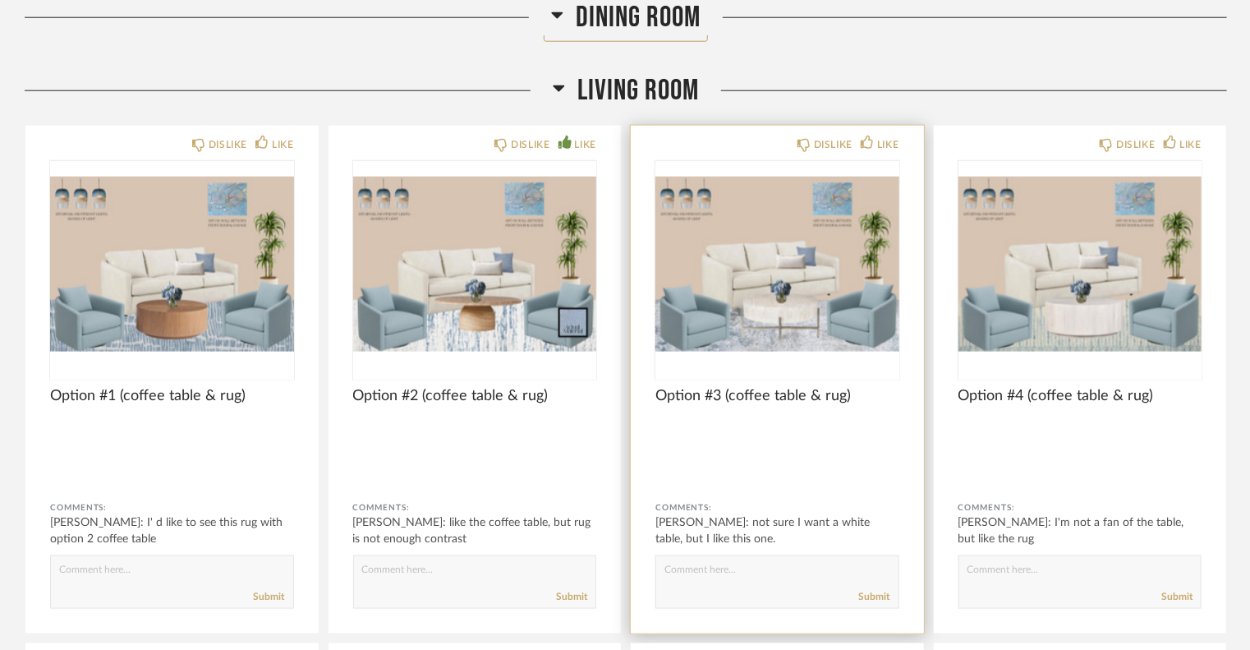
click at [813, 319] on img "0" at bounding box center [777, 263] width 244 height 205
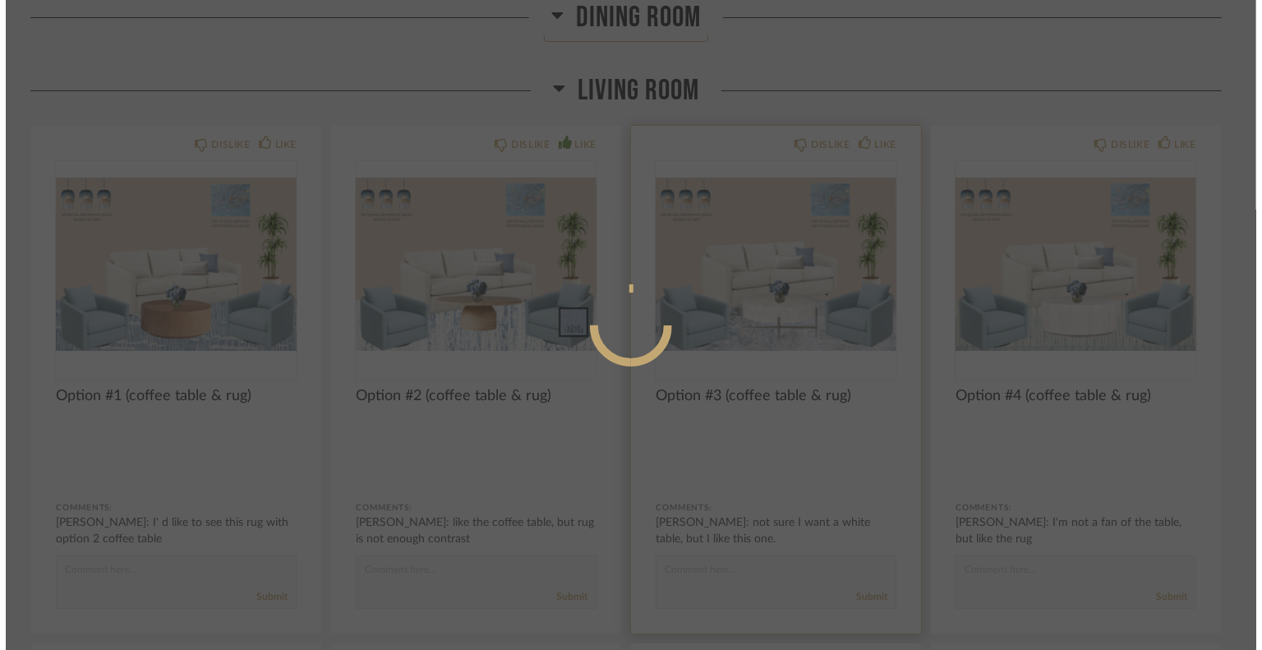
scroll to position [0, 0]
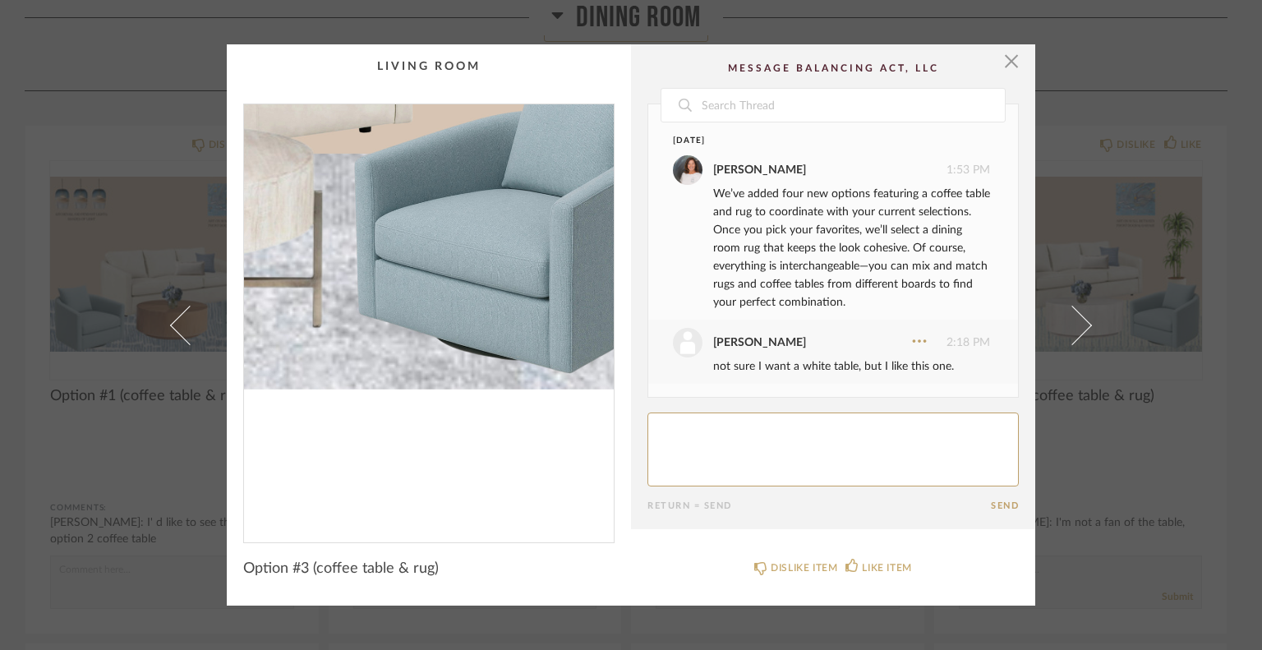
click at [522, 425] on img "0" at bounding box center [429, 316] width 370 height 425
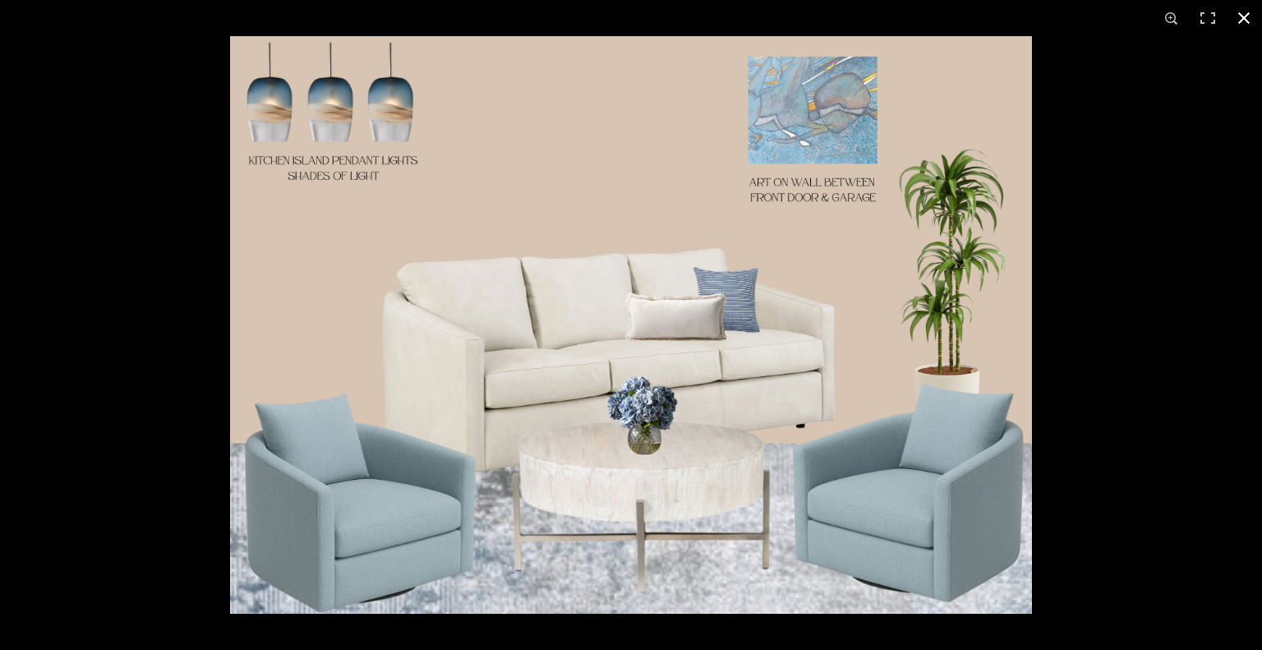
click at [1244, 13] on button at bounding box center [1243, 18] width 36 height 36
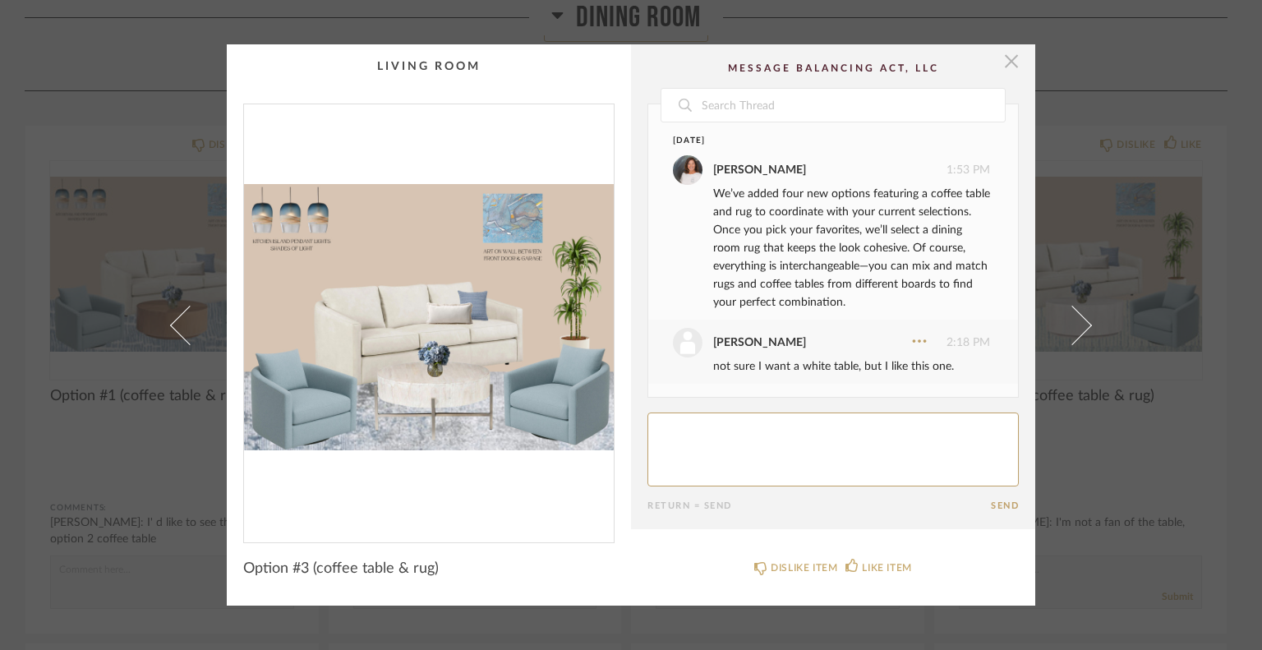
click at [1009, 65] on span "button" at bounding box center [1011, 60] width 33 height 33
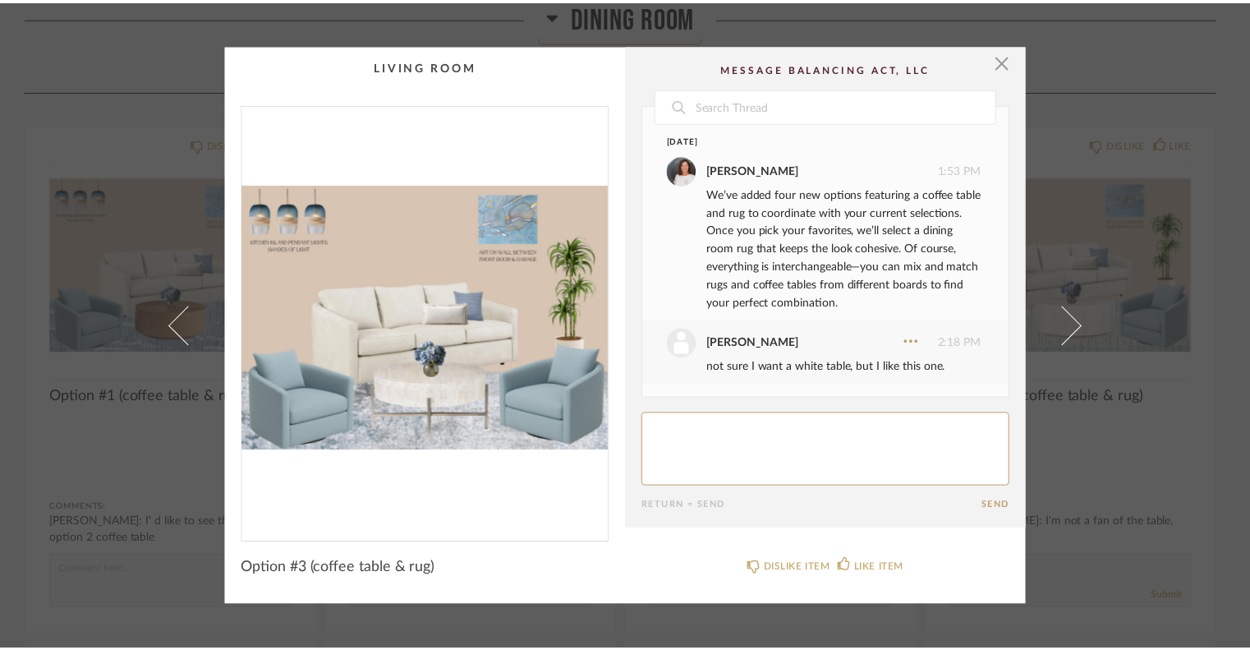
scroll to position [903, 0]
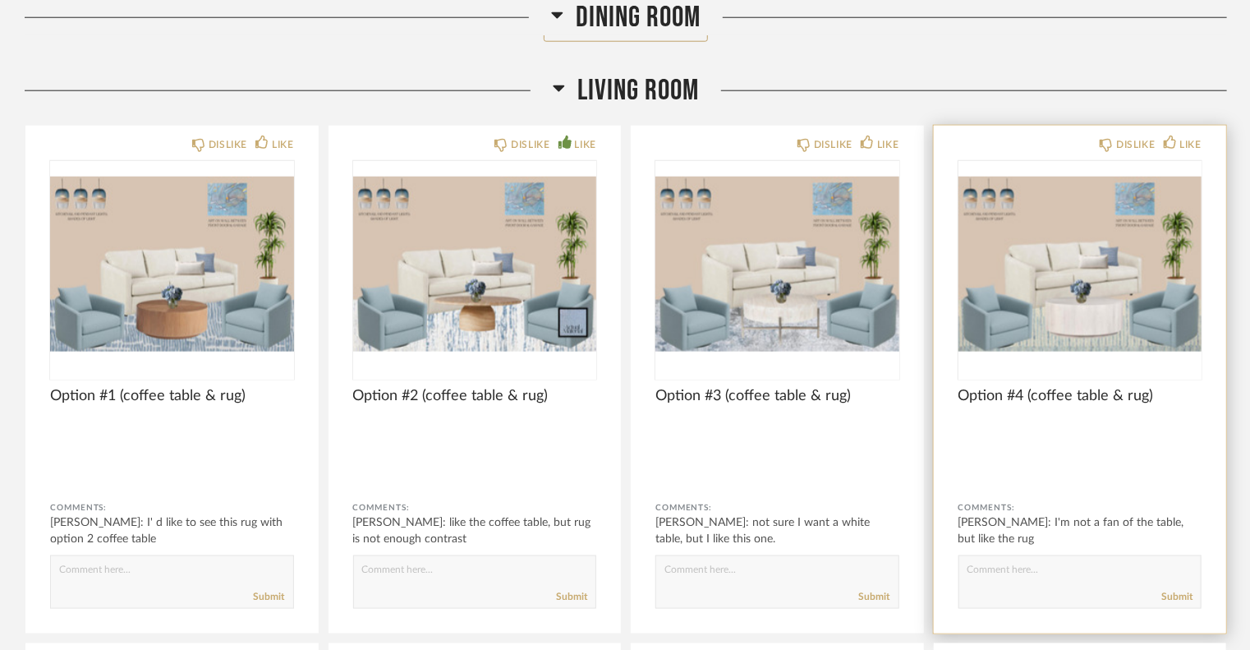
click at [1053, 240] on img "0" at bounding box center [1080, 263] width 244 height 205
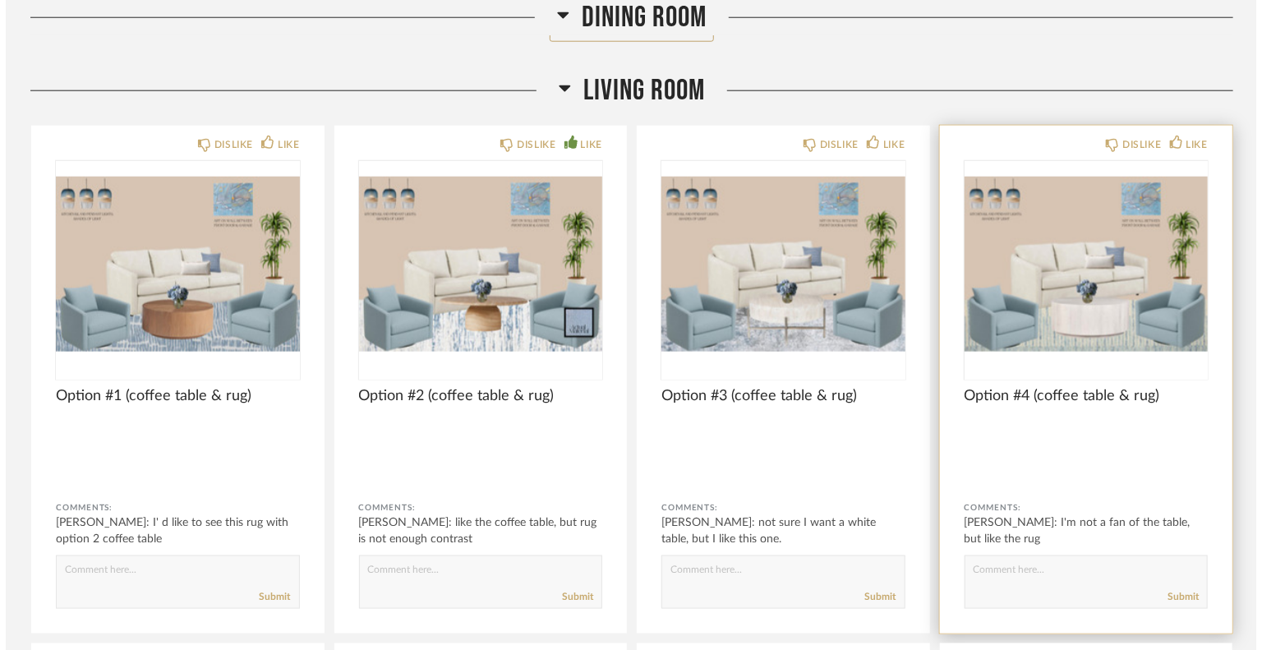
scroll to position [0, 0]
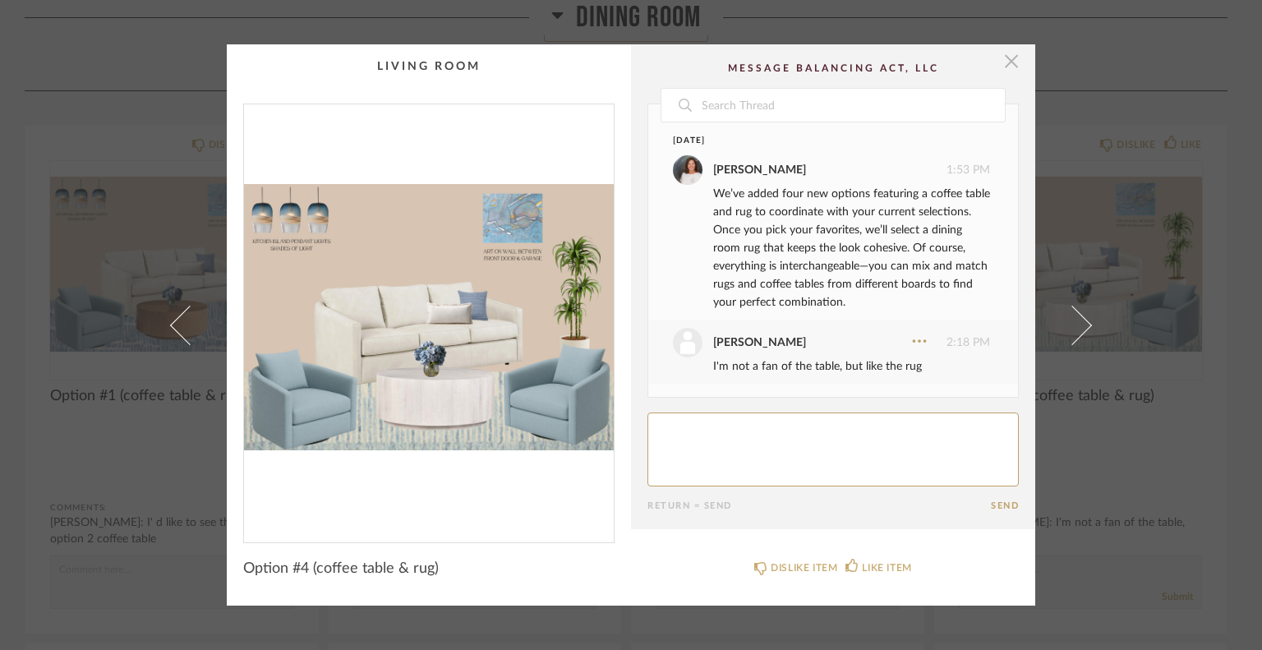
click at [1006, 67] on span "button" at bounding box center [1011, 60] width 33 height 33
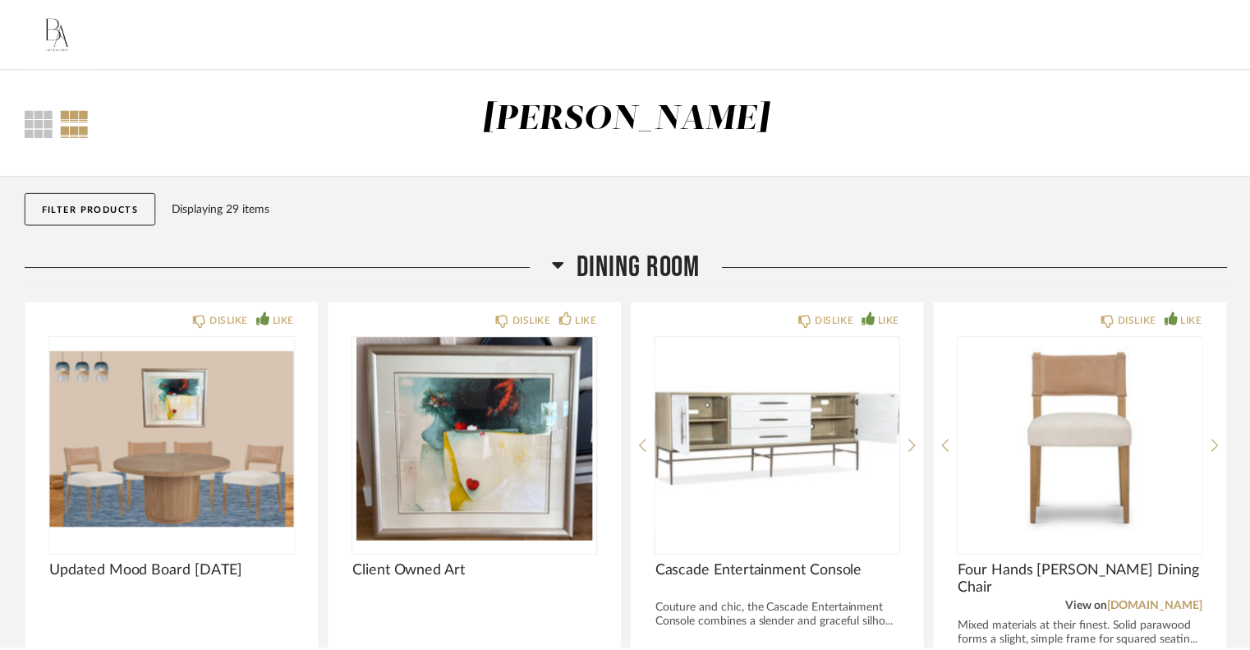
scroll to position [903, 0]
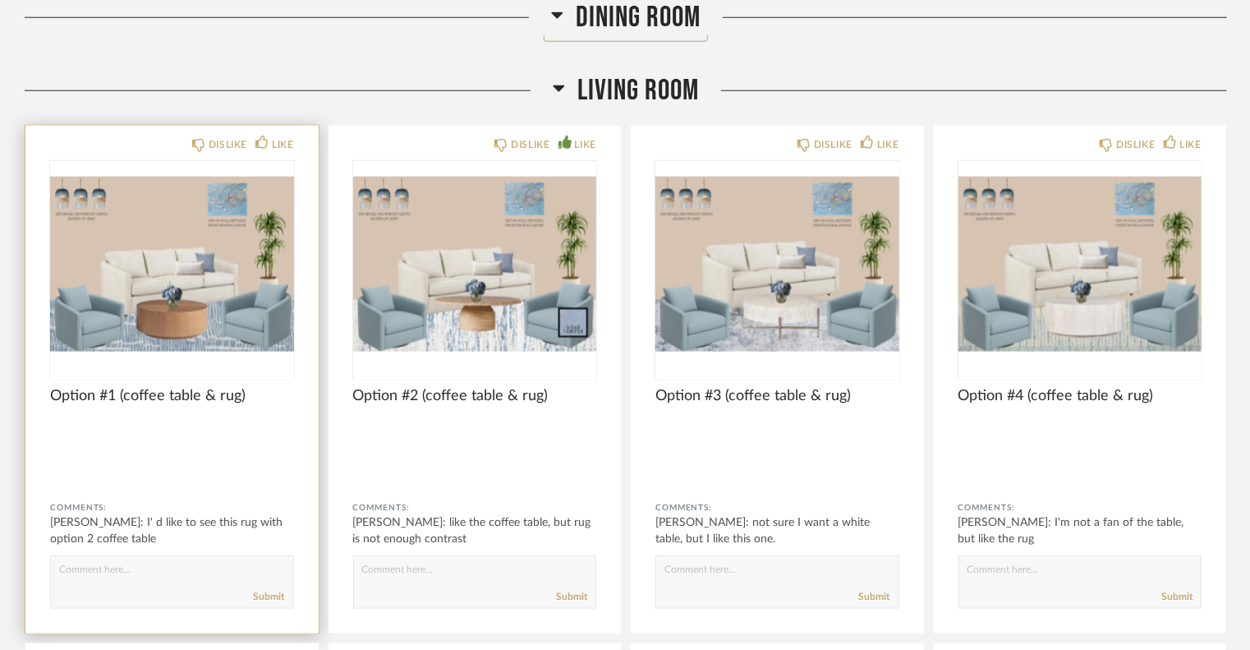
click at [264, 339] on img "0" at bounding box center [172, 263] width 244 height 205
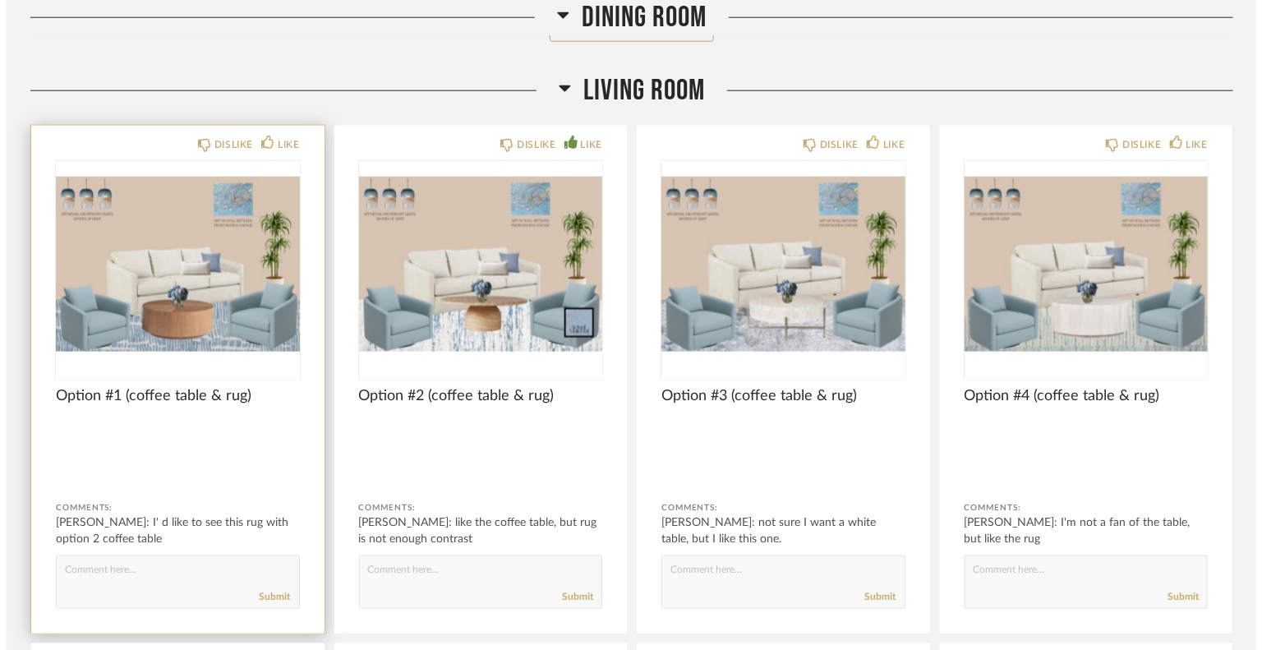
scroll to position [0, 0]
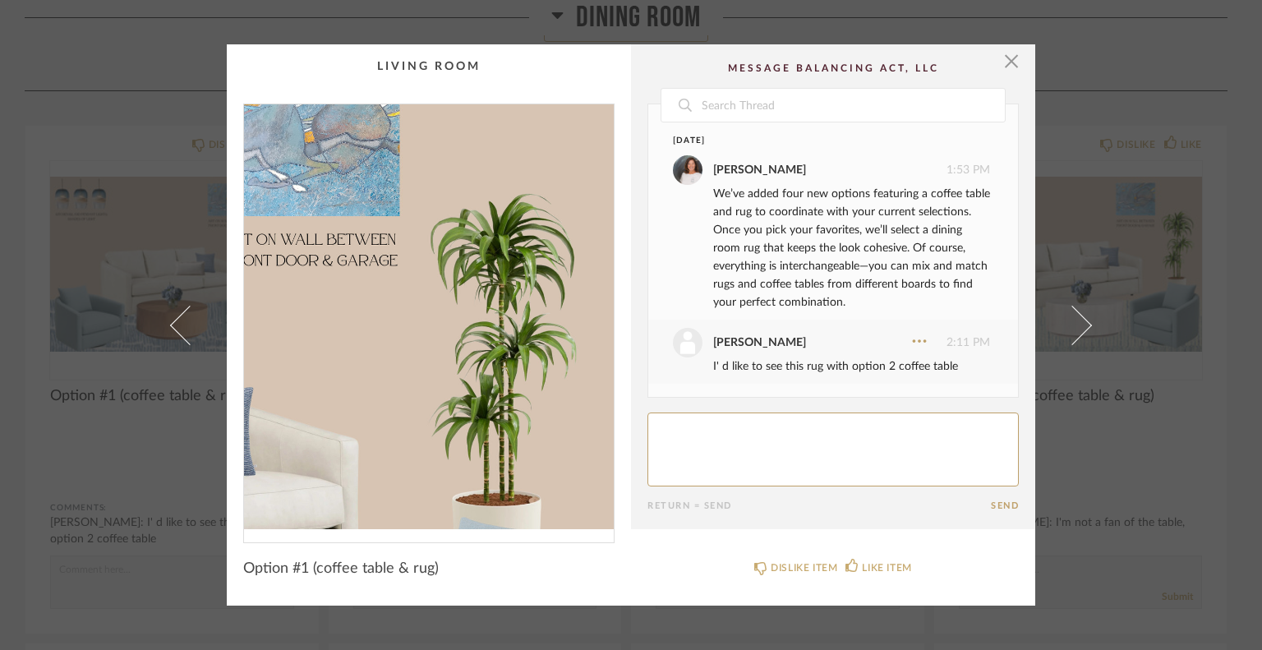
click at [559, 277] on img "0" at bounding box center [429, 316] width 370 height 425
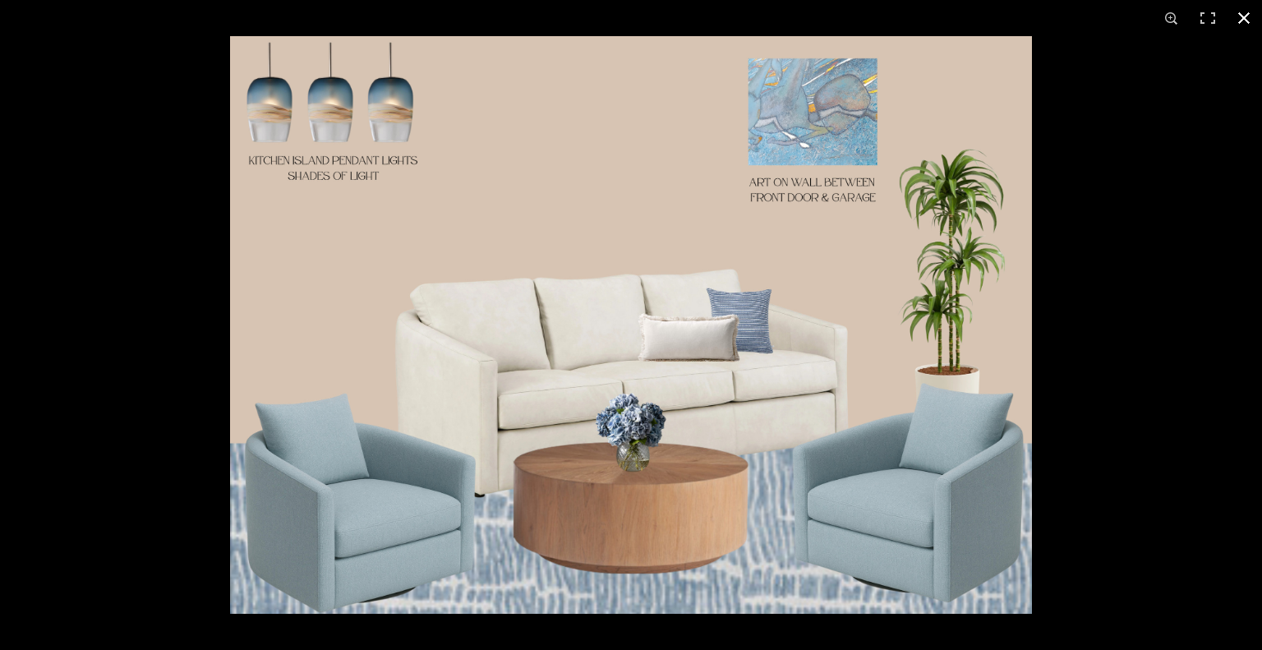
click at [1241, 15] on button at bounding box center [1243, 18] width 36 height 36
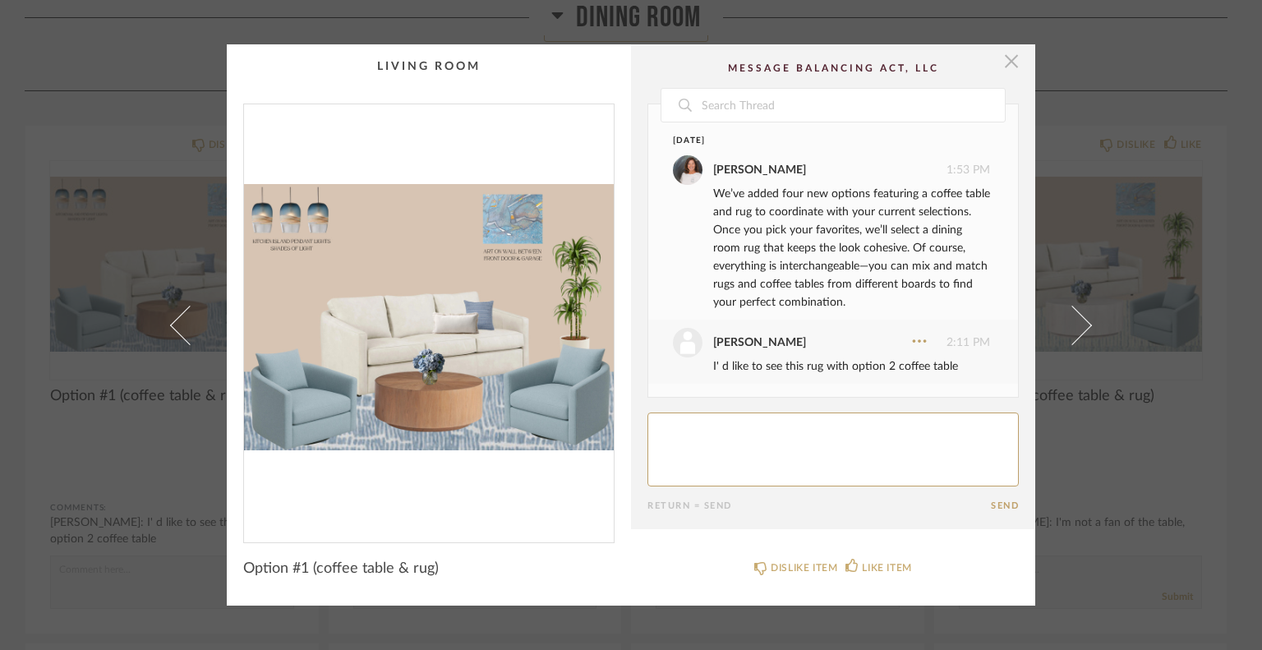
click at [1006, 55] on span "button" at bounding box center [1011, 60] width 33 height 33
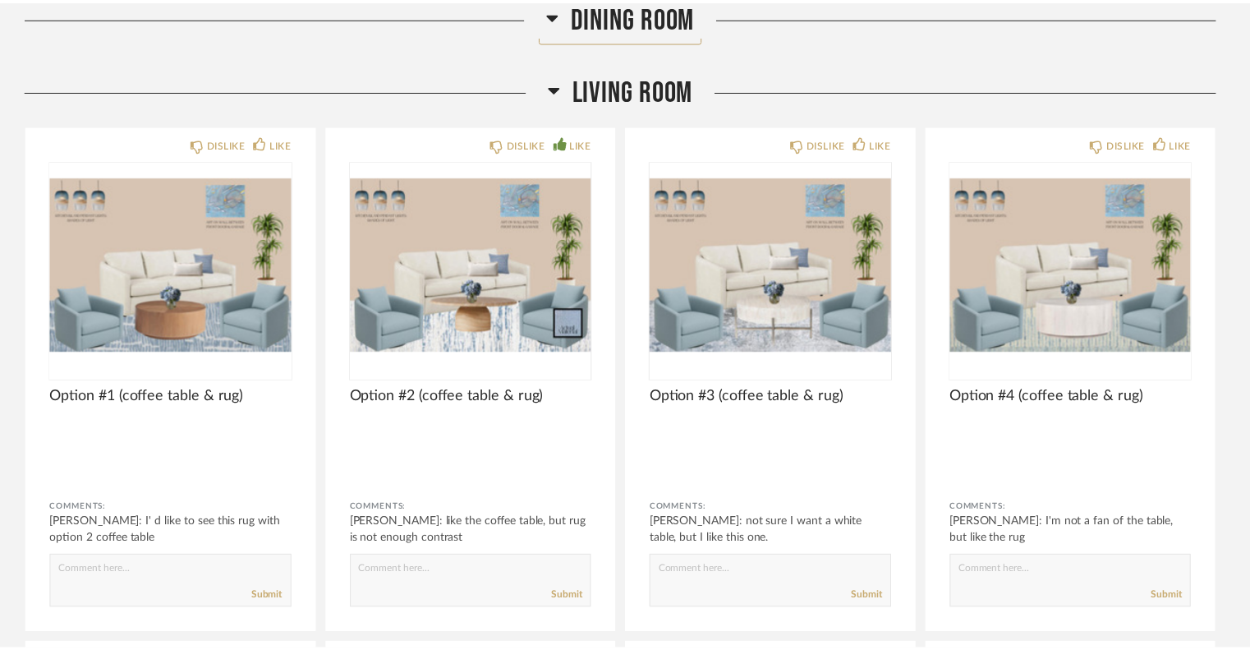
scroll to position [903, 0]
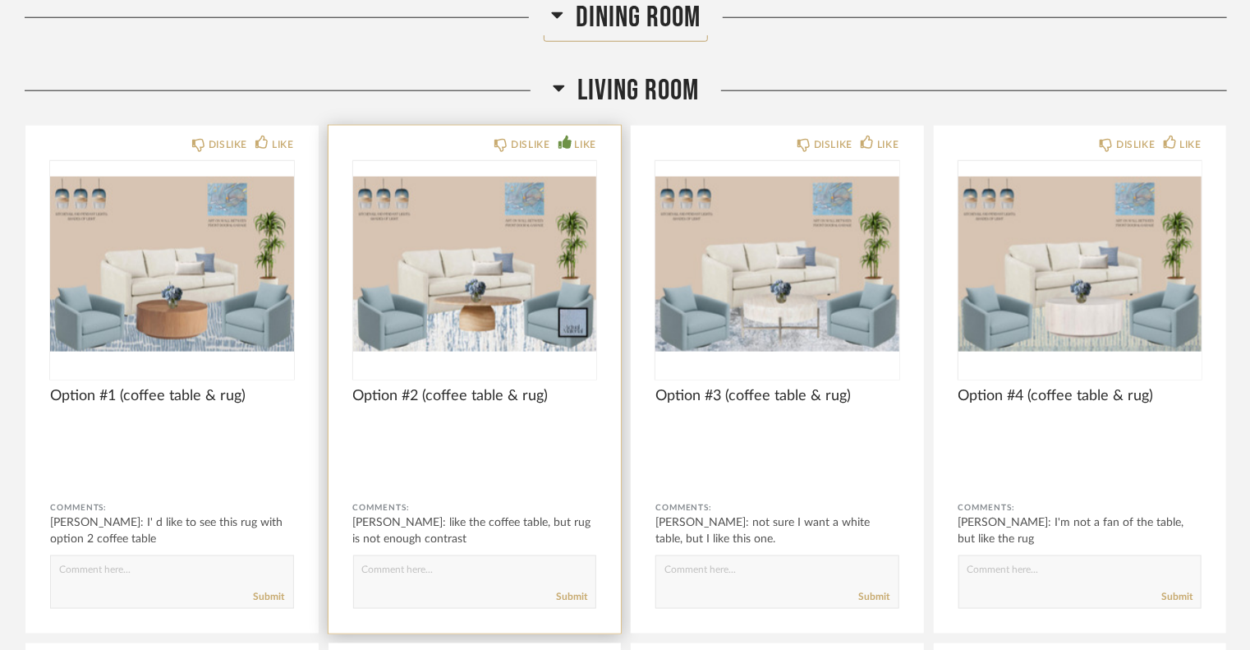
click at [532, 334] on img "0" at bounding box center [475, 263] width 244 height 205
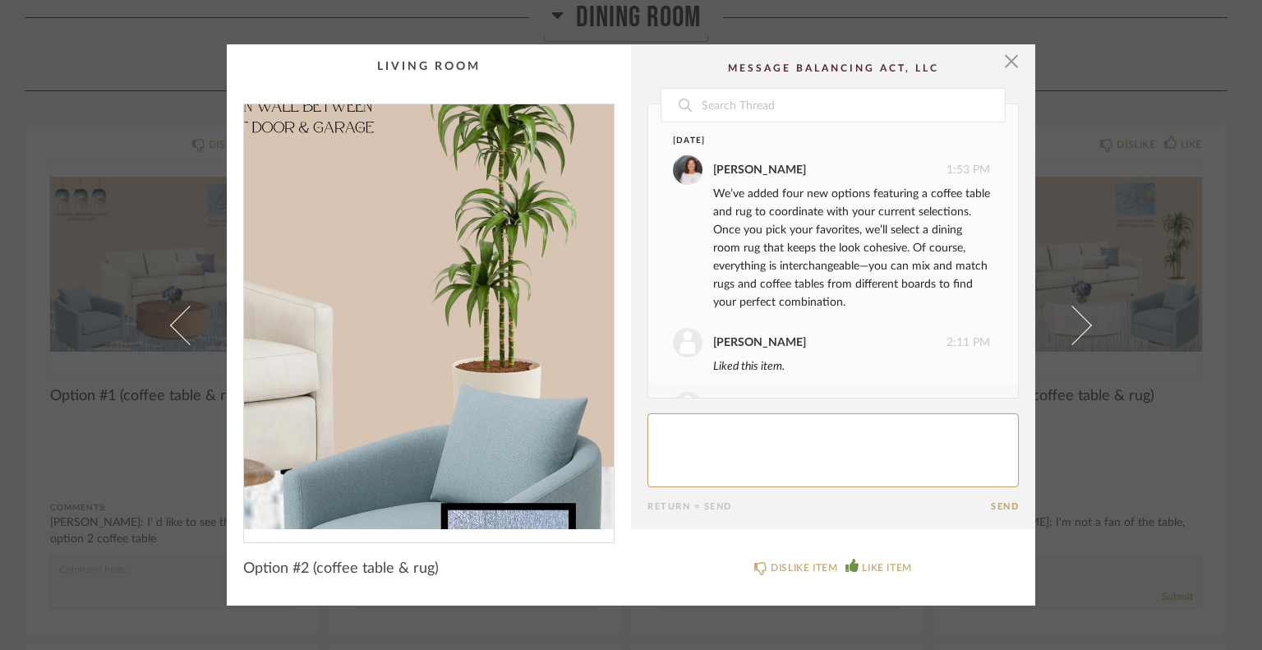
scroll to position [62, 0]
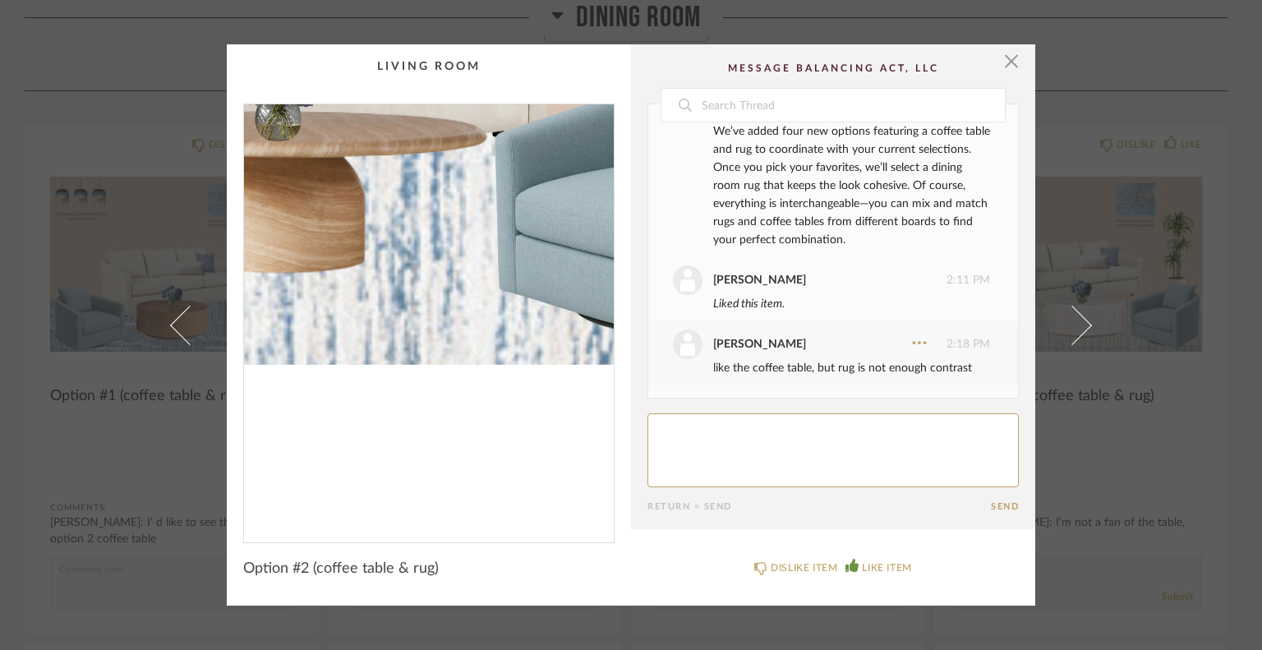
click at [476, 434] on img "0" at bounding box center [429, 316] width 370 height 425
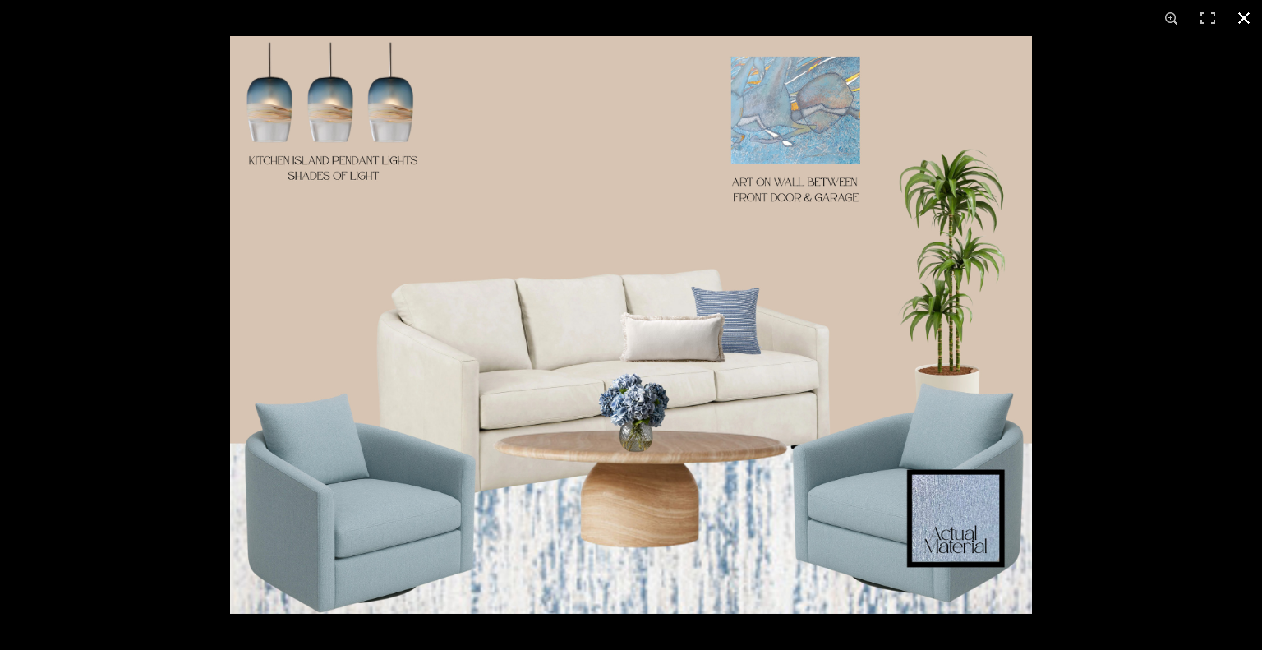
click at [1244, 14] on button at bounding box center [1243, 18] width 36 height 36
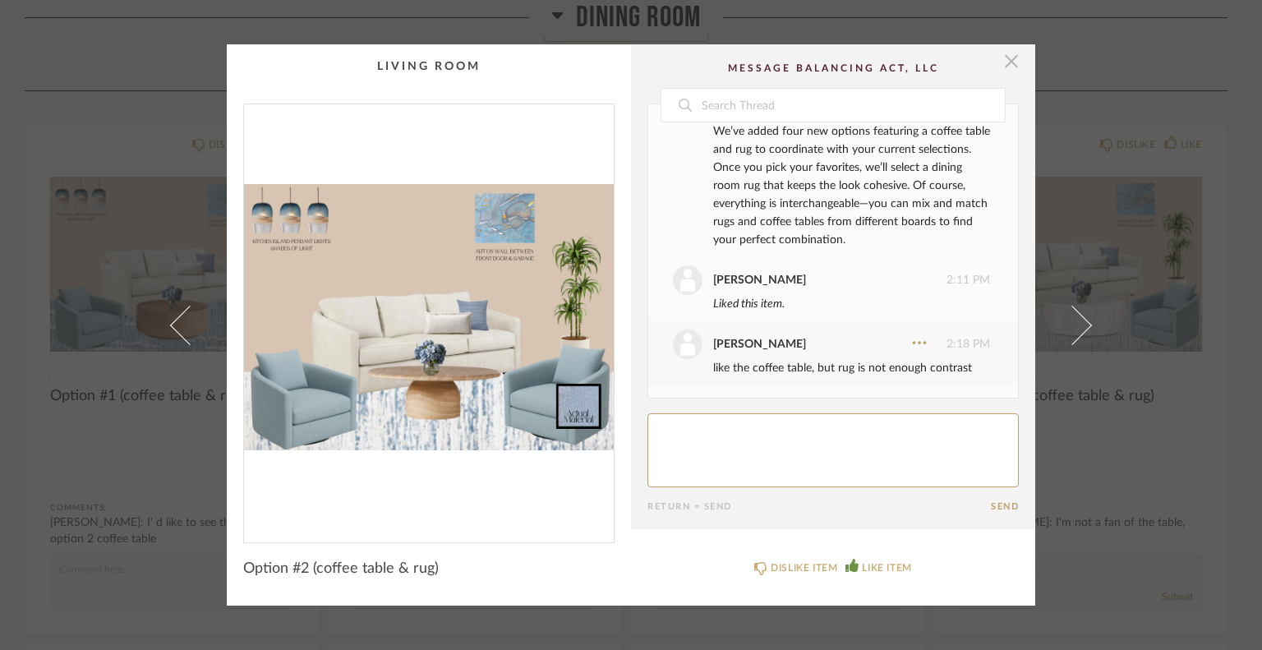
click at [1009, 58] on span "button" at bounding box center [1011, 60] width 33 height 33
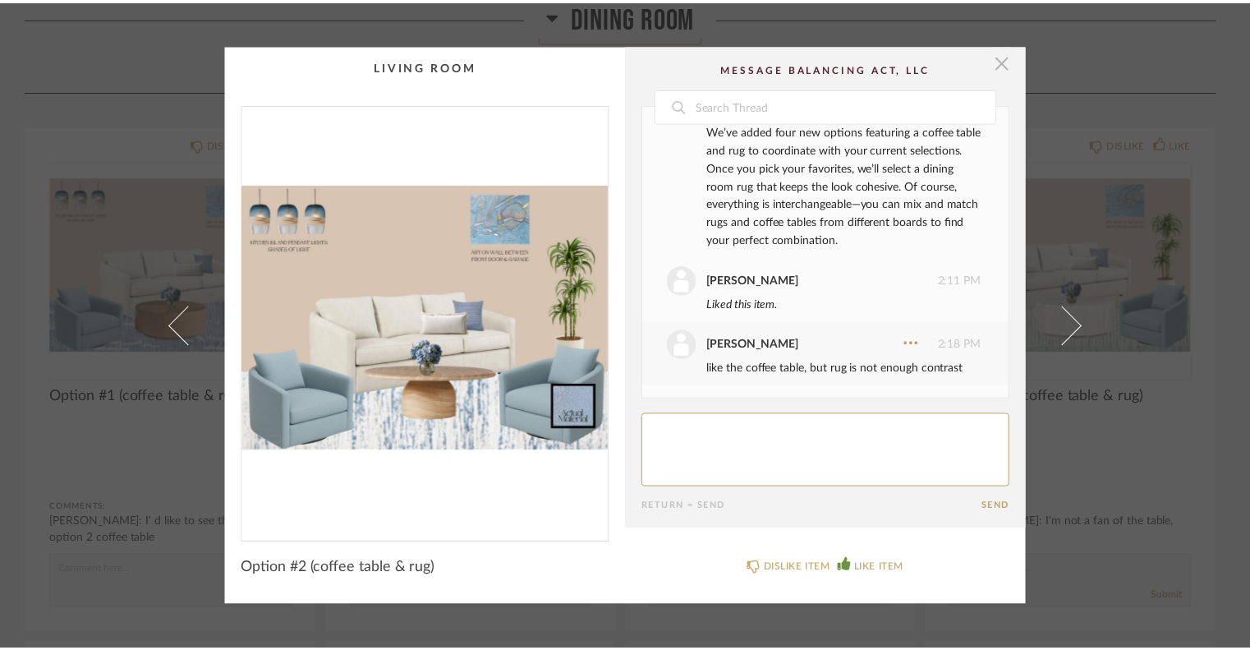
scroll to position [903, 0]
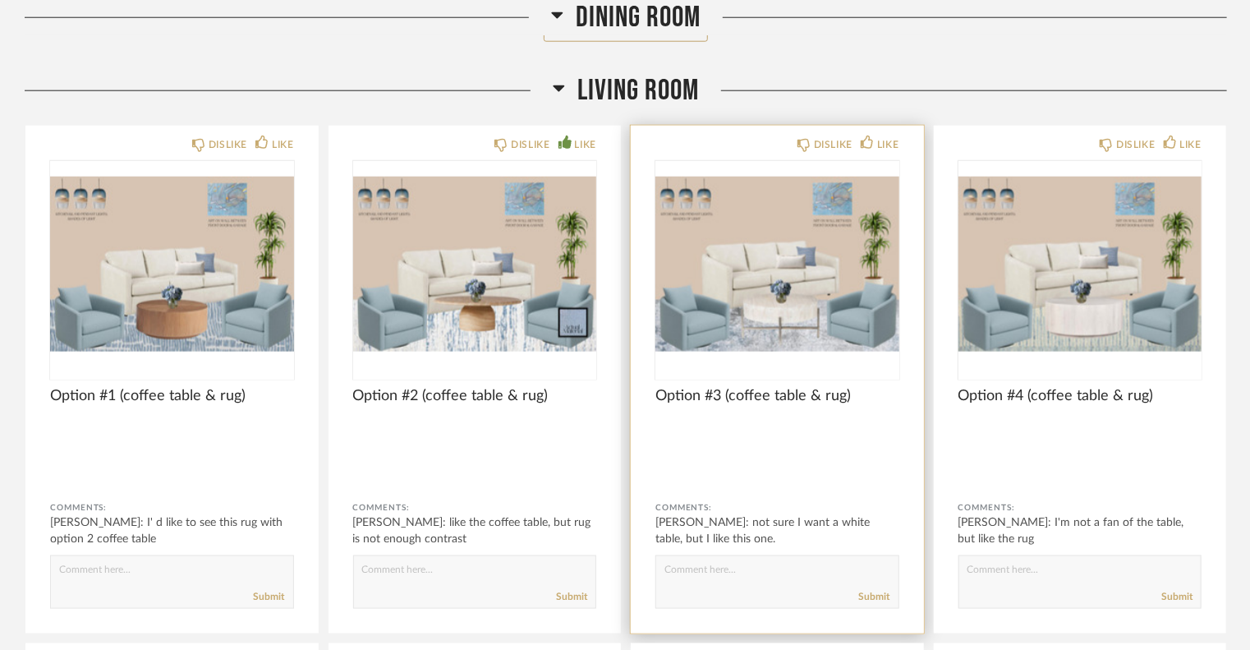
click at [831, 288] on img "0" at bounding box center [777, 263] width 244 height 205
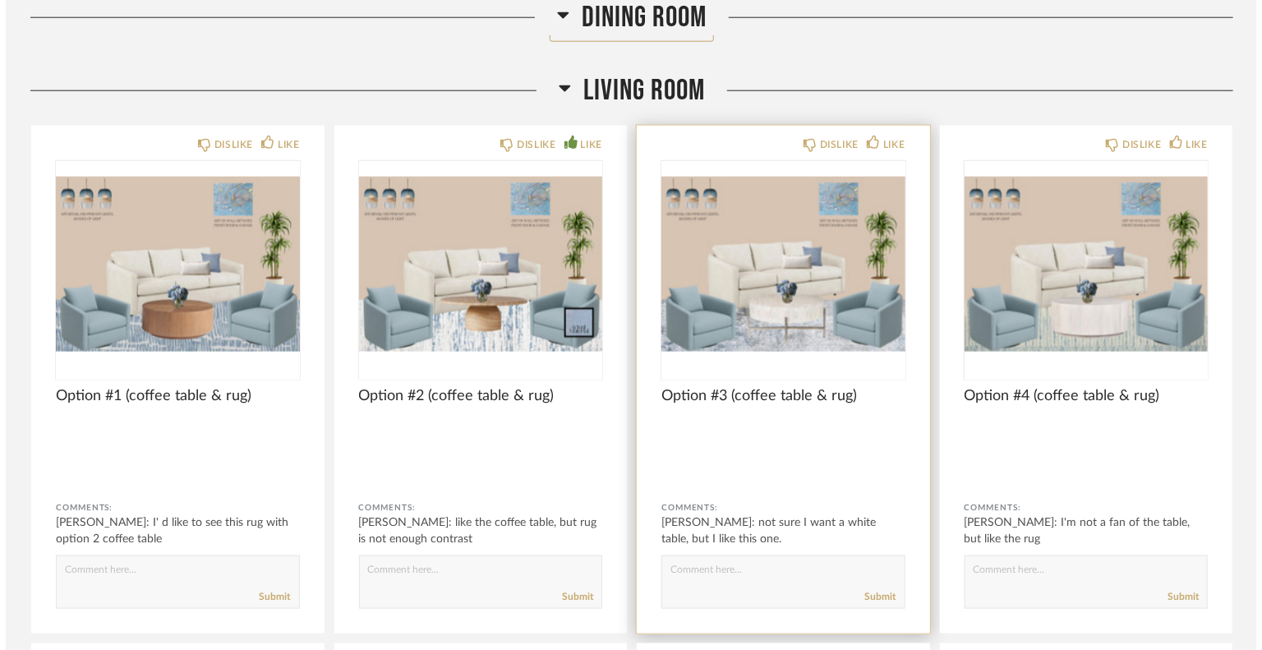
scroll to position [0, 0]
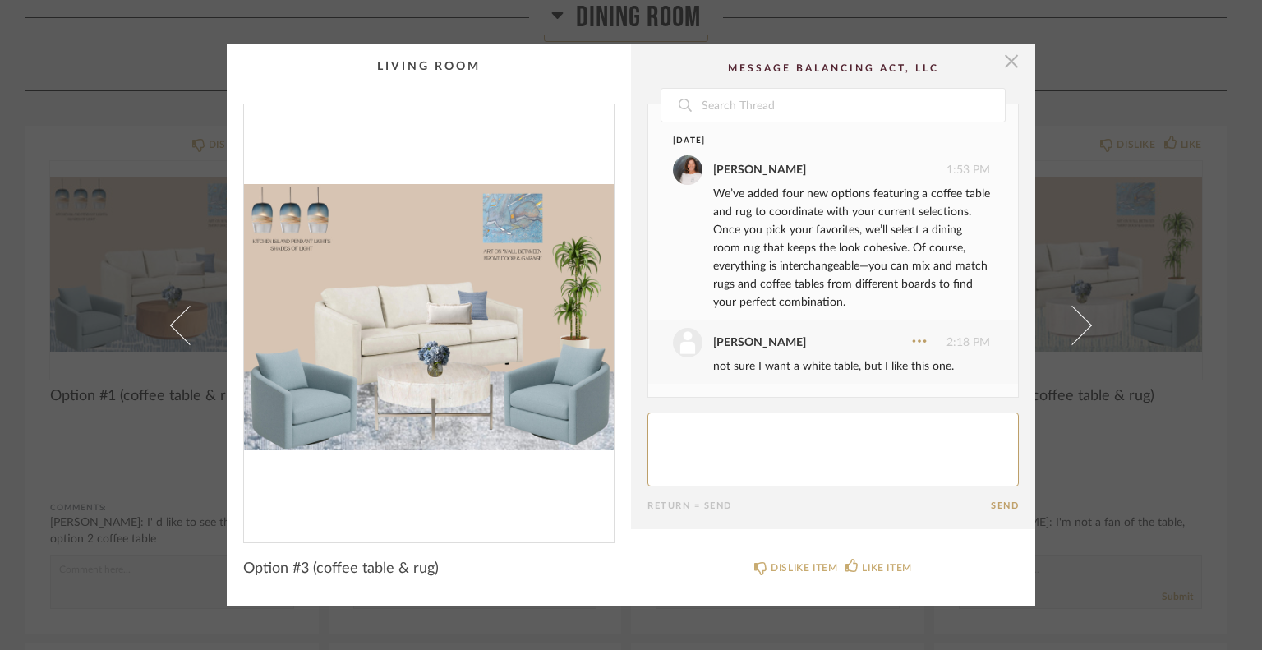
click at [1007, 55] on span "button" at bounding box center [1011, 60] width 33 height 33
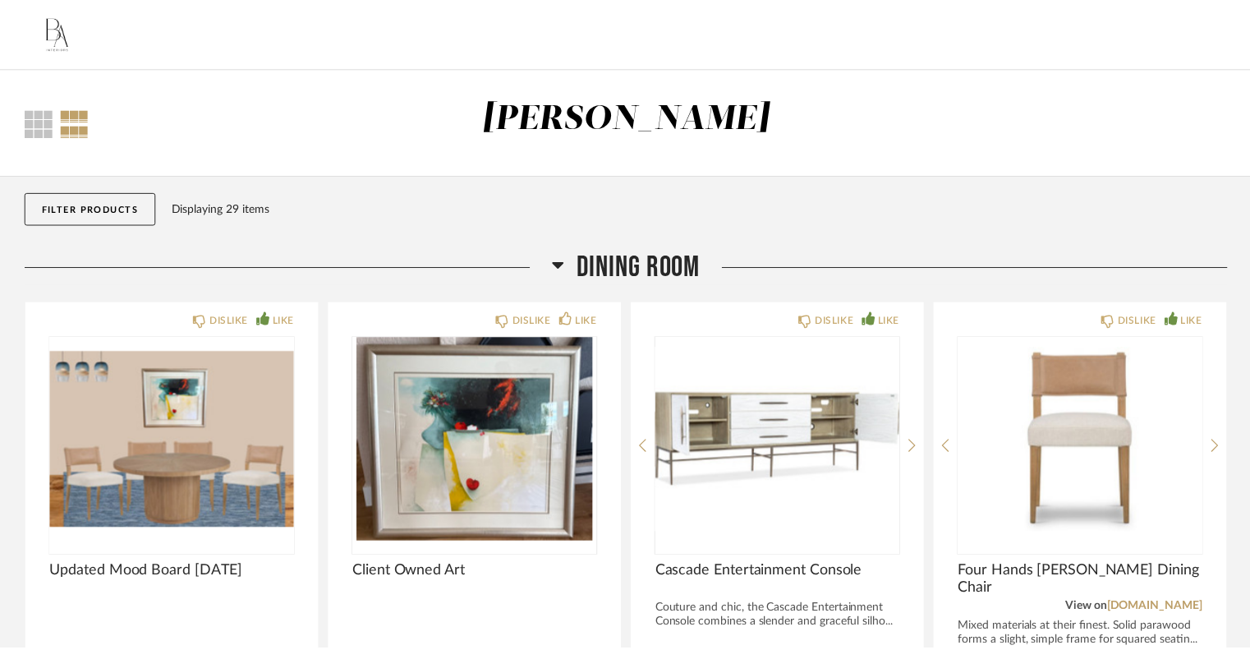
scroll to position [903, 0]
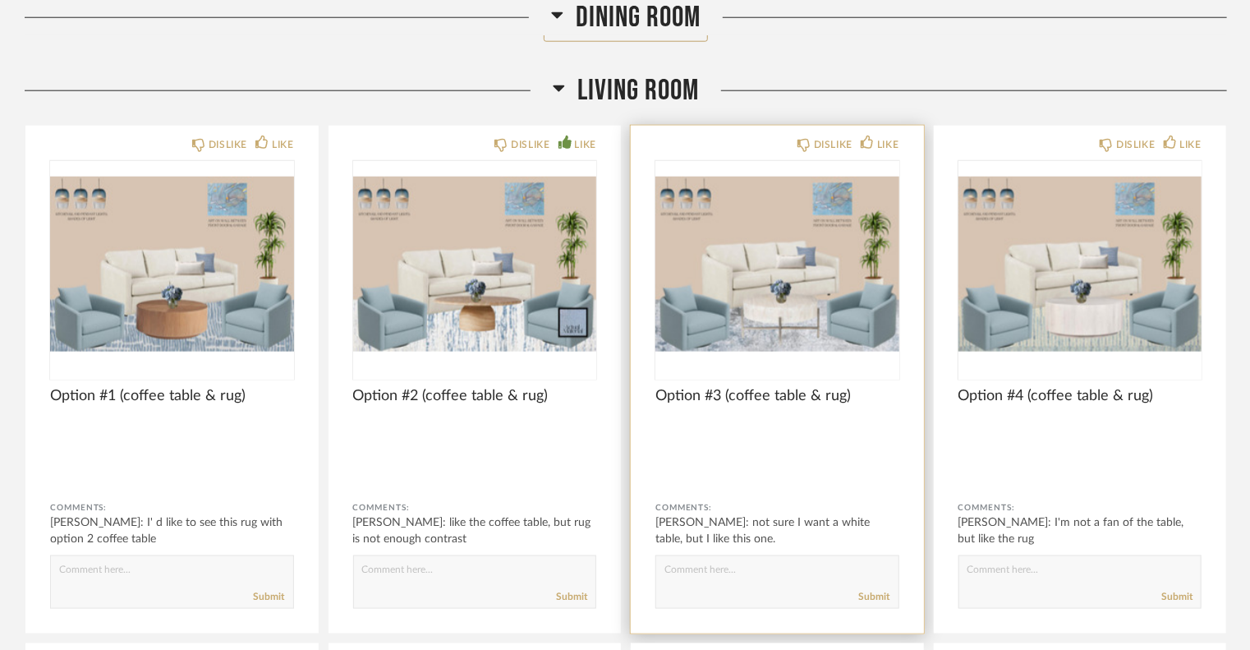
click at [805, 315] on img "0" at bounding box center [777, 263] width 244 height 205
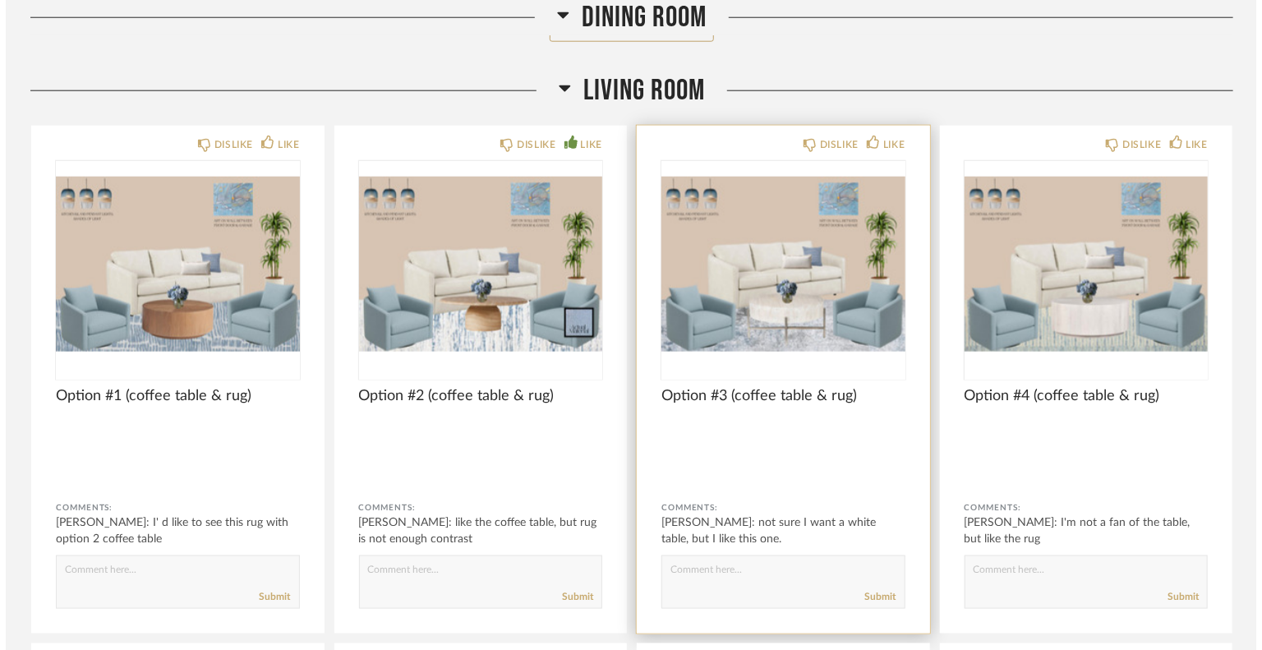
scroll to position [0, 0]
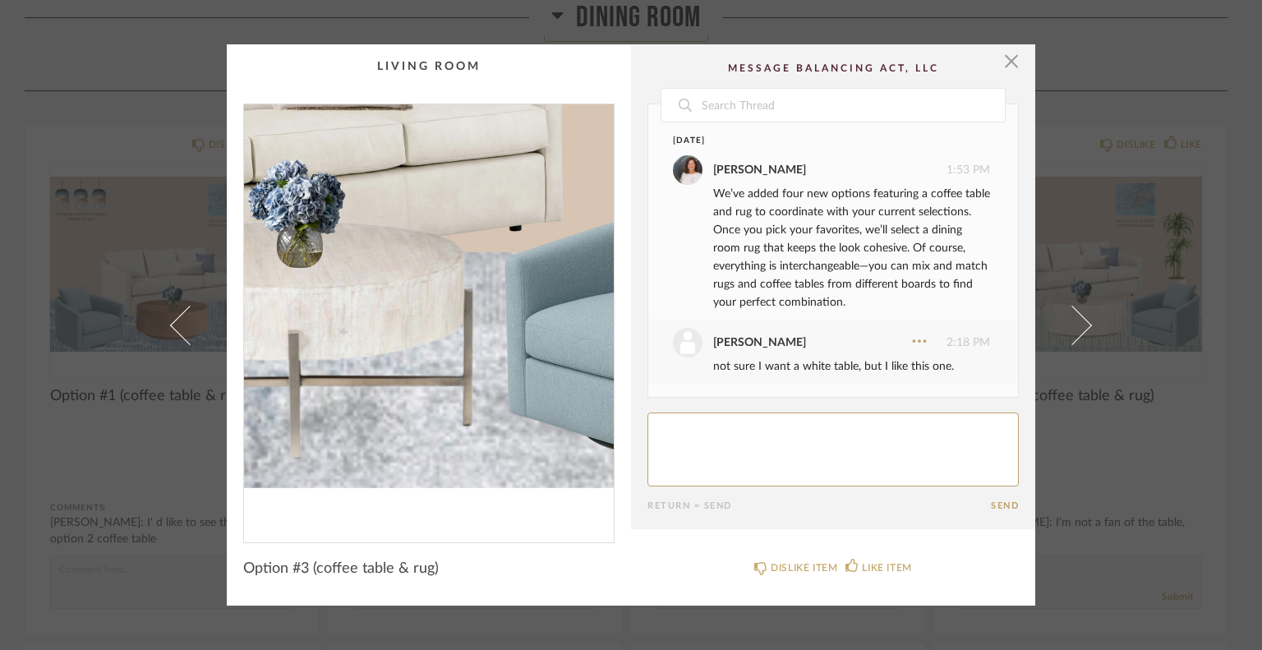
click at [472, 393] on img "0" at bounding box center [429, 316] width 370 height 425
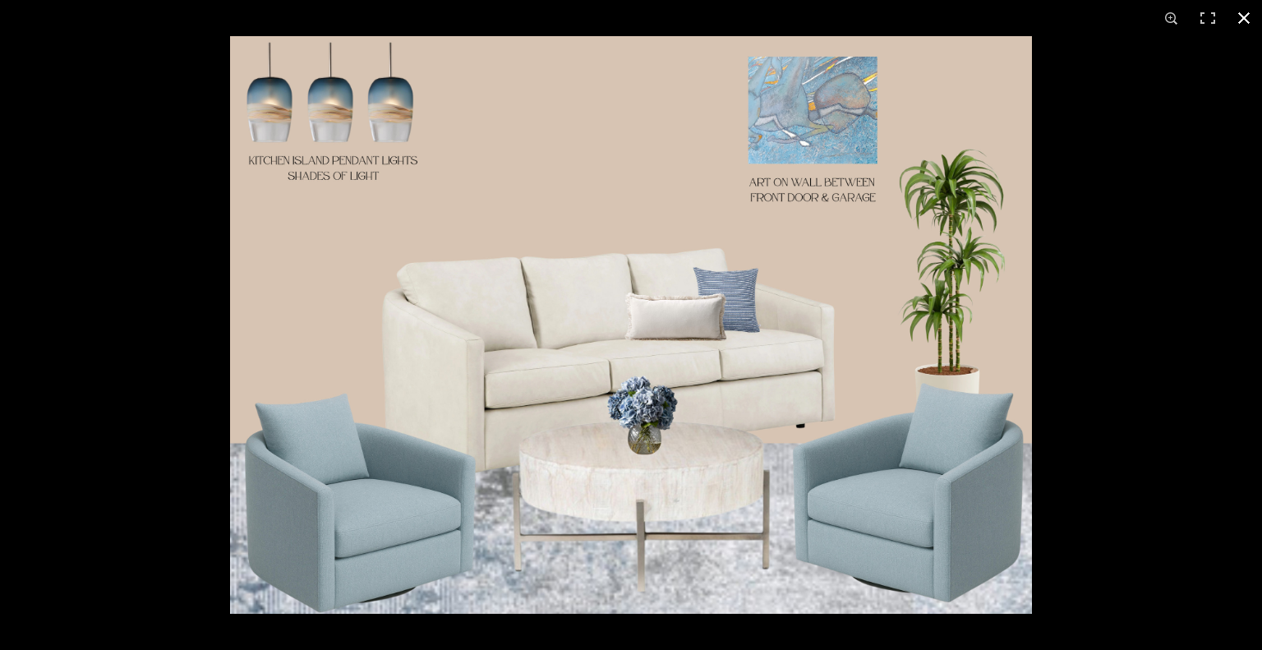
click at [1245, 15] on button at bounding box center [1243, 18] width 36 height 36
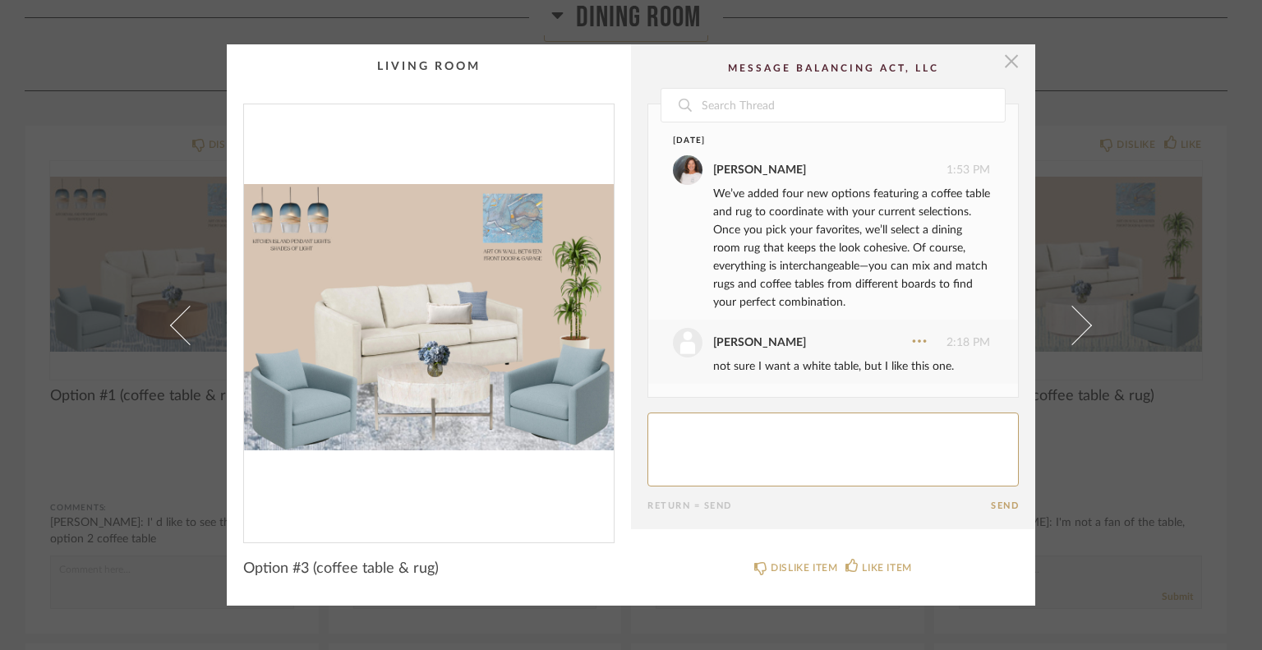
click at [1006, 61] on span "button" at bounding box center [1011, 60] width 33 height 33
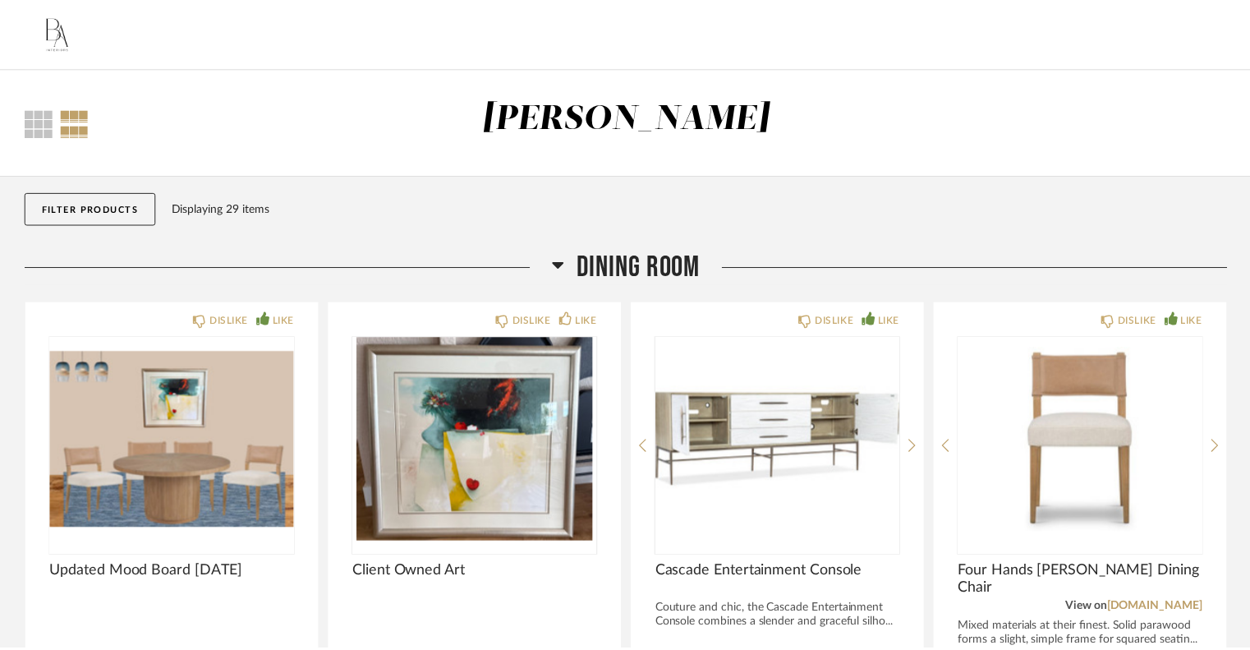
scroll to position [903, 0]
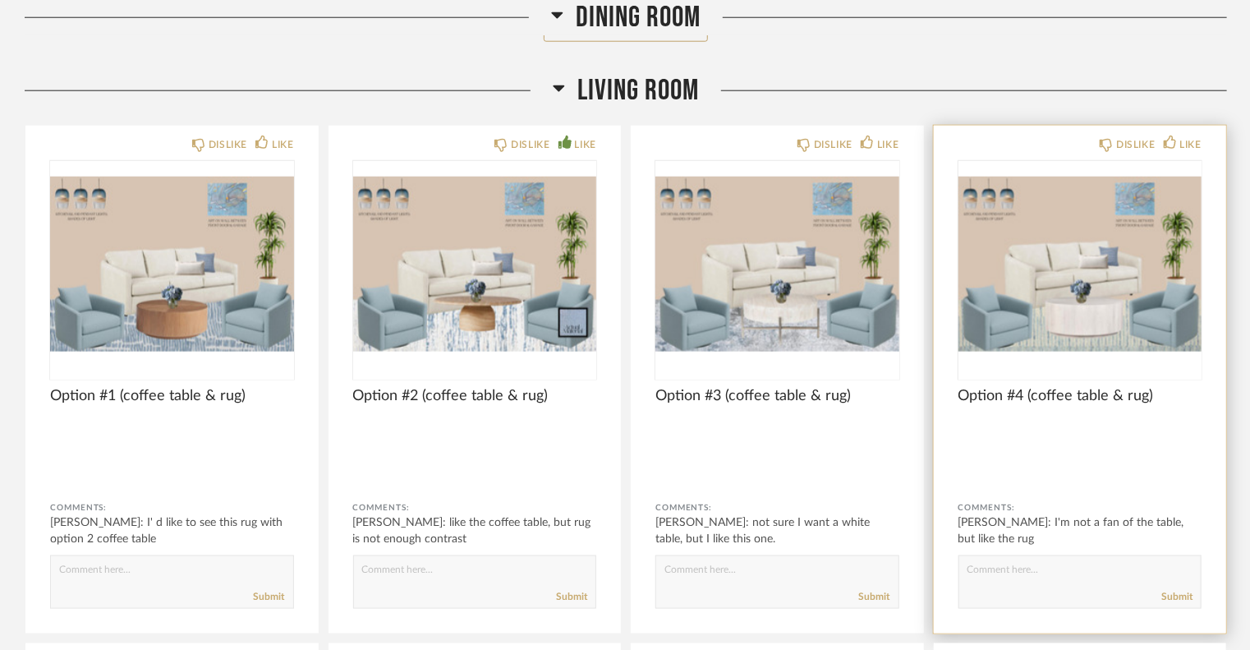
click at [1084, 262] on img "0" at bounding box center [1080, 263] width 244 height 205
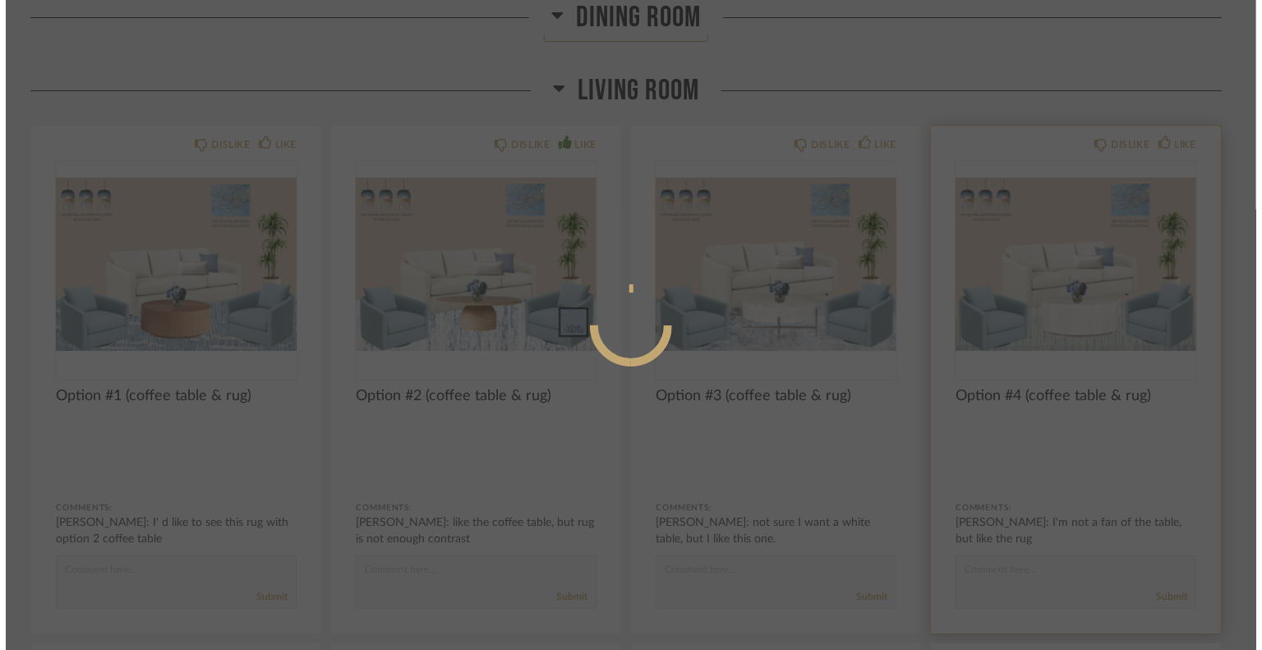
scroll to position [0, 0]
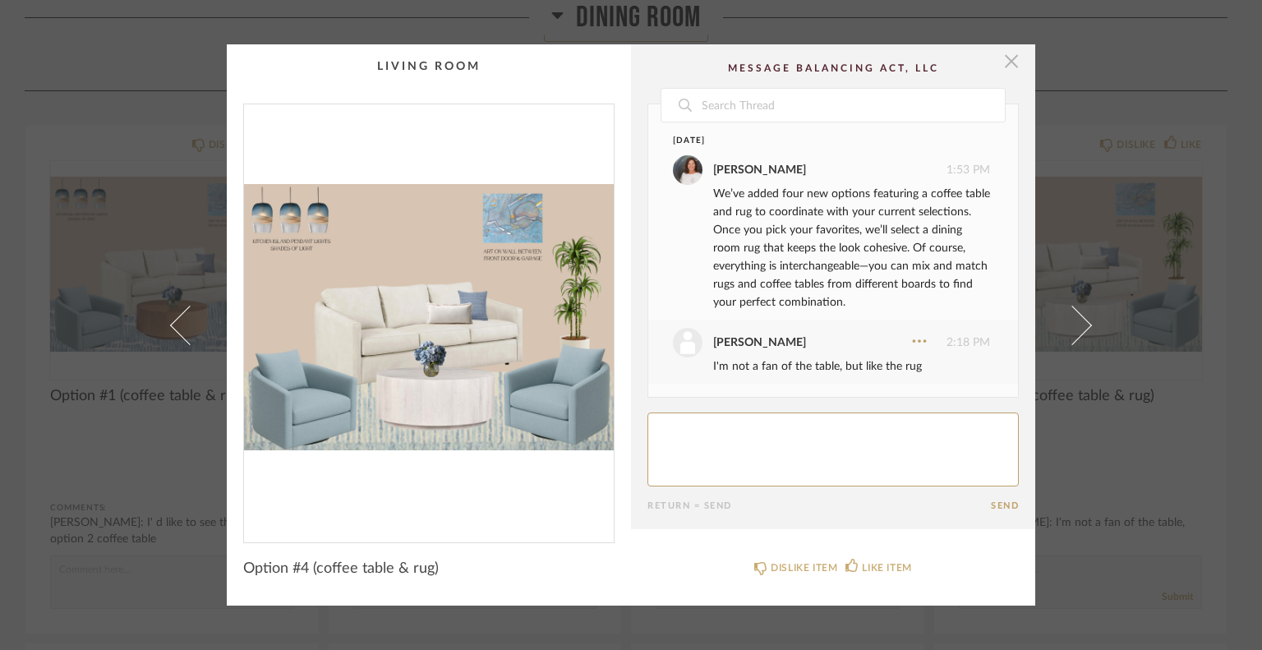
click at [1011, 65] on span "button" at bounding box center [1011, 60] width 33 height 33
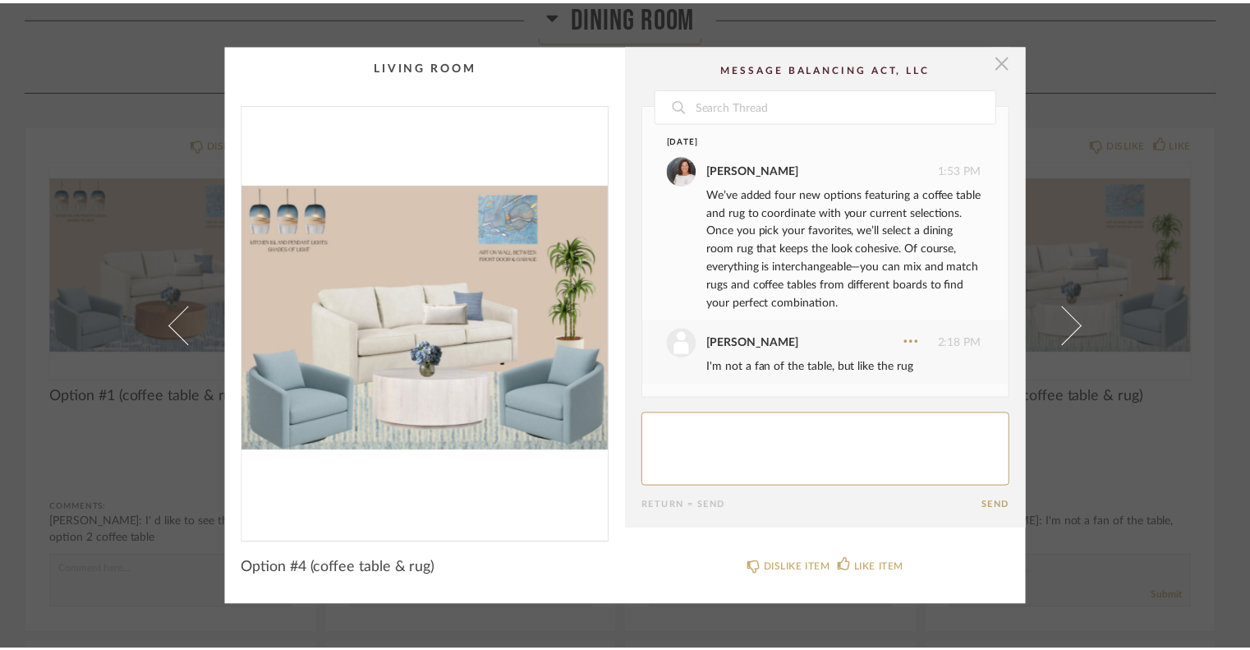
scroll to position [903, 0]
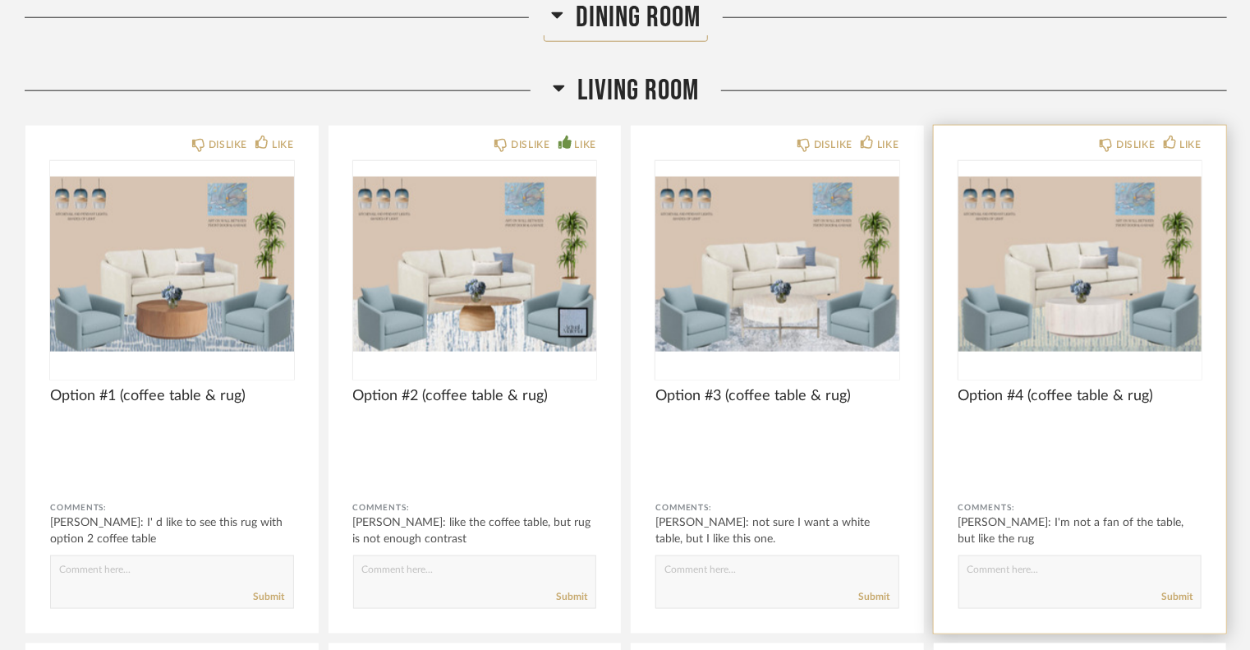
click at [1094, 234] on img "0" at bounding box center [1080, 263] width 244 height 205
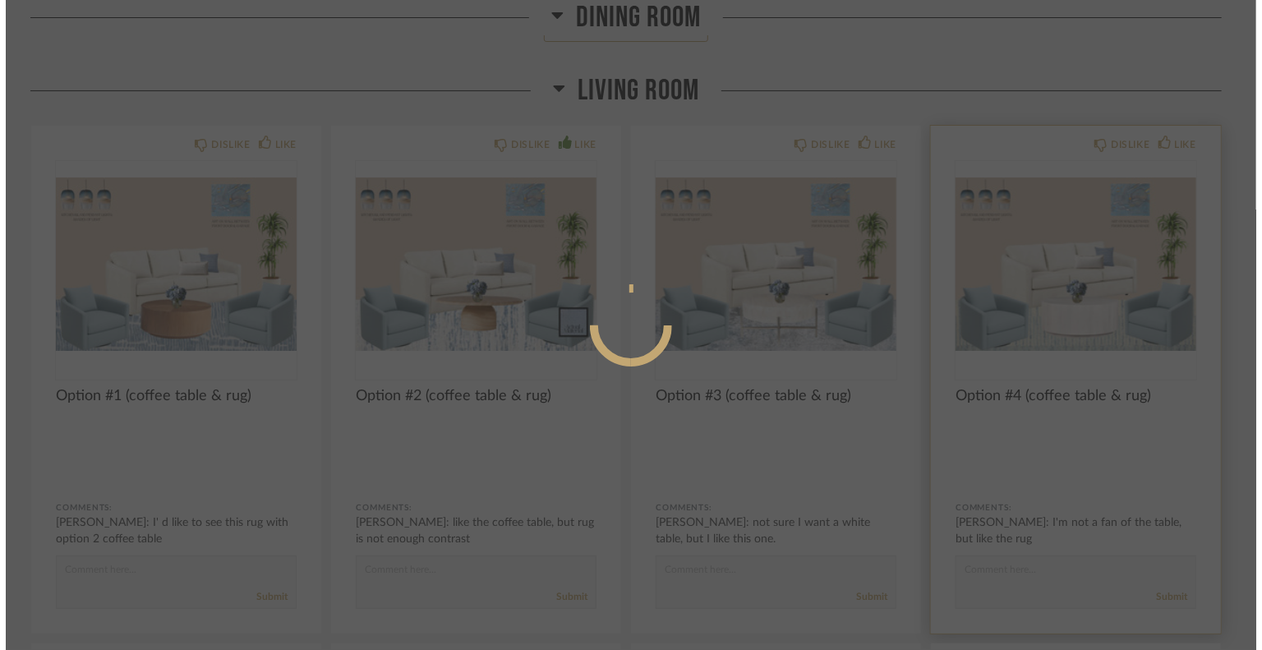
scroll to position [0, 0]
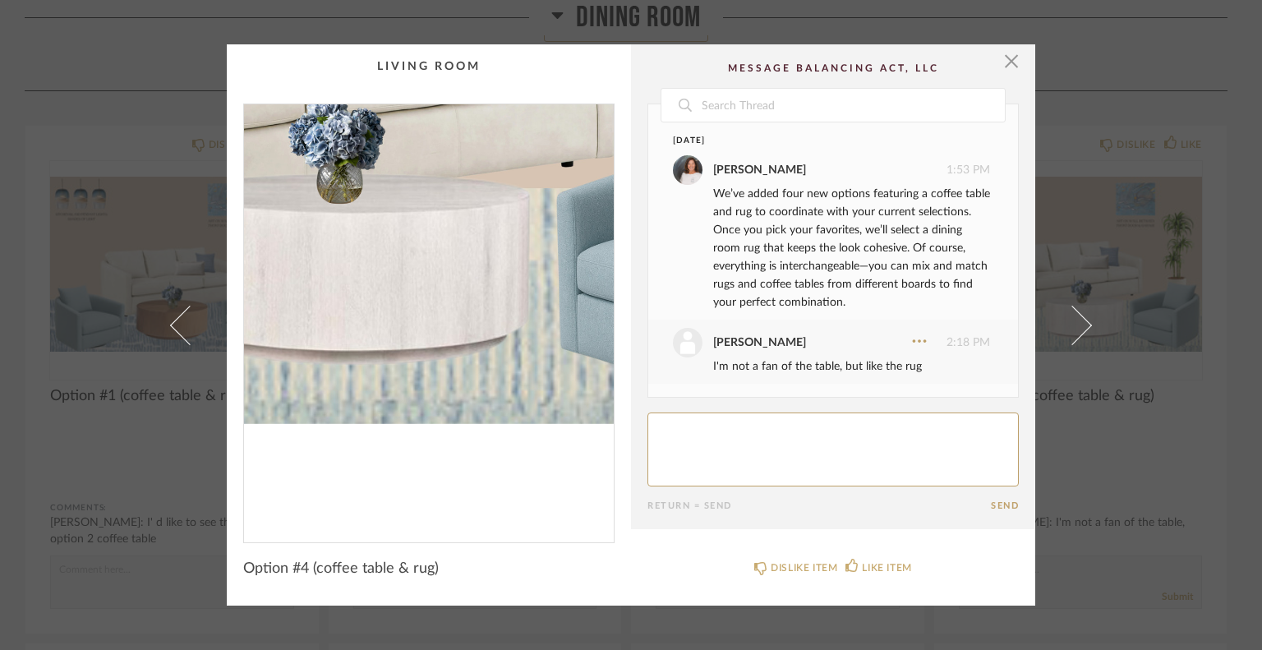
click at [455, 414] on img "0" at bounding box center [429, 316] width 370 height 425
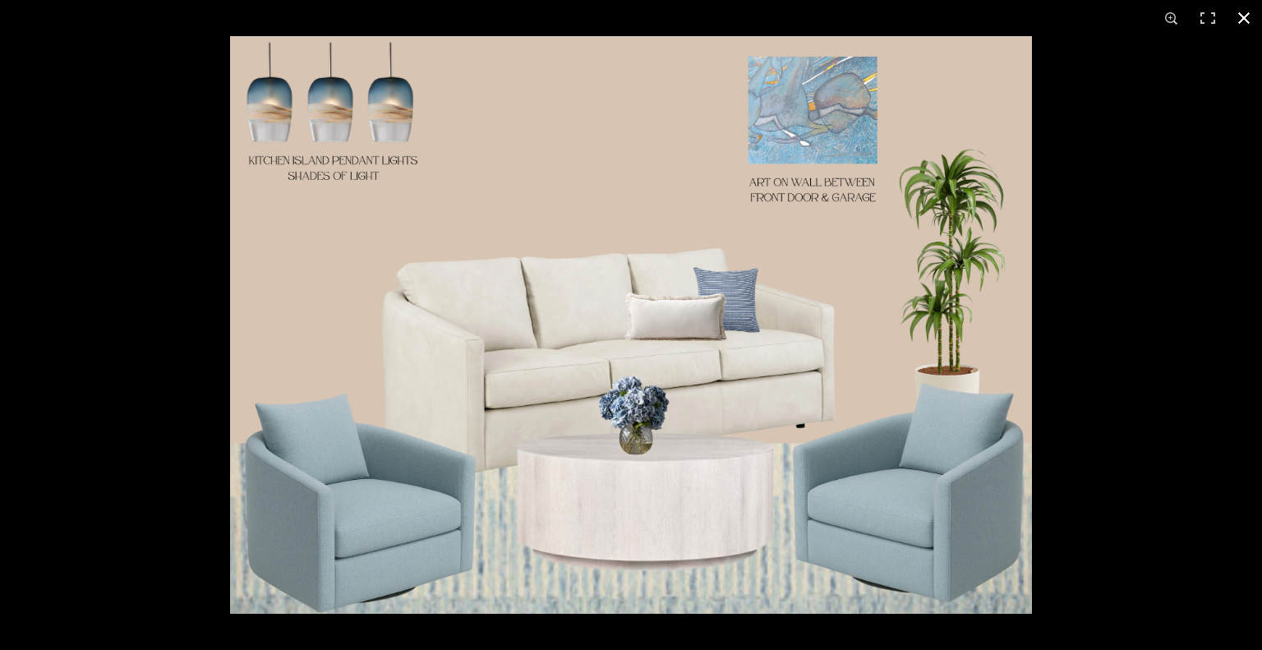
click at [1246, 9] on button at bounding box center [1243, 18] width 36 height 36
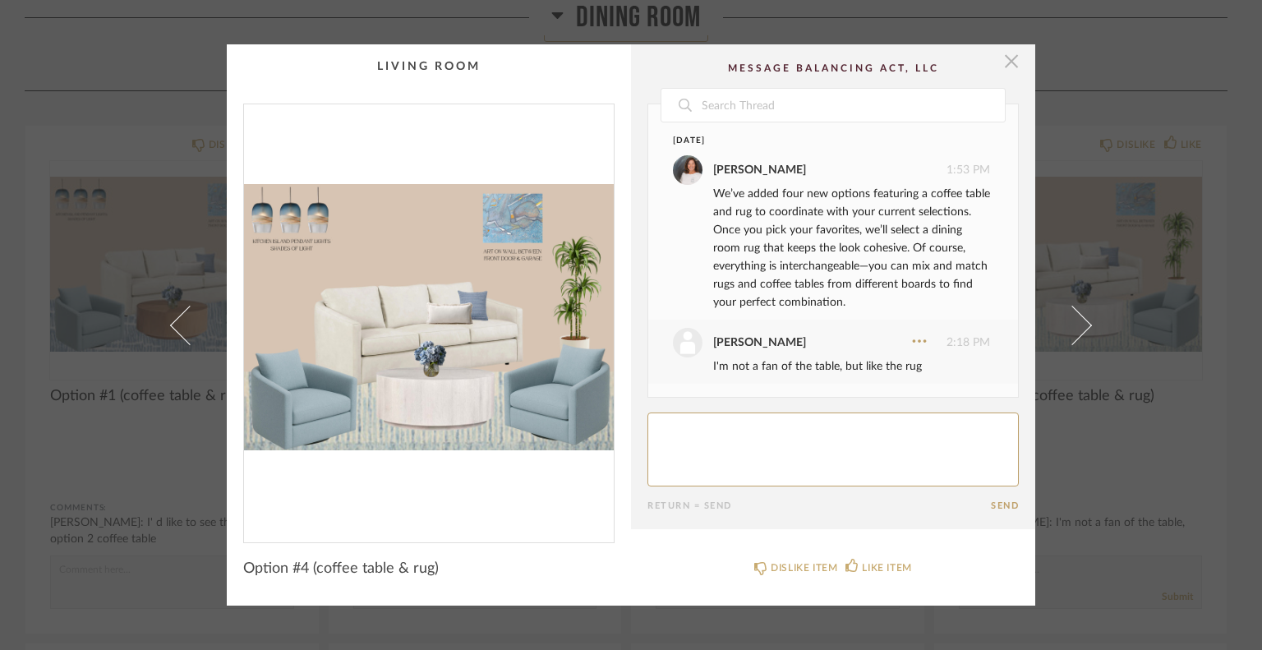
click at [1007, 53] on span "button" at bounding box center [1011, 60] width 33 height 33
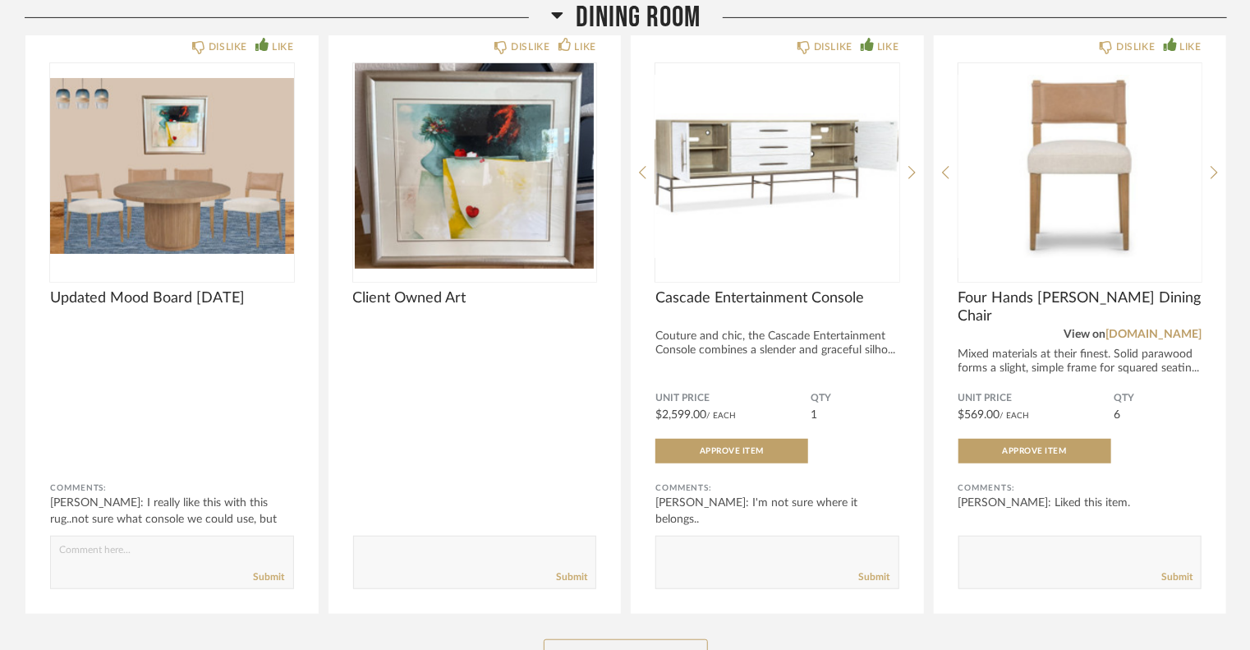
scroll to position [246, 0]
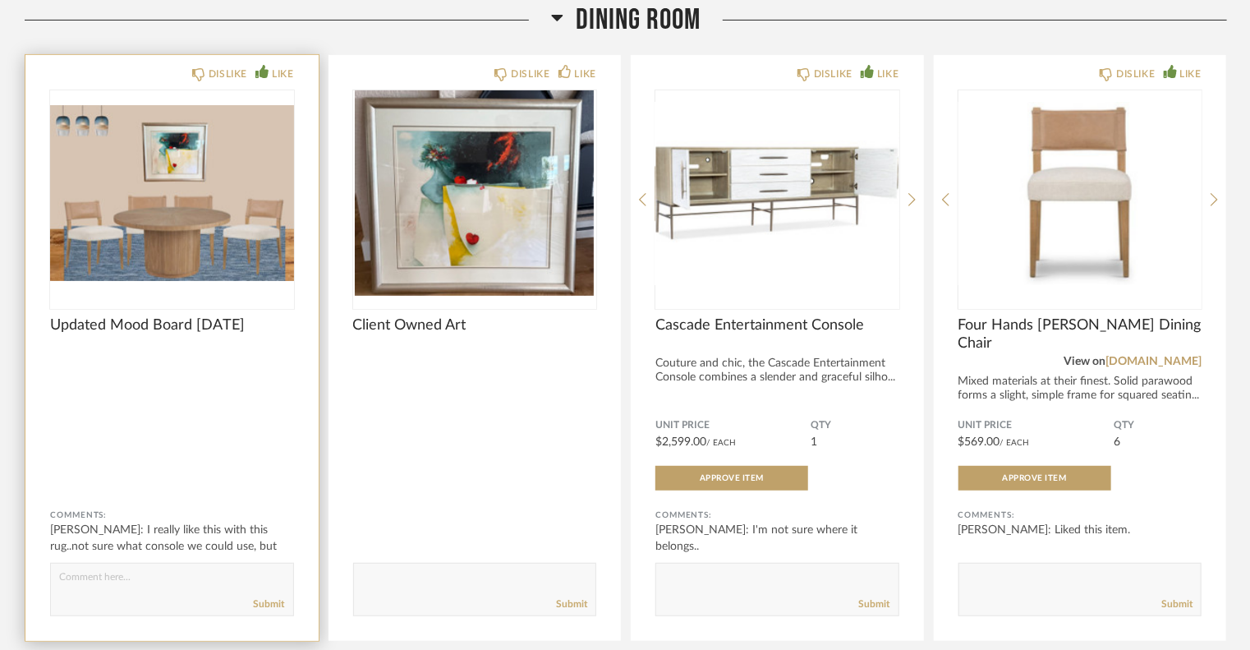
click at [253, 261] on img "0" at bounding box center [172, 192] width 244 height 205
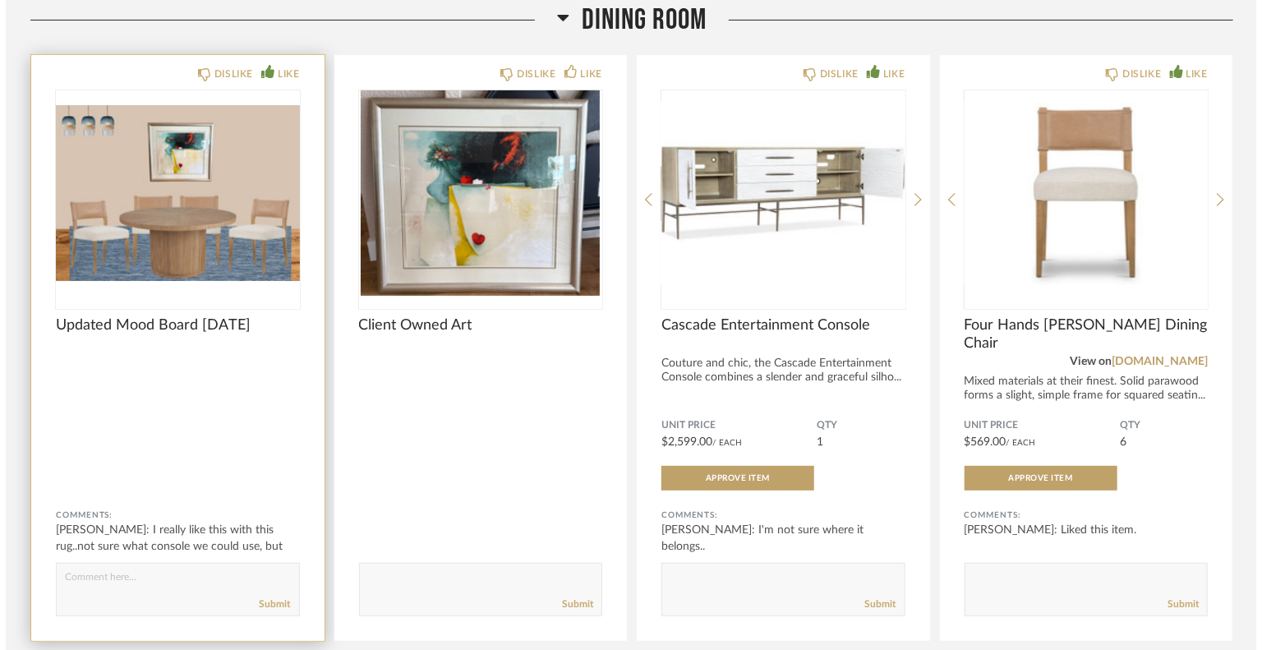
scroll to position [0, 0]
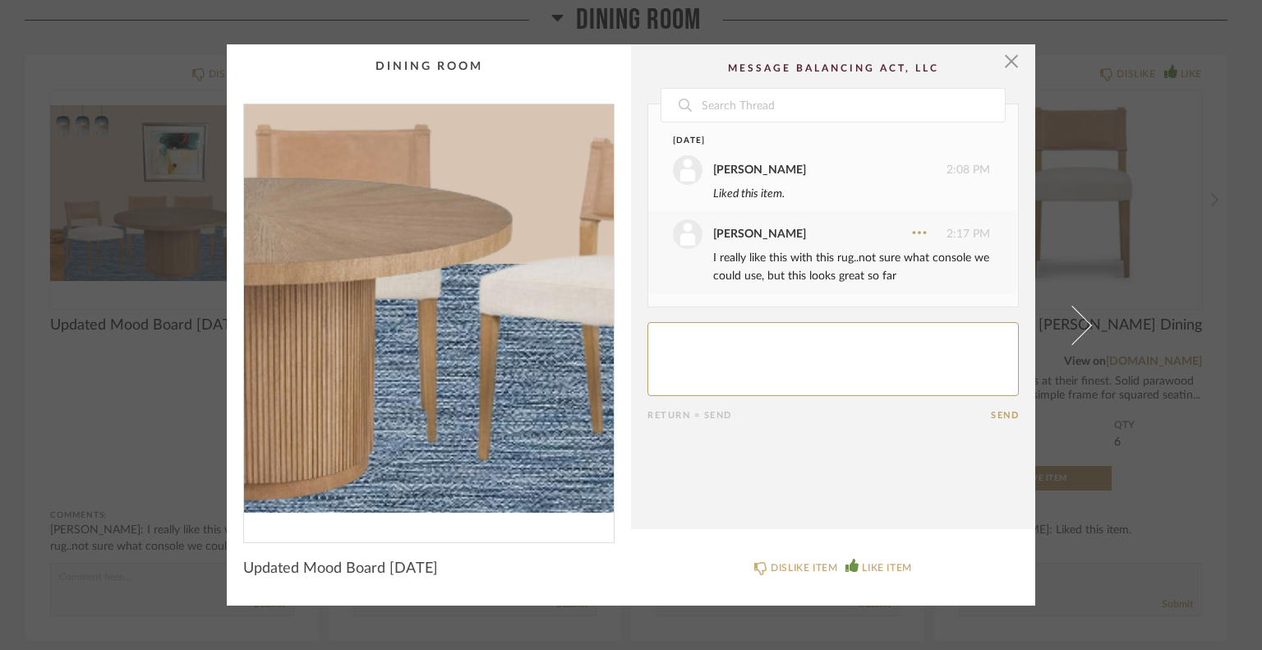
click at [484, 384] on img "0" at bounding box center [429, 316] width 370 height 425
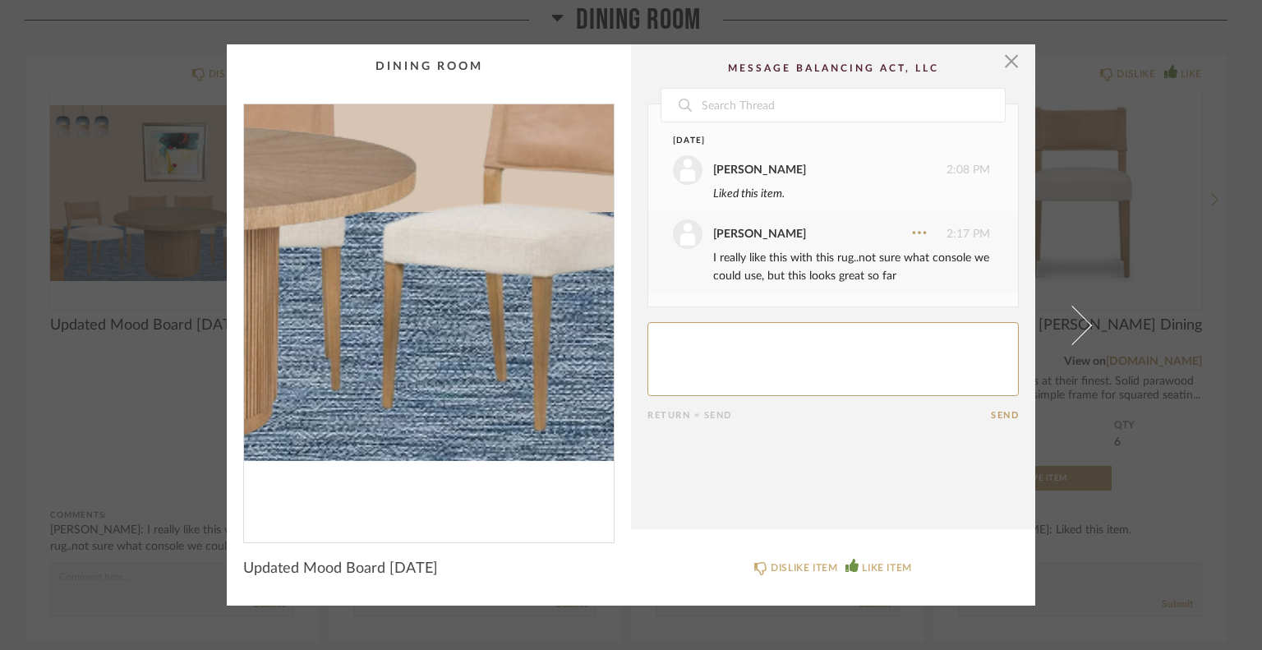
click at [516, 402] on img "0" at bounding box center [429, 316] width 370 height 425
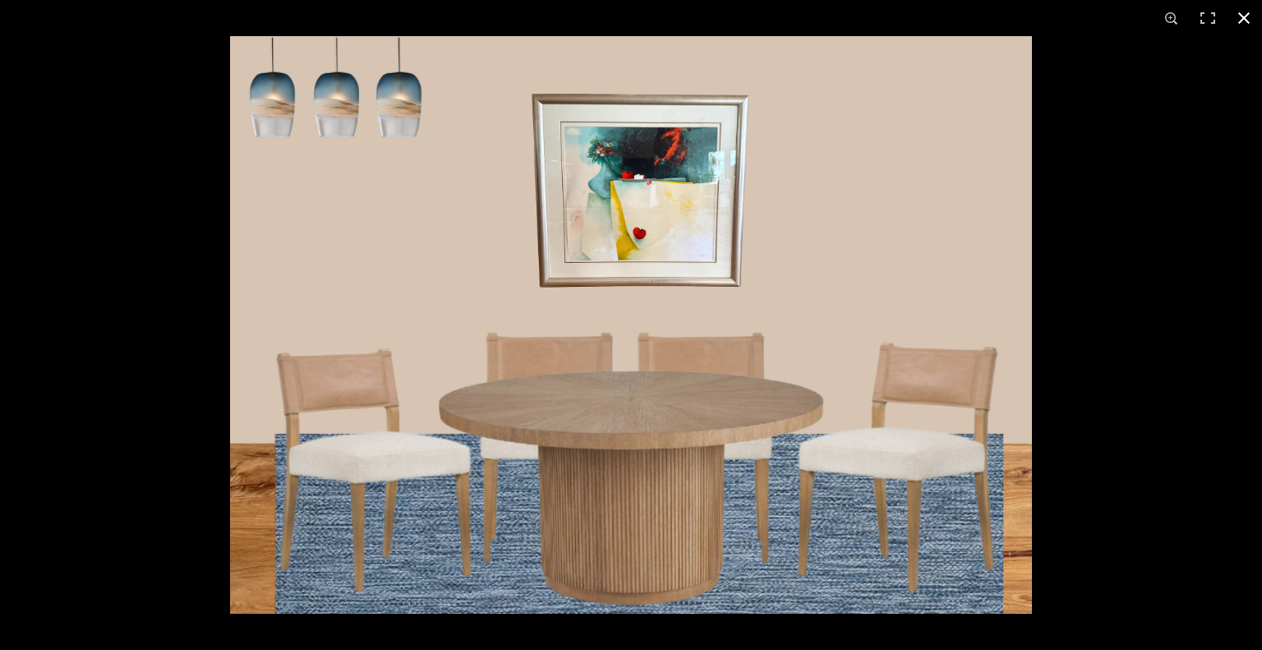
click at [1239, 12] on button at bounding box center [1243, 18] width 36 height 36
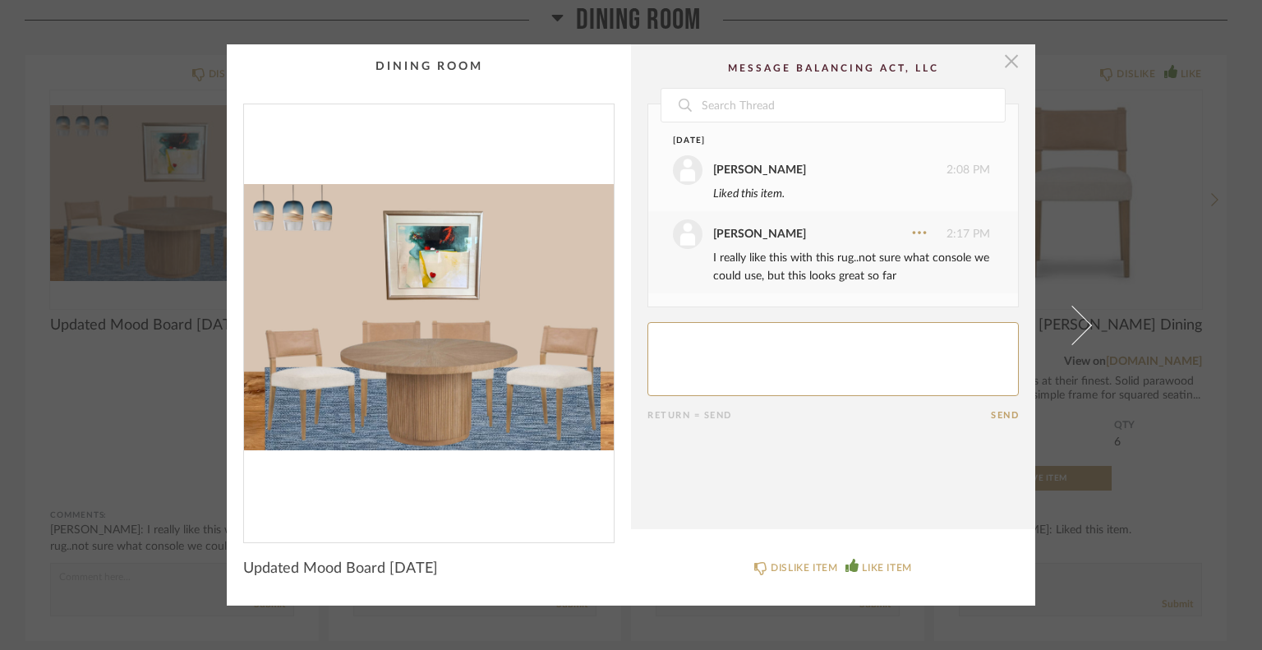
click at [1004, 62] on span "button" at bounding box center [1011, 60] width 33 height 33
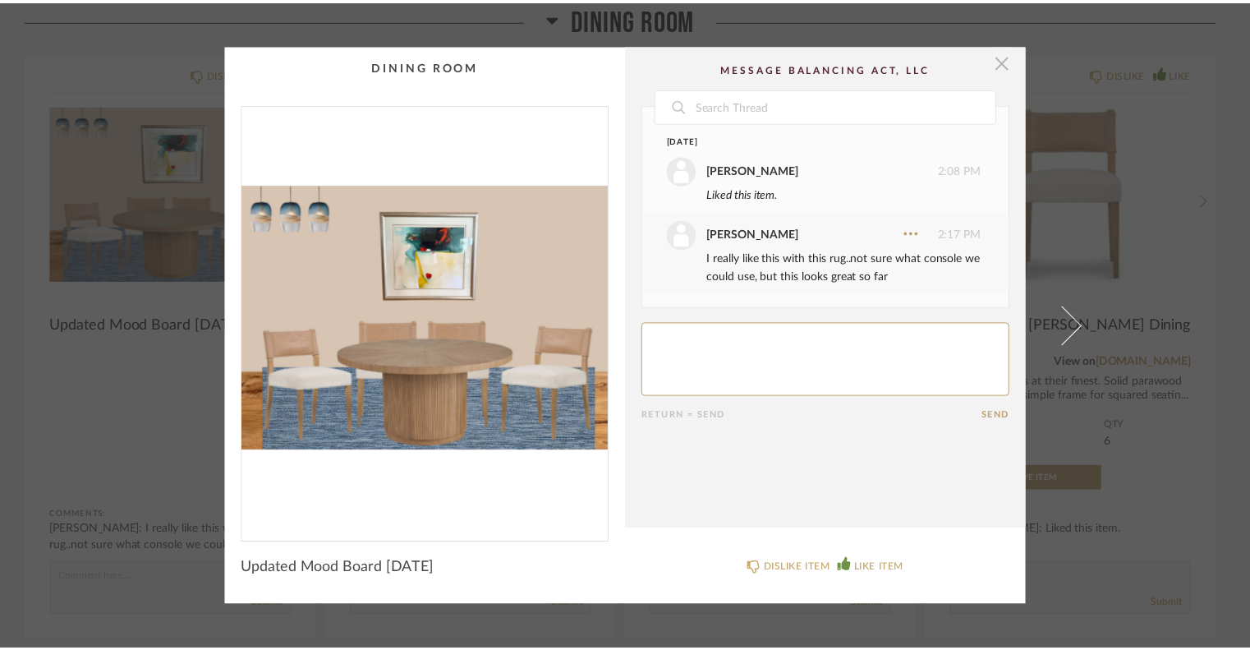
scroll to position [246, 0]
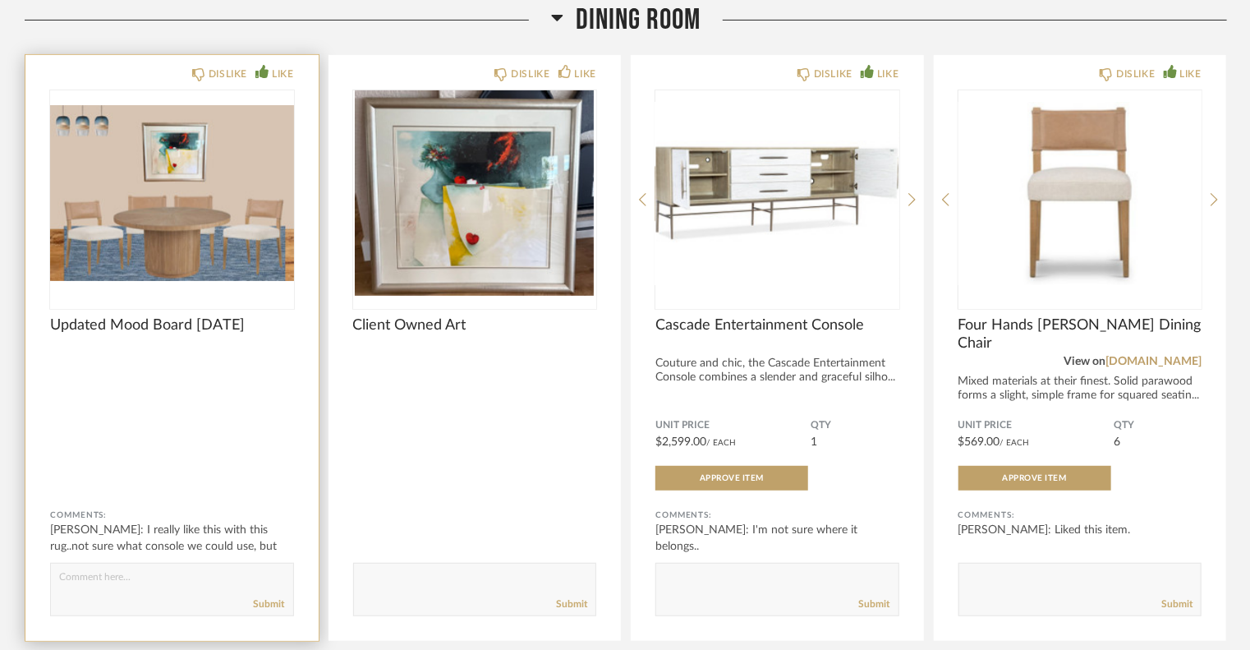
click at [237, 264] on img "0" at bounding box center [172, 192] width 244 height 205
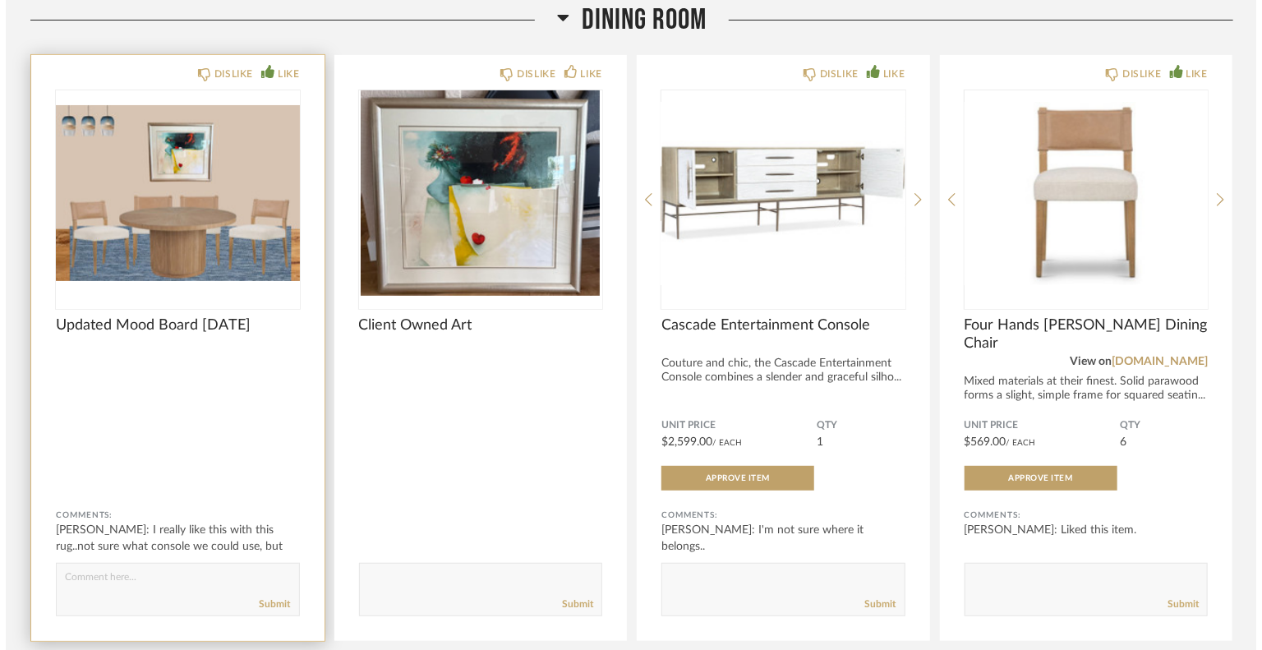
scroll to position [0, 0]
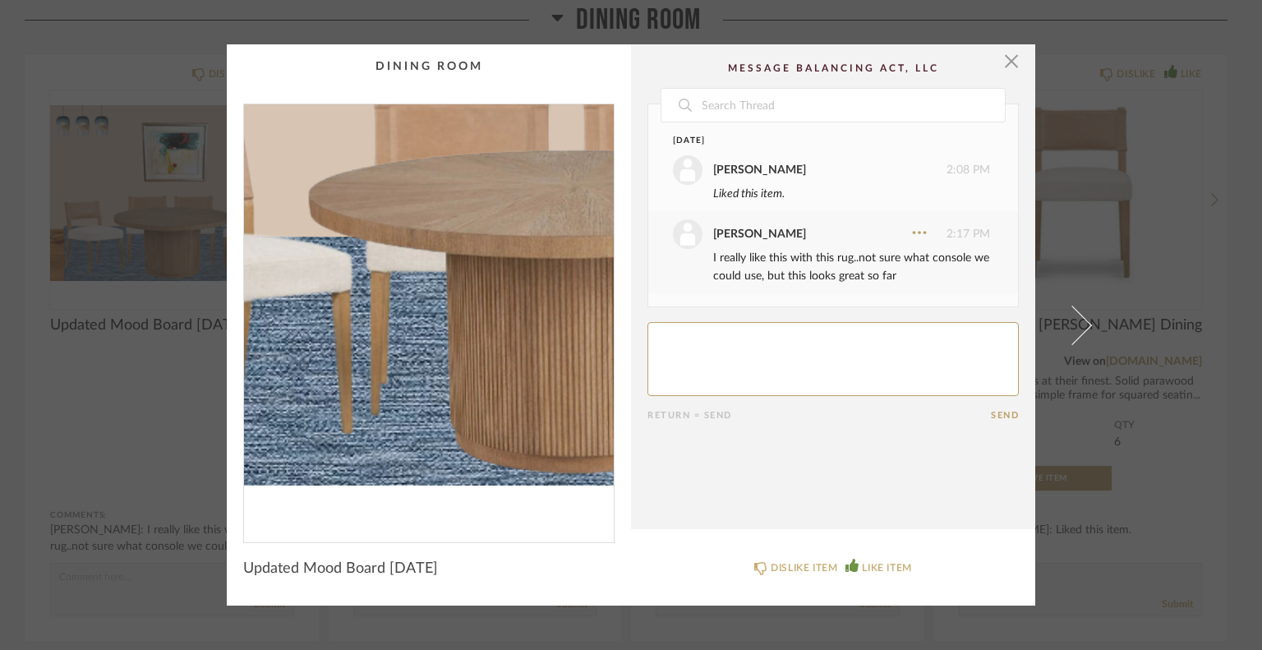
click at [375, 393] on img "0" at bounding box center [429, 316] width 370 height 425
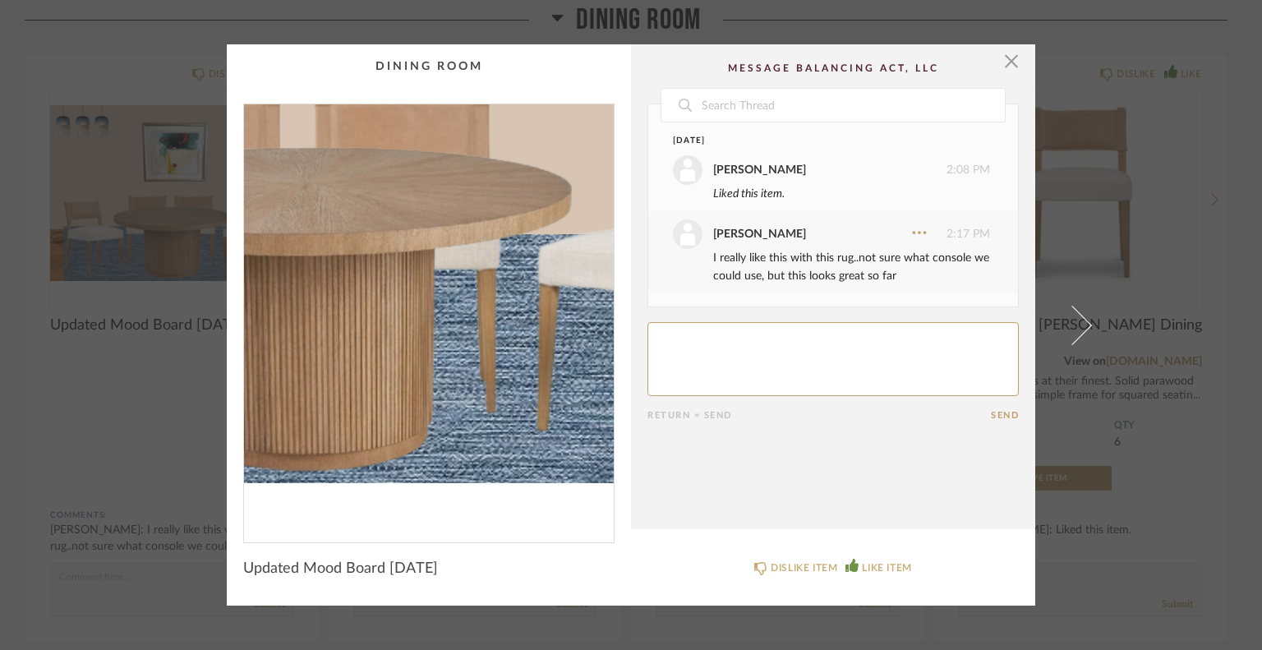
click at [464, 394] on img "0" at bounding box center [429, 316] width 370 height 425
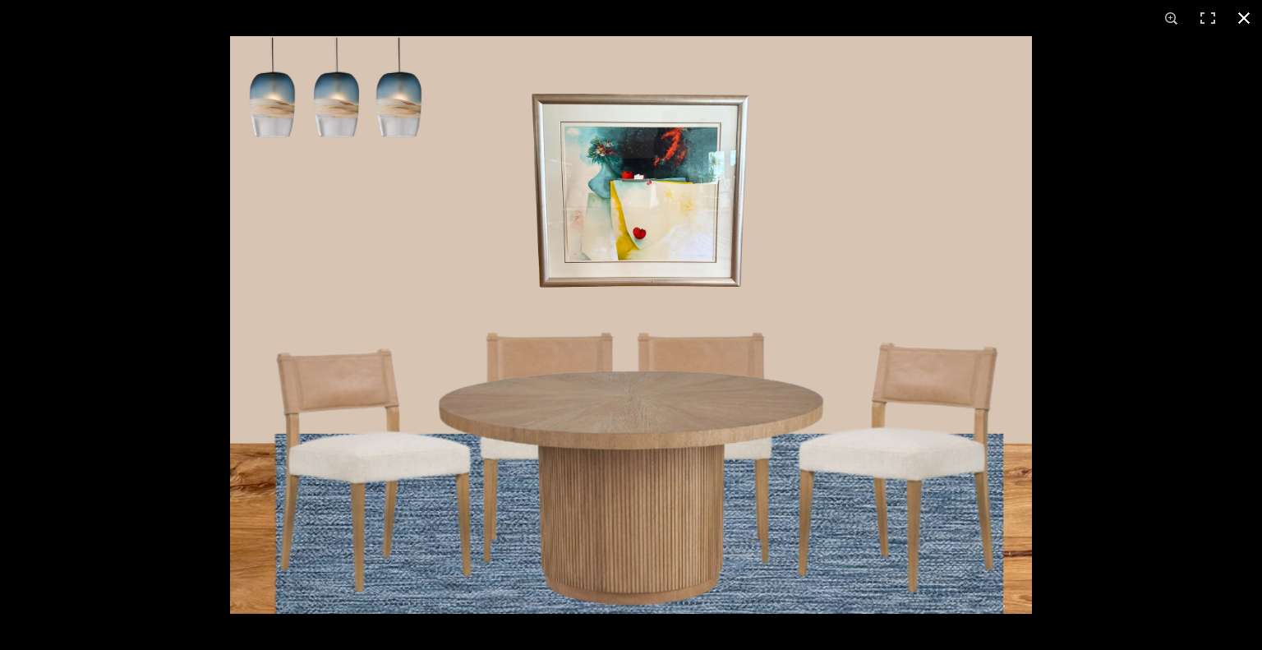
click at [1243, 11] on button at bounding box center [1243, 18] width 36 height 36
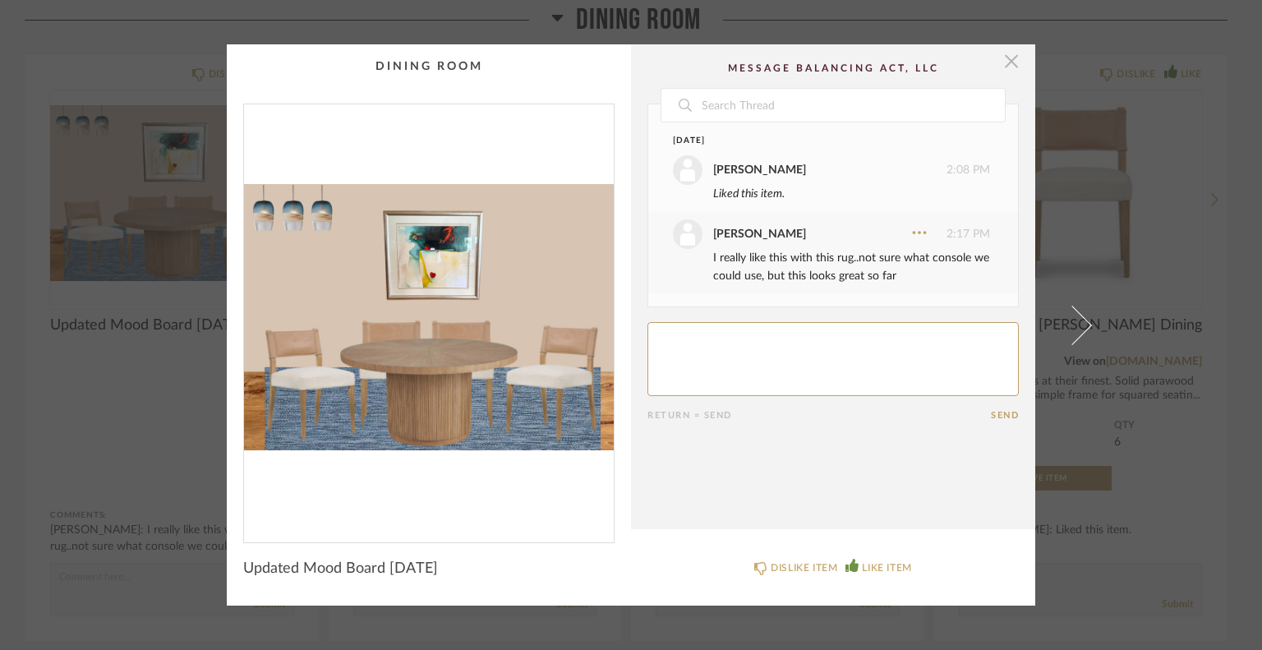
click at [1000, 62] on span "button" at bounding box center [1011, 60] width 33 height 33
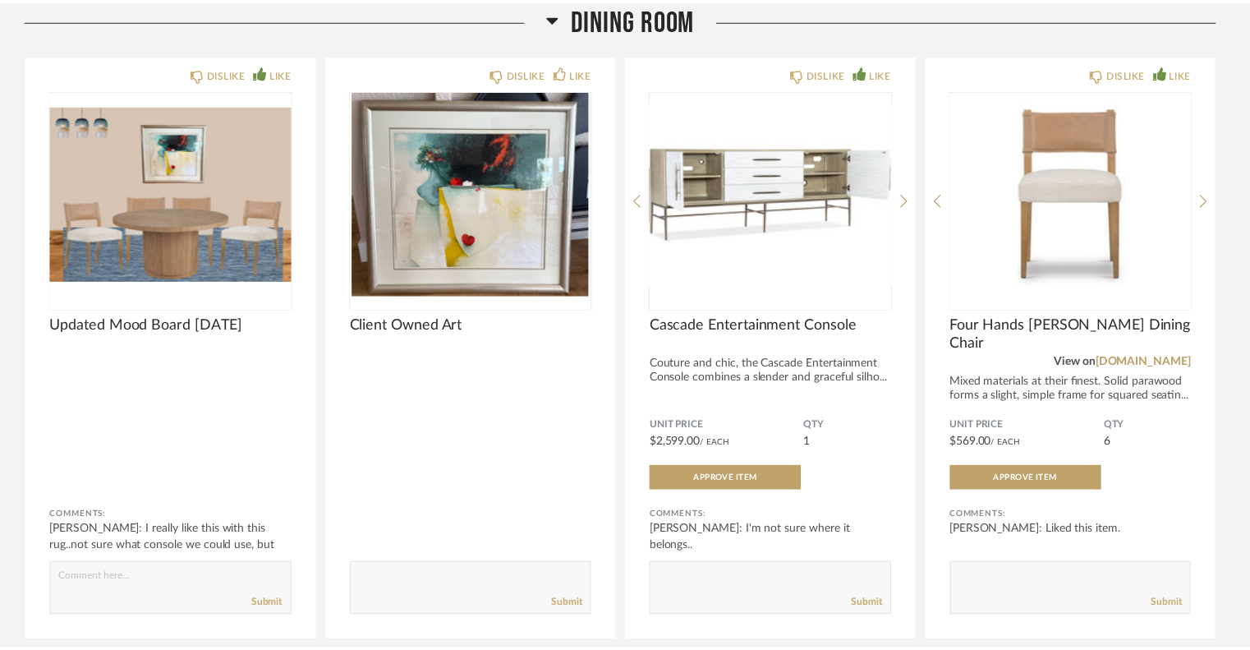
scroll to position [246, 0]
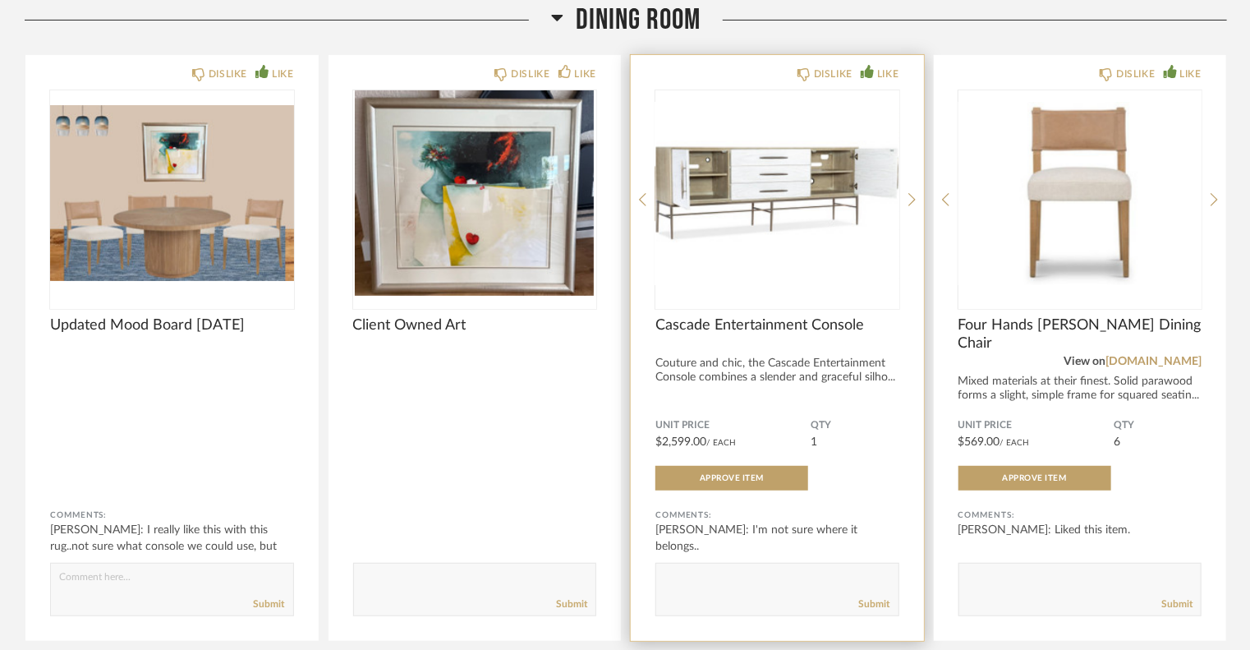
click at [833, 193] on img "2" at bounding box center [777, 192] width 244 height 205
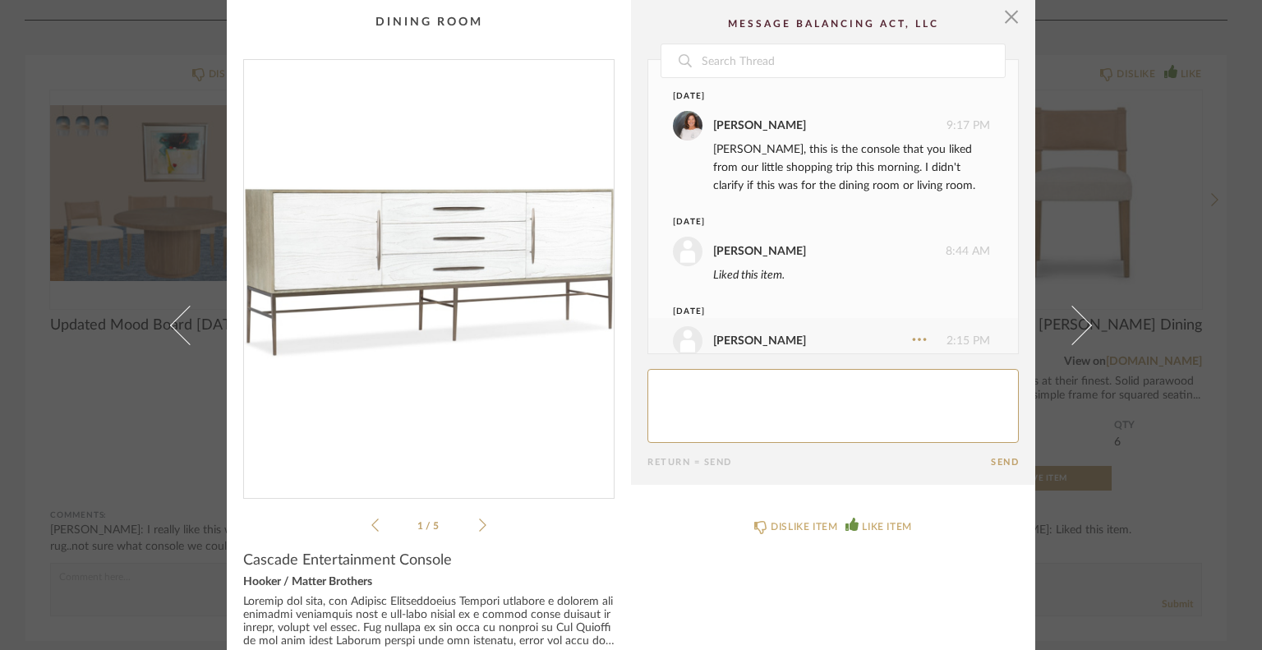
scroll to position [42, 0]
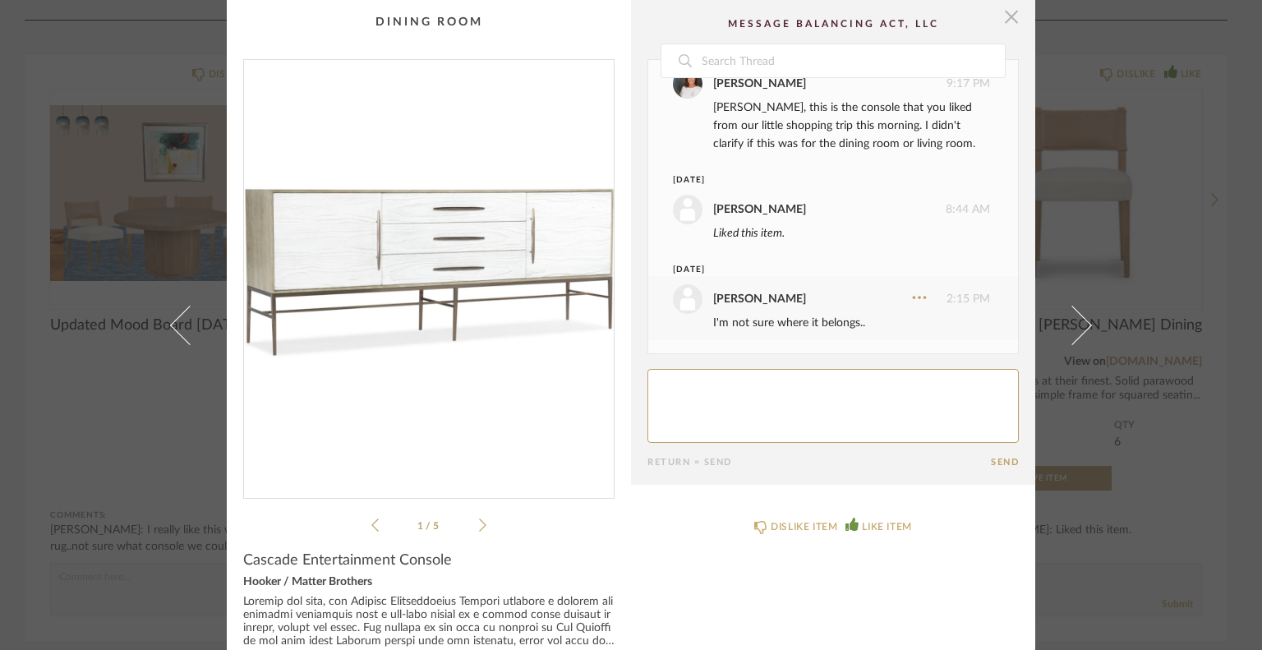
click at [999, 17] on span "button" at bounding box center [1011, 16] width 33 height 33
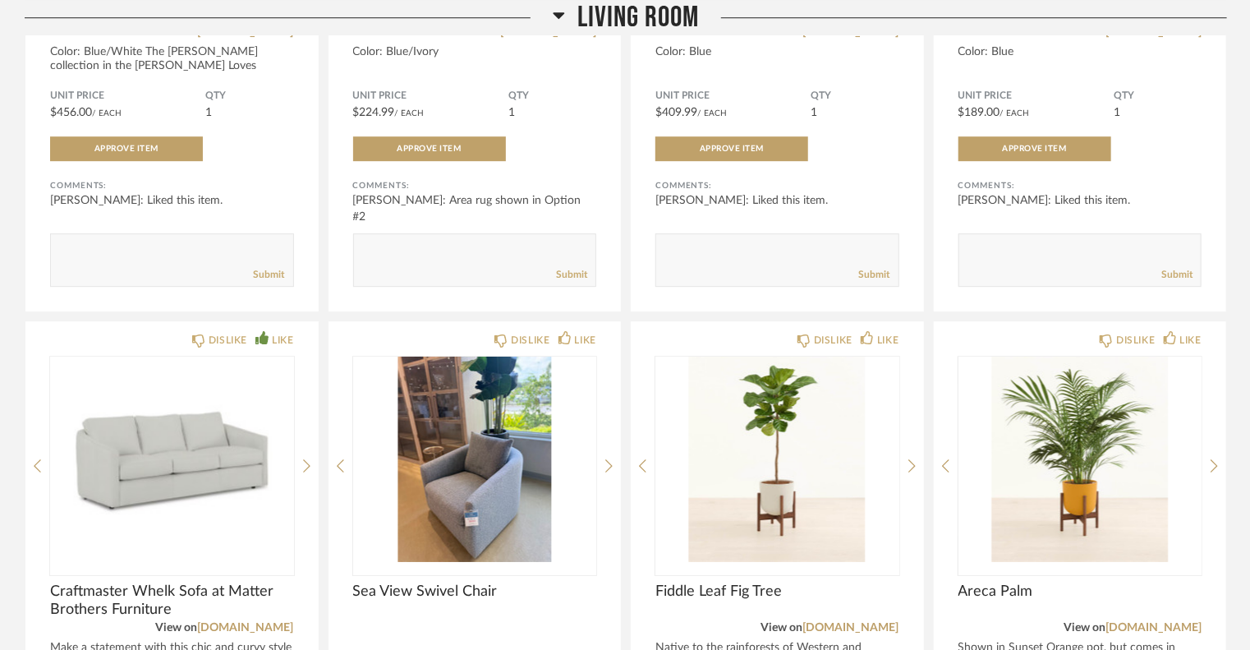
scroll to position [2218, 0]
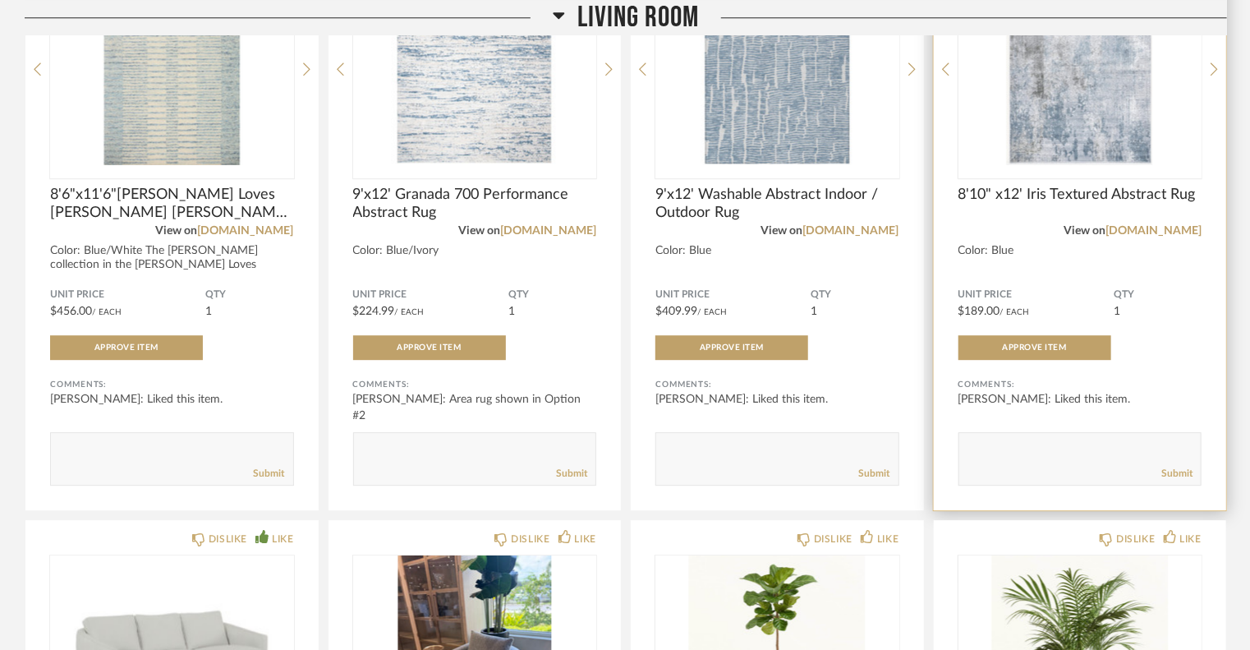
click at [1138, 139] on img "0" at bounding box center [1080, 62] width 244 height 205
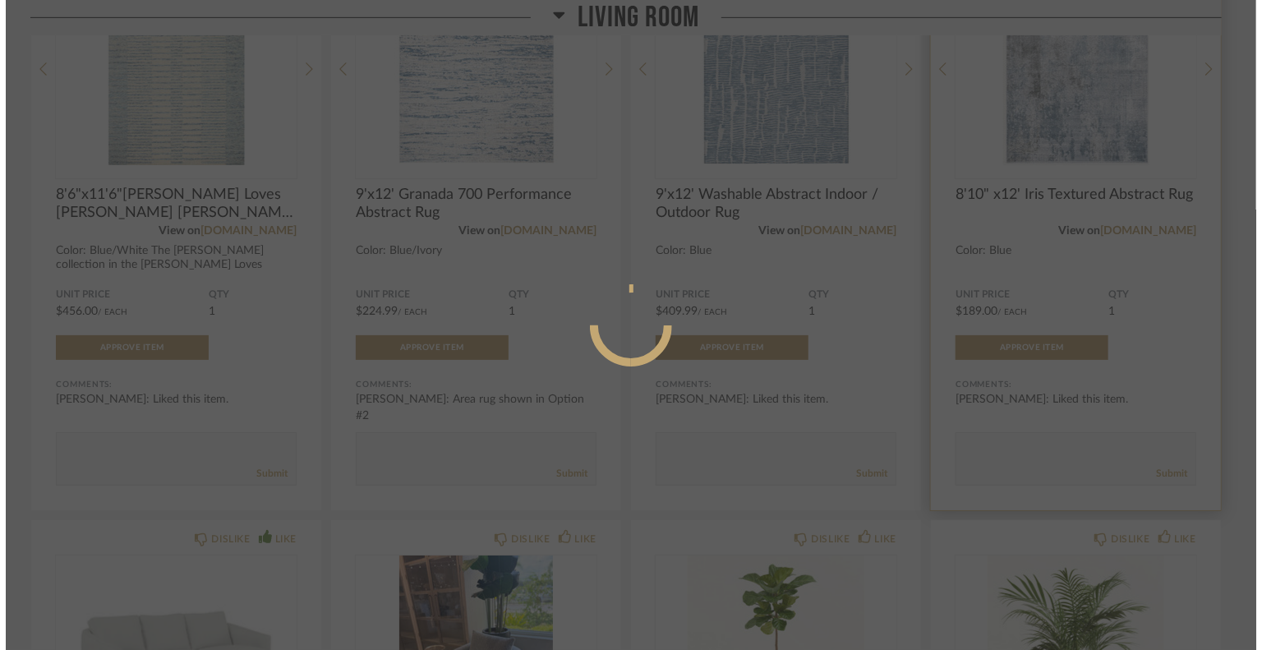
scroll to position [0, 0]
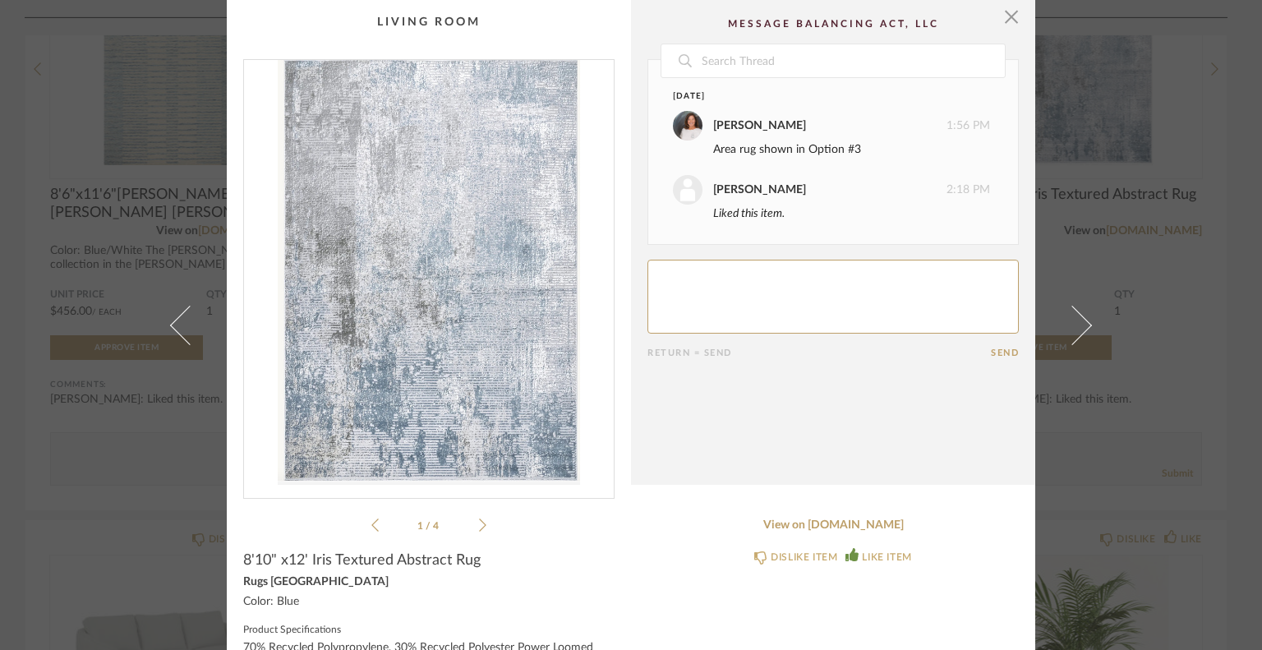
click at [493, 274] on img "0" at bounding box center [429, 272] width 370 height 425
